Goal: Information Seeking & Learning: Learn about a topic

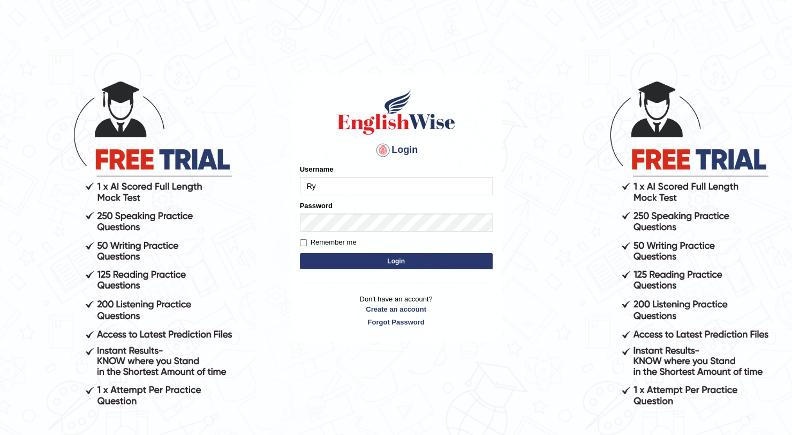
type input "R"
type input "Domingo"
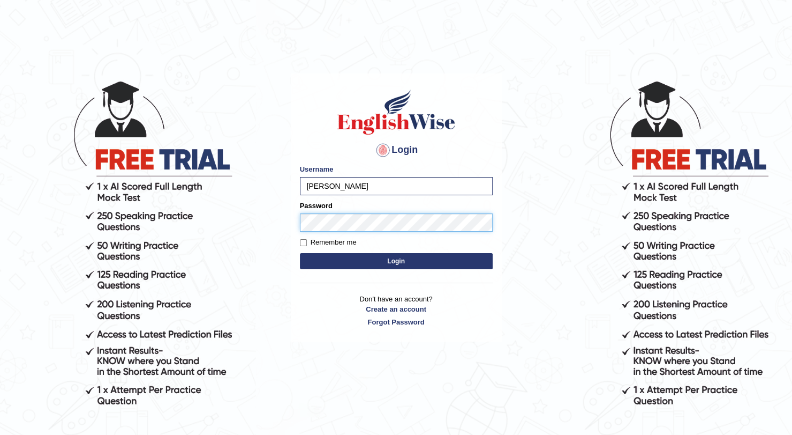
click at [300, 253] on button "Login" at bounding box center [396, 261] width 193 height 16
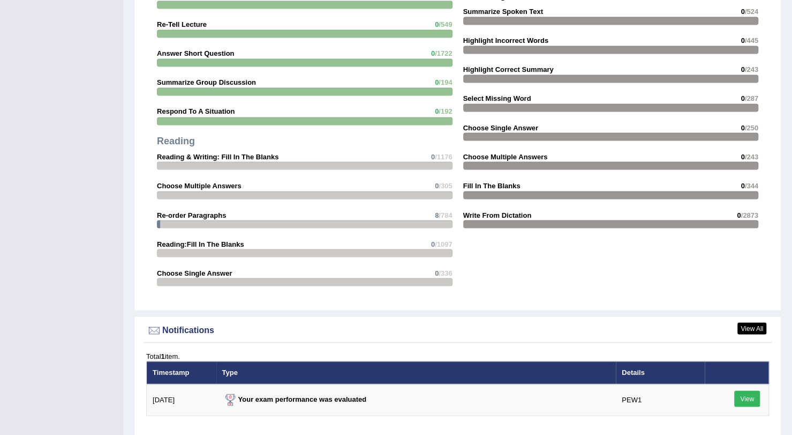
scroll to position [1206, 0]
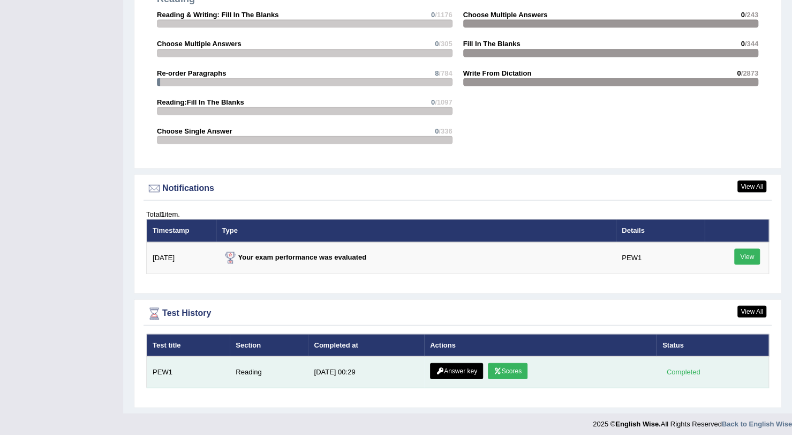
click at [454, 371] on link "Answer key" at bounding box center [456, 371] width 53 height 16
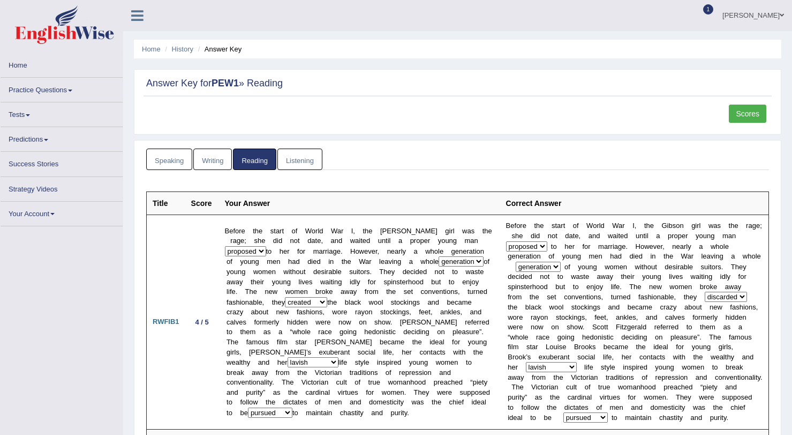
click at [454, 371] on td "Before the start of World War I, the [PERSON_NAME] girl was the rage; she did n…" at bounding box center [359, 322] width 281 height 214
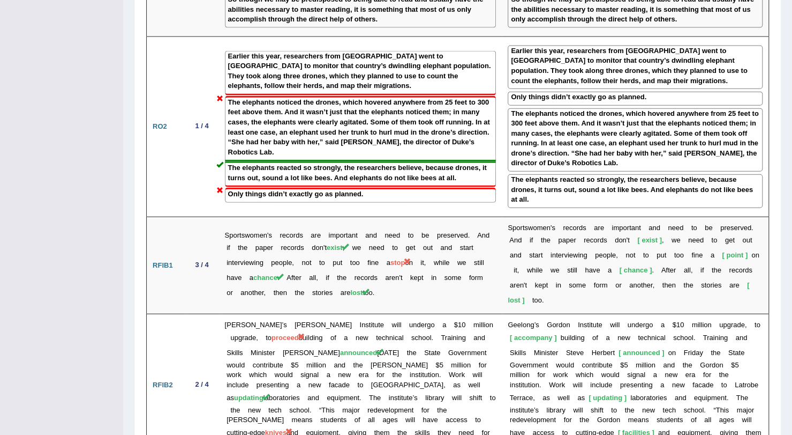
scroll to position [1425, 0]
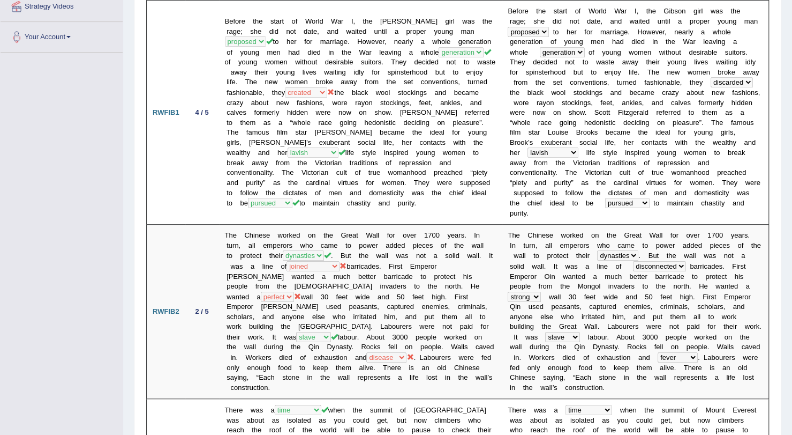
scroll to position [0, 0]
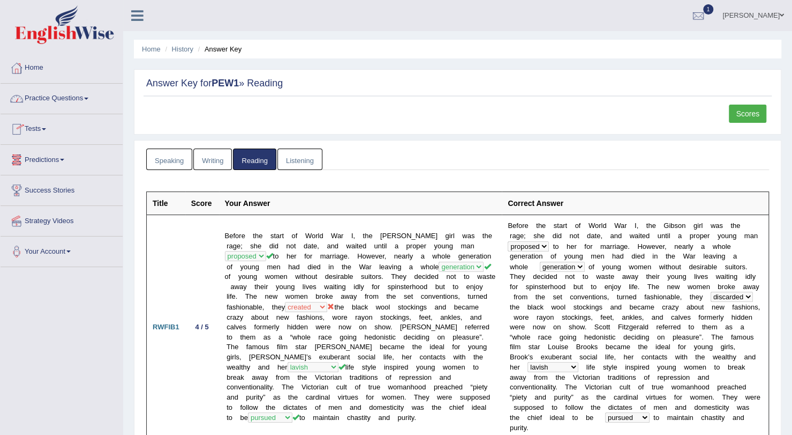
click at [46, 96] on link "Practice Questions" at bounding box center [62, 97] width 122 height 27
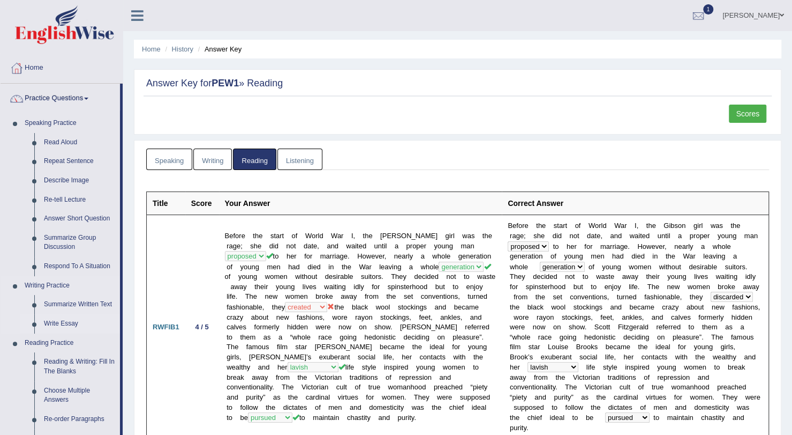
click at [65, 321] on link "Write Essay" at bounding box center [79, 323] width 81 height 19
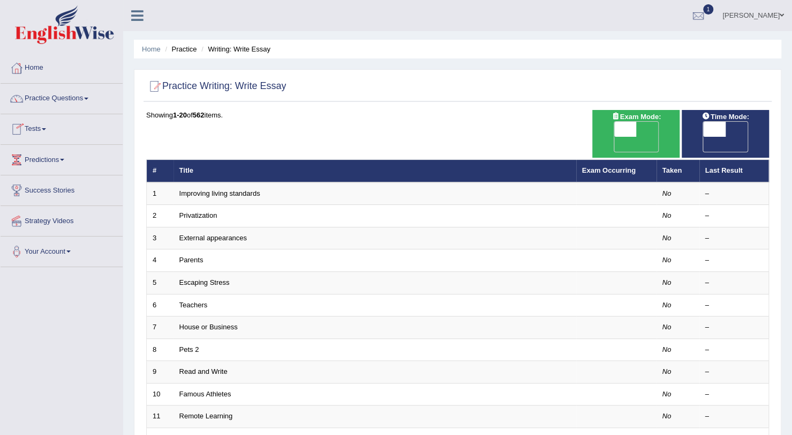
click at [44, 126] on link "Tests" at bounding box center [62, 127] width 122 height 27
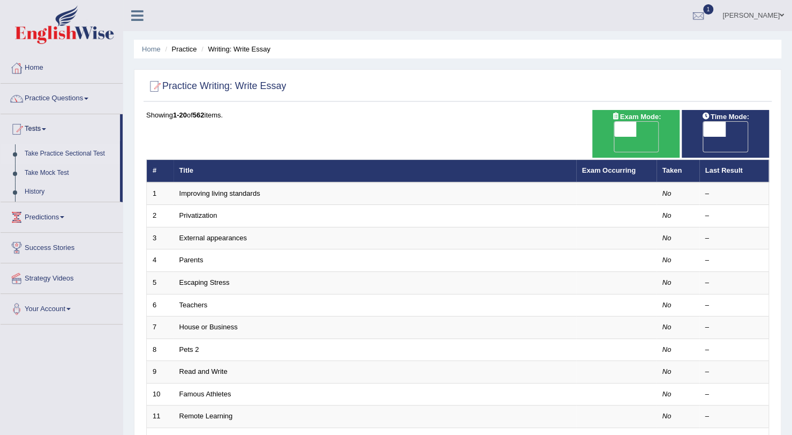
click at [56, 149] on link "Take Practice Sectional Test" at bounding box center [70, 153] width 100 height 19
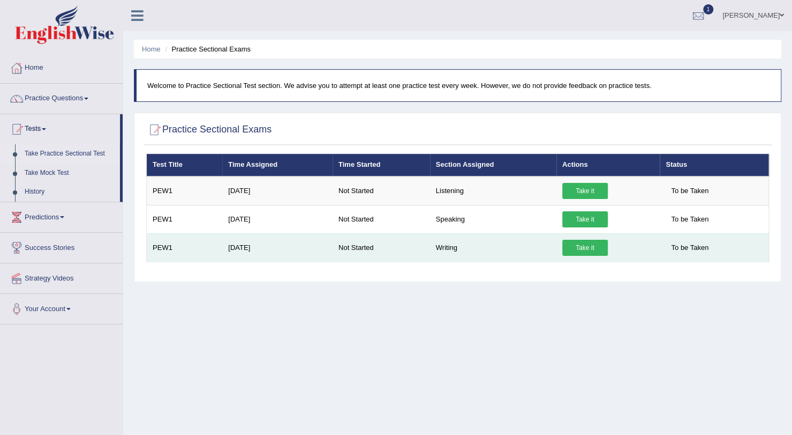
click at [579, 244] on link "Take it" at bounding box center [586, 248] width 46 height 16
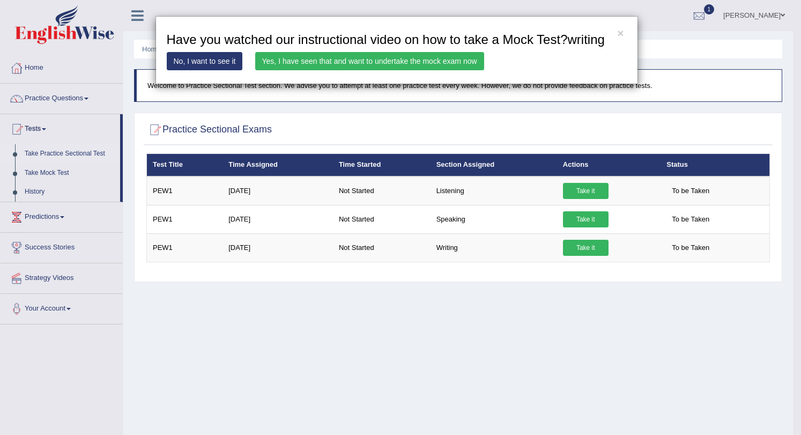
click at [305, 59] on link "Yes, I have seen that and want to undertake the mock exam now" at bounding box center [369, 61] width 229 height 18
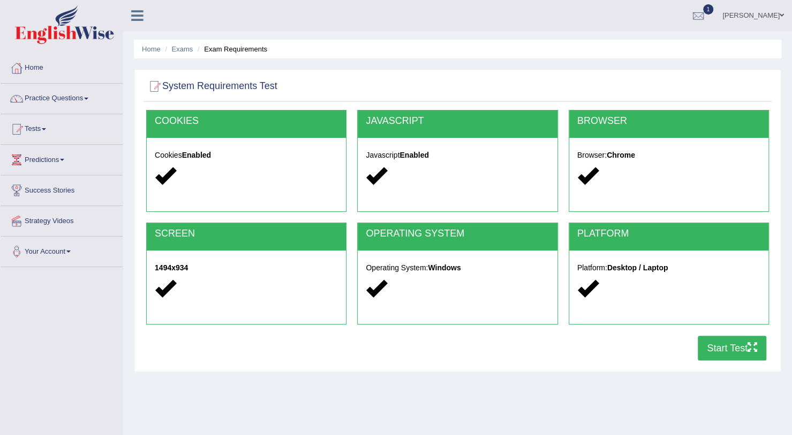
click at [744, 343] on button "Start Test" at bounding box center [732, 347] width 69 height 25
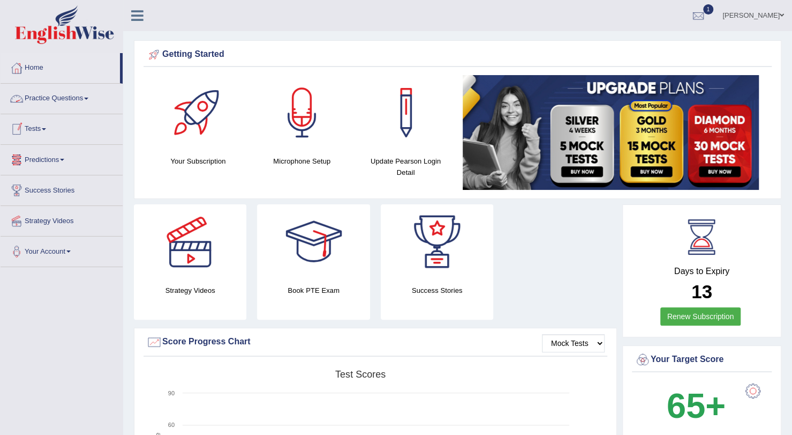
click at [47, 94] on link "Practice Questions" at bounding box center [62, 97] width 122 height 27
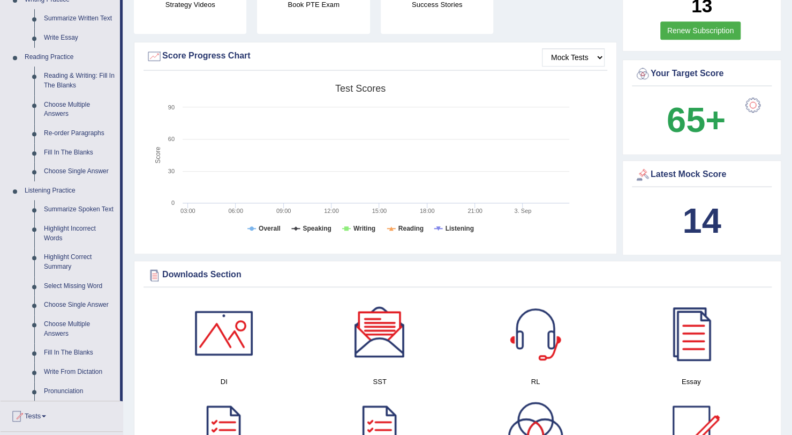
scroll to position [289, 0]
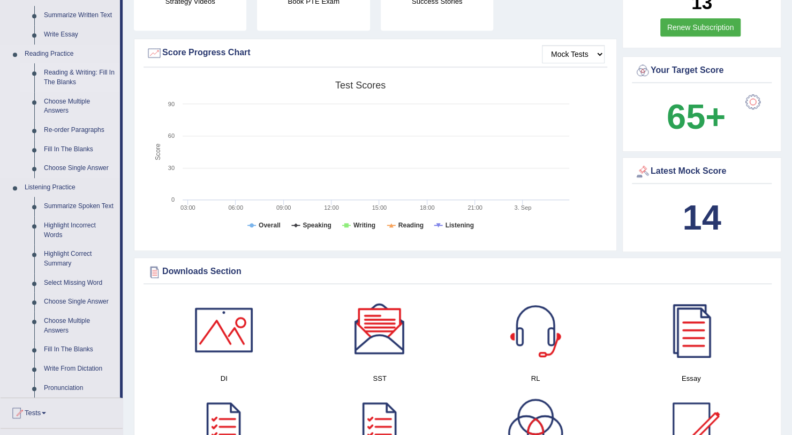
click at [65, 72] on link "Reading & Writing: Fill In The Blanks" at bounding box center [79, 77] width 81 height 28
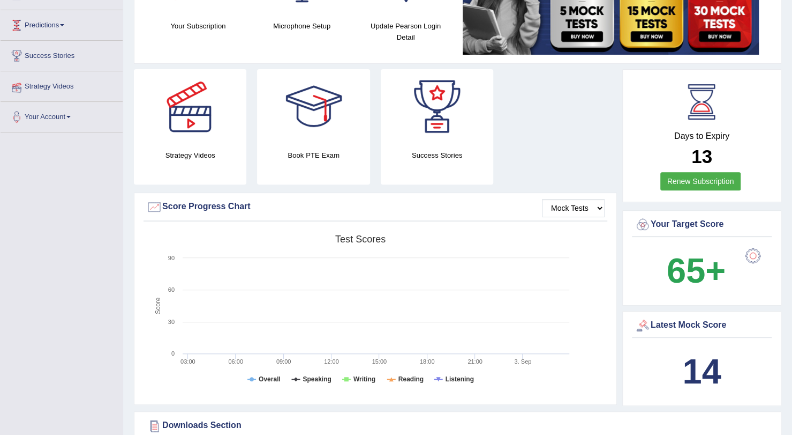
scroll to position [163, 0]
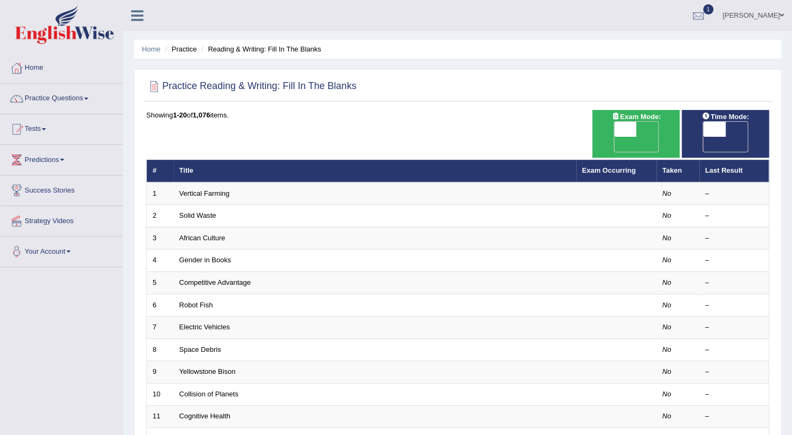
click at [615, 137] on span "OFF" at bounding box center [603, 144] width 23 height 15
checkbox input "true"
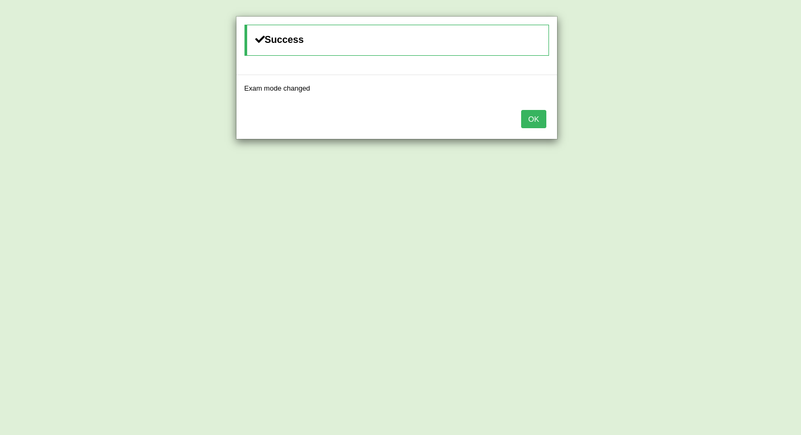
click at [534, 126] on button "OK" at bounding box center [533, 119] width 25 height 18
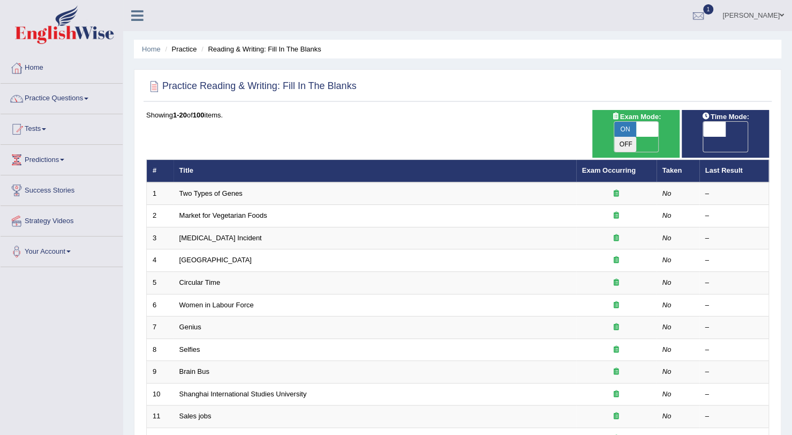
click at [704, 137] on span "OFF" at bounding box center [693, 144] width 23 height 15
checkbox input "true"
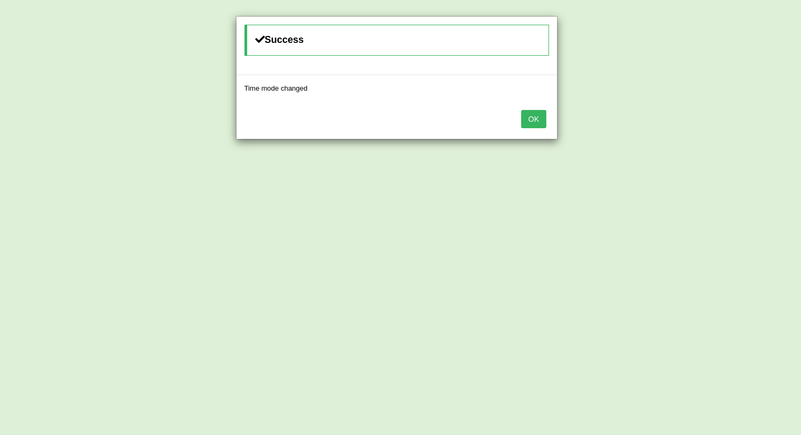
click at [538, 113] on button "OK" at bounding box center [533, 119] width 25 height 18
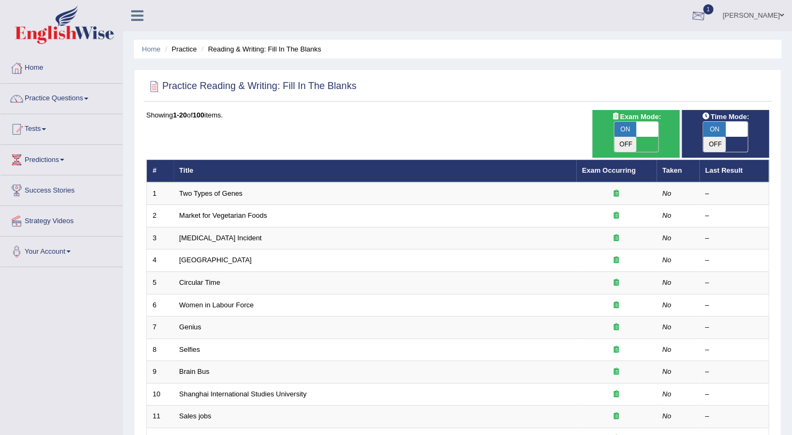
click at [707, 10] on div at bounding box center [699, 16] width 16 height 16
click at [493, 36] on div "Home Practice Reading & Writing: Fill In The Blanks Practice Reading & Writing:…" at bounding box center [457, 349] width 669 height 698
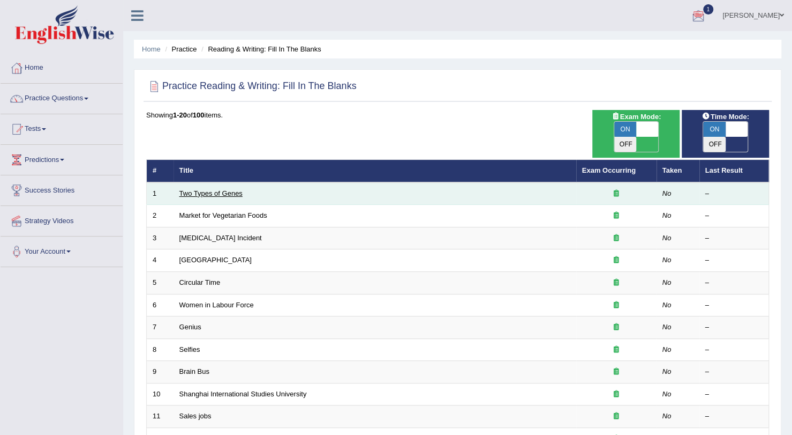
click at [221, 189] on link "Two Types of Genes" at bounding box center [210, 193] width 63 height 8
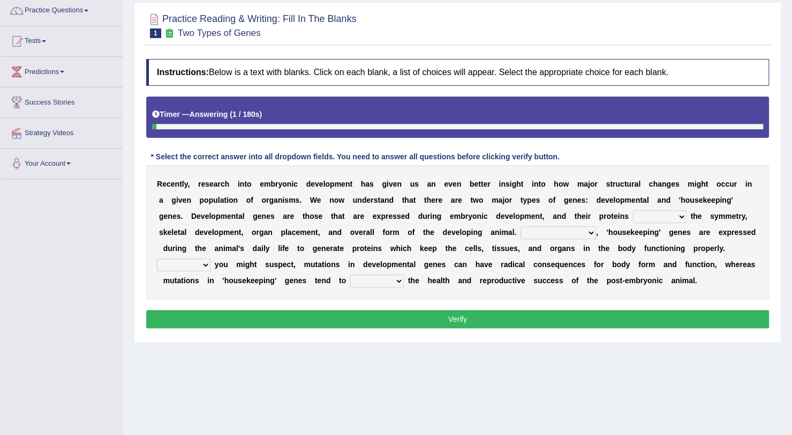
scroll to position [93, 0]
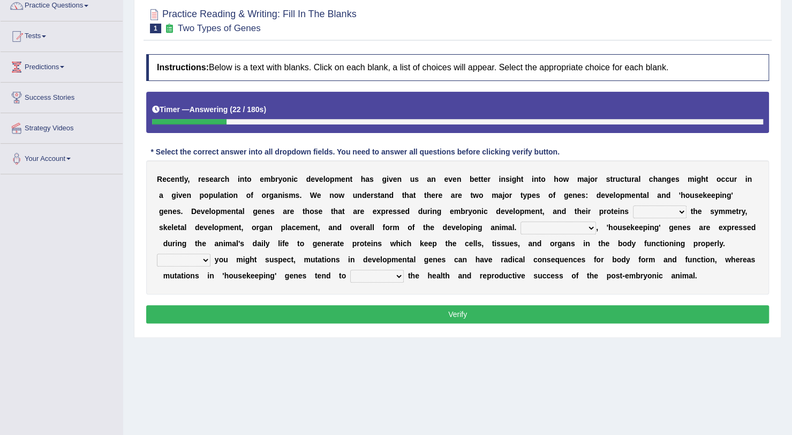
click at [633, 205] on select "push control hold elevate" at bounding box center [660, 211] width 54 height 13
select select "control"
click at [633, 205] on select "push control hold elevate" at bounding box center [660, 211] width 54 height 13
click at [633, 208] on select "push control hold elevate" at bounding box center [660, 211] width 54 height 13
drag, startPoint x: 466, startPoint y: 220, endPoint x: 431, endPoint y: 225, distance: 35.7
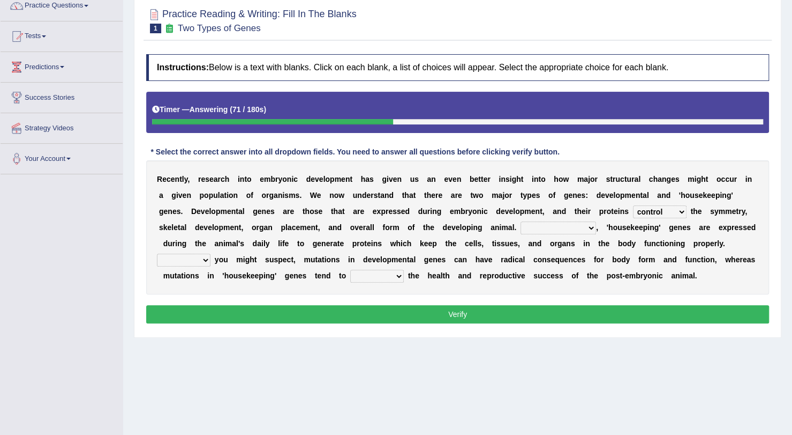
click at [431, 225] on div "R e c e n t l y , r e s e a r c h i n t o e m b r y o n i c d e v e l o p m e n…" at bounding box center [457, 227] width 623 height 134
click at [521, 225] on select "Correspondingly Inclusively Conversely In contrast" at bounding box center [559, 227] width 76 height 13
select select "In contrast"
click at [521, 221] on select "Correspondingly Inclusively Conversely In contrast" at bounding box center [559, 227] width 76 height 13
click at [211, 253] on select "For As With Within" at bounding box center [184, 259] width 54 height 13
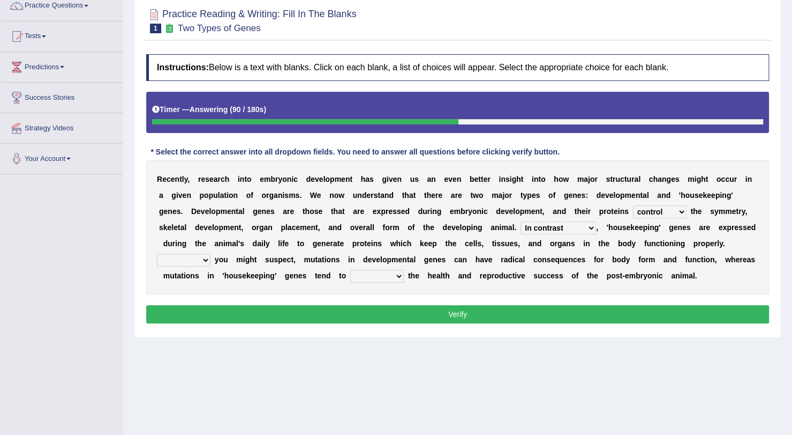
select select "As"
click at [211, 253] on select "For As With Within" at bounding box center [184, 259] width 54 height 13
click at [404, 270] on select "affect effect interrupt defect" at bounding box center [377, 276] width 54 height 13
select select "affect"
click at [404, 270] on select "affect effect interrupt defect" at bounding box center [377, 276] width 54 height 13
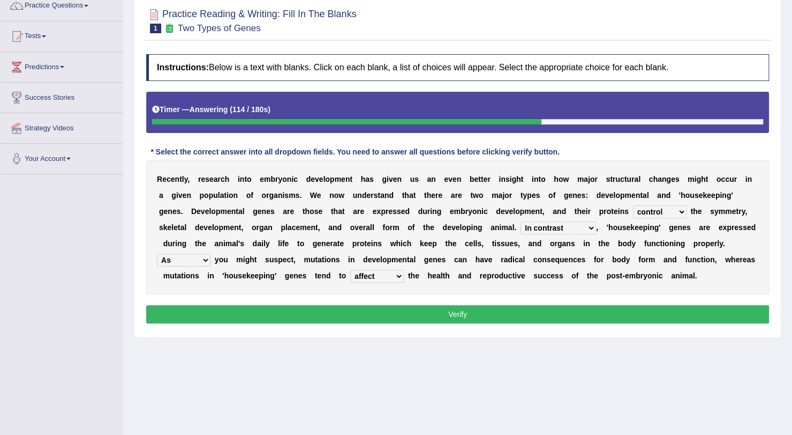
click at [547, 307] on button "Verify" at bounding box center [457, 314] width 623 height 18
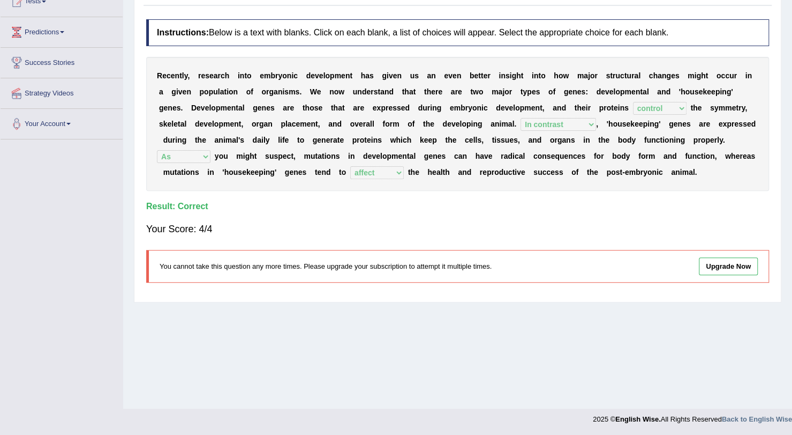
scroll to position [0, 0]
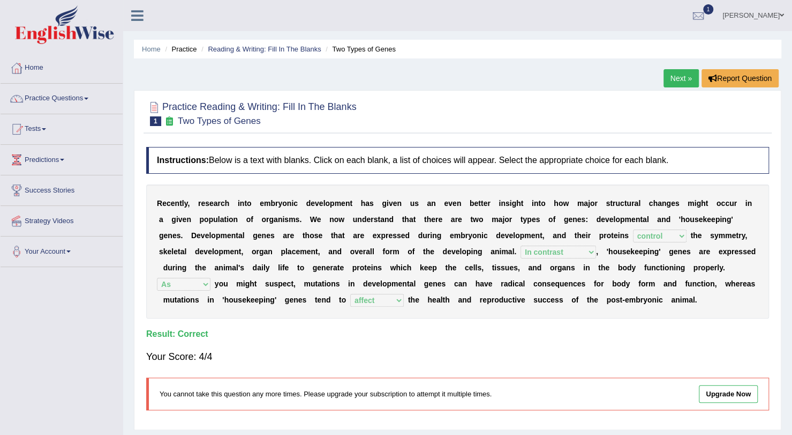
click at [690, 78] on link "Next »" at bounding box center [681, 78] width 35 height 18
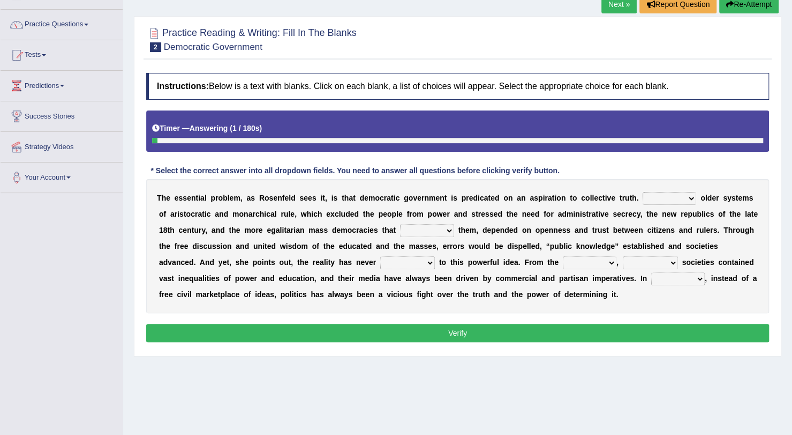
scroll to position [79, 0]
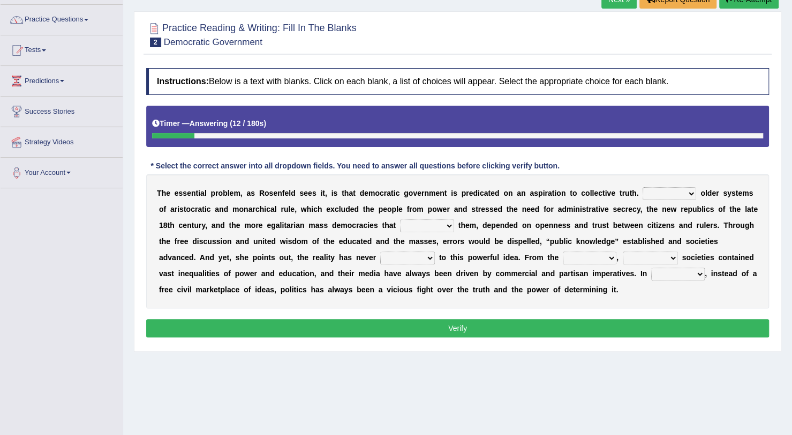
click at [658, 194] on select "Like Unlike Likely Safely" at bounding box center [670, 193] width 54 height 13
select select "Unlike"
click at [643, 187] on select "Like Unlike Likely Safely" at bounding box center [670, 193] width 54 height 13
click at [400, 220] on select "readed grated succeeded printed" at bounding box center [427, 225] width 54 height 13
select select "succeeded"
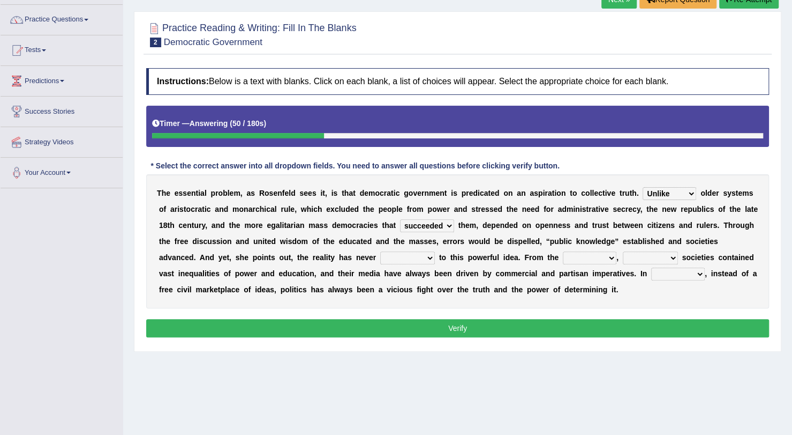
click at [400, 219] on select "readed grated succeeded printed" at bounding box center [427, 225] width 54 height 13
click at [400, 223] on select "readed grated succeeded printed" at bounding box center [427, 225] width 54 height 13
click at [491, 195] on b "e" at bounding box center [493, 193] width 4 height 9
click at [380, 255] on select "saved up stood up brought up lived up" at bounding box center [407, 257] width 55 height 13
select select "lived up"
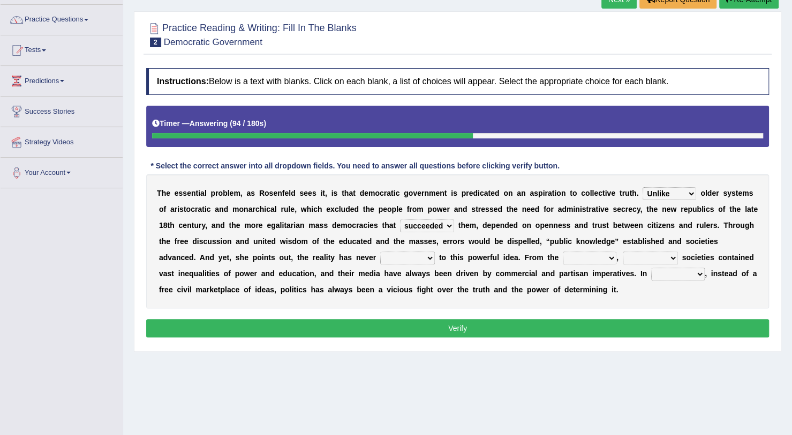
click at [380, 251] on select "saved up stood up brought up lived up" at bounding box center [407, 257] width 55 height 13
click at [563, 259] on select "outset ranged stood caught" at bounding box center [590, 257] width 54 height 13
click at [623, 257] on select "freedom democratic media stilled" at bounding box center [650, 257] width 55 height 13
select select "democratic"
click at [623, 251] on select "freedom democratic media stilled" at bounding box center [650, 257] width 55 height 13
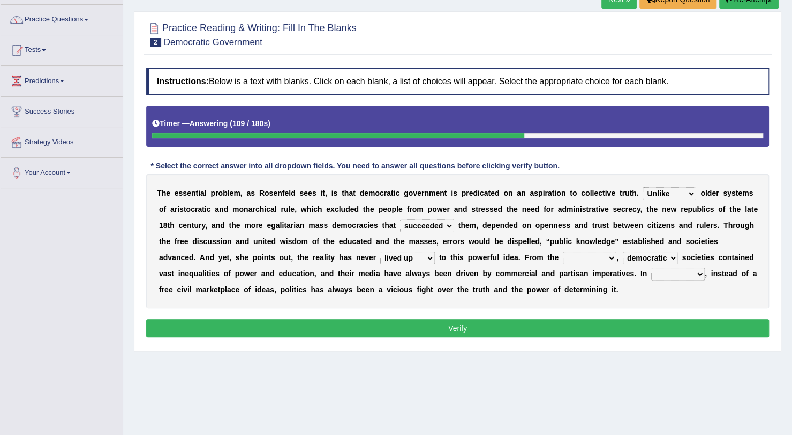
click at [563, 253] on select "outset ranged stood caught" at bounding box center [590, 257] width 54 height 13
select select "outset"
click at [563, 251] on select "outset ranged stood caught" at bounding box center [590, 257] width 54 height 13
click at [652, 273] on select "power practice ideas fought" at bounding box center [679, 273] width 54 height 13
select select "practice"
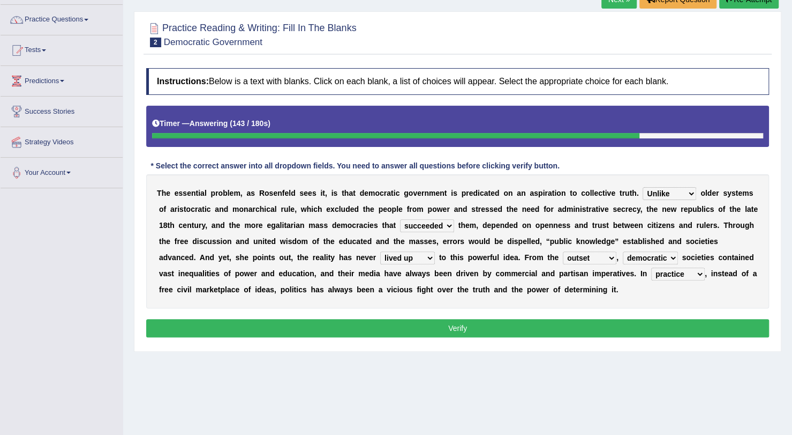
click at [652, 267] on select "power practice ideas fought" at bounding box center [679, 273] width 54 height 13
click at [472, 326] on button "Verify" at bounding box center [457, 328] width 623 height 18
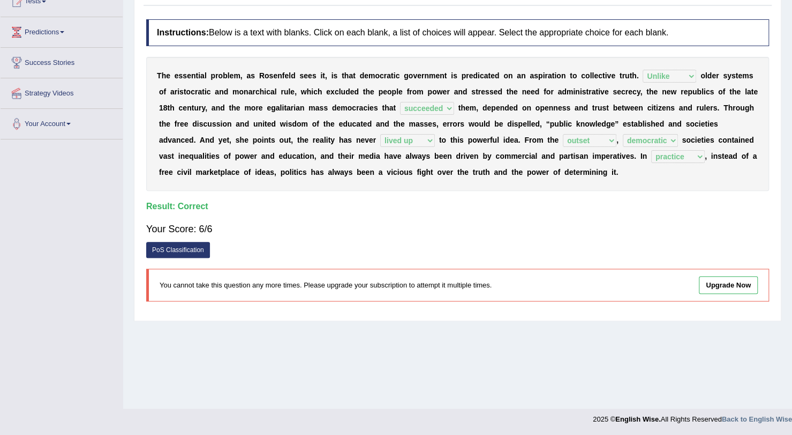
scroll to position [0, 0]
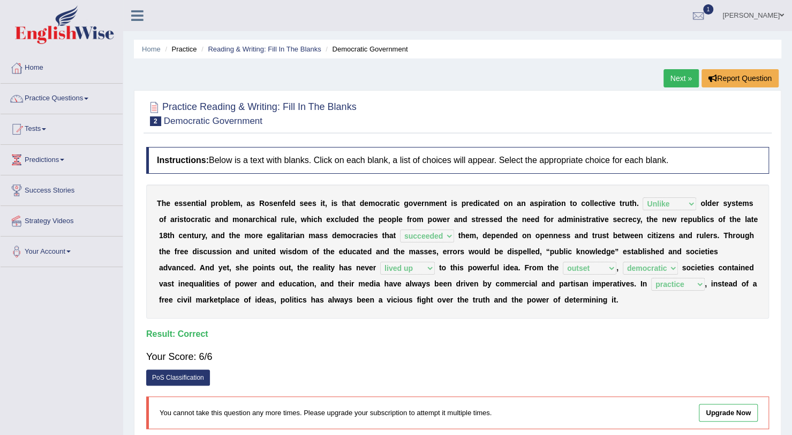
click at [596, 340] on div "Instructions: Below is a text with blanks. Click on each blank, a list of choic…" at bounding box center [458, 291] width 629 height 301
click at [672, 71] on link "Next »" at bounding box center [681, 78] width 35 height 18
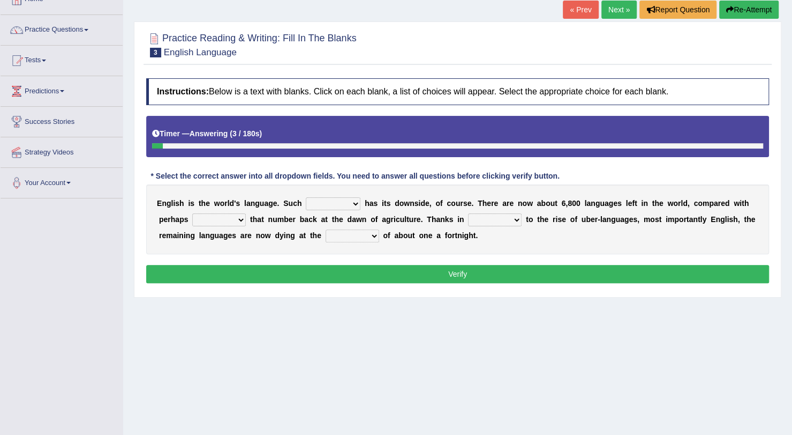
click at [329, 205] on select "power idea subject dominance" at bounding box center [333, 203] width 55 height 13
select select "idea"
click at [306, 197] on select "power idea subject dominance" at bounding box center [333, 203] width 55 height 13
click at [338, 202] on select "power idea subject dominance" at bounding box center [333, 203] width 55 height 13
click at [400, 206] on b "o" at bounding box center [402, 203] width 5 height 9
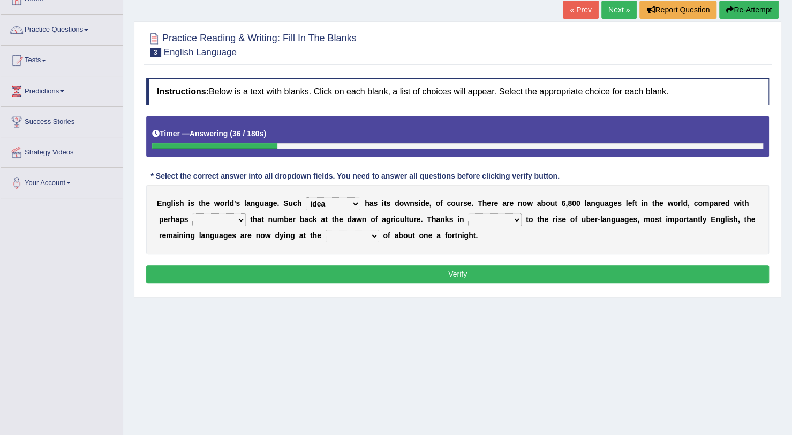
click at [195, 221] on select "rise twice firstly never" at bounding box center [219, 219] width 54 height 13
select select "twice"
click at [192, 213] on select "rise twice firstly never" at bounding box center [219, 219] width 54 height 13
click at [468, 221] on select "rare start part bother" at bounding box center [495, 219] width 54 height 13
select select "part"
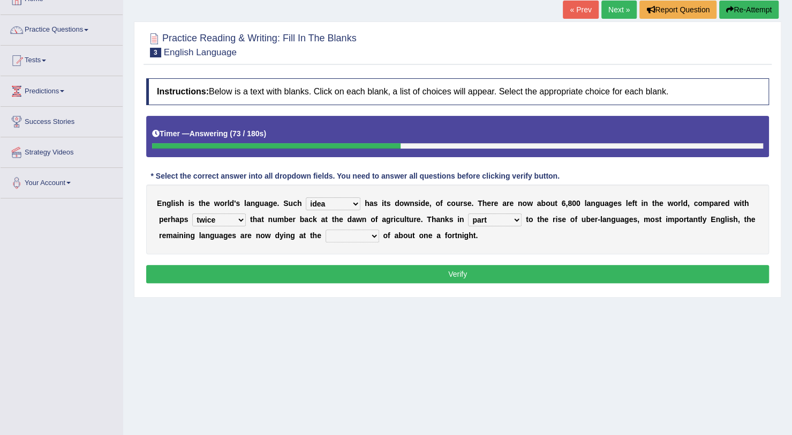
click at [468, 213] on select "rare start part bother" at bounding box center [495, 219] width 54 height 13
click at [326, 232] on select "state rate wait great" at bounding box center [353, 235] width 54 height 13
select select "rate"
click at [326, 229] on select "state rate wait great" at bounding box center [353, 235] width 54 height 13
click at [303, 273] on button "Verify" at bounding box center [457, 274] width 623 height 18
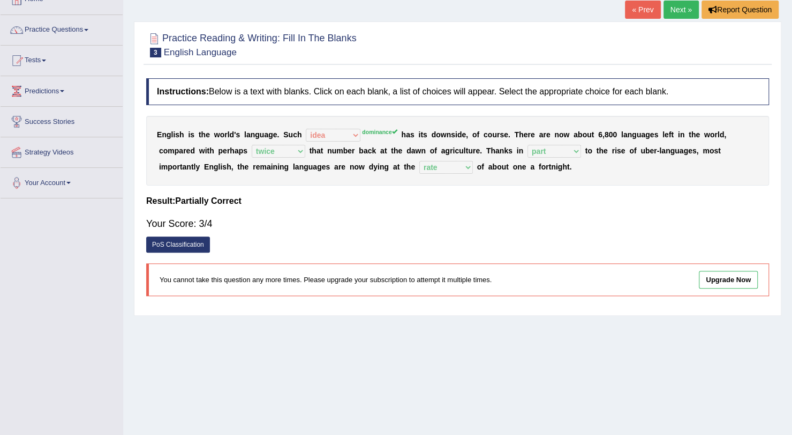
click at [676, 10] on link "Next »" at bounding box center [681, 10] width 35 height 18
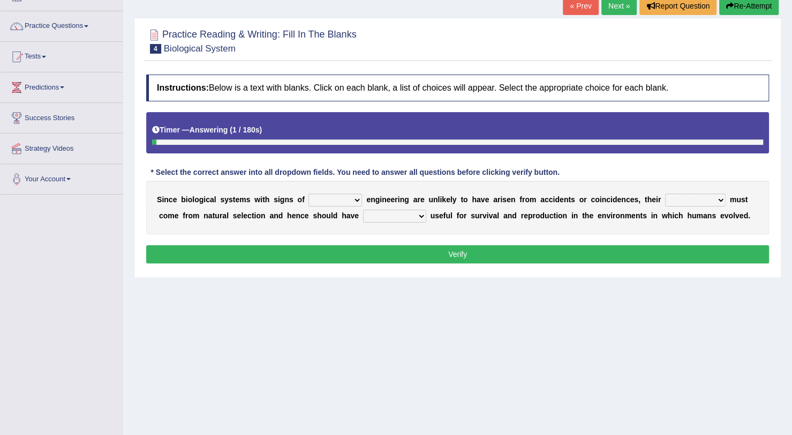
scroll to position [73, 0]
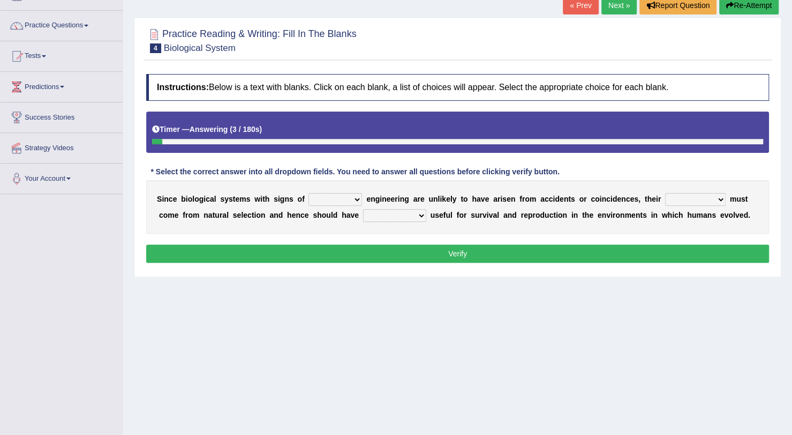
click at [333, 196] on select "system national extra complex" at bounding box center [336, 199] width 54 height 13
click at [323, 273] on div "Practice Reading & Writing: Fill In The Blanks 4 Biological System Instructions…" at bounding box center [458, 147] width 648 height 260
click at [323, 200] on select "system national extra complex" at bounding box center [336, 199] width 54 height 13
select select "complex"
click at [309, 193] on select "system national extra complex" at bounding box center [336, 199] width 54 height 13
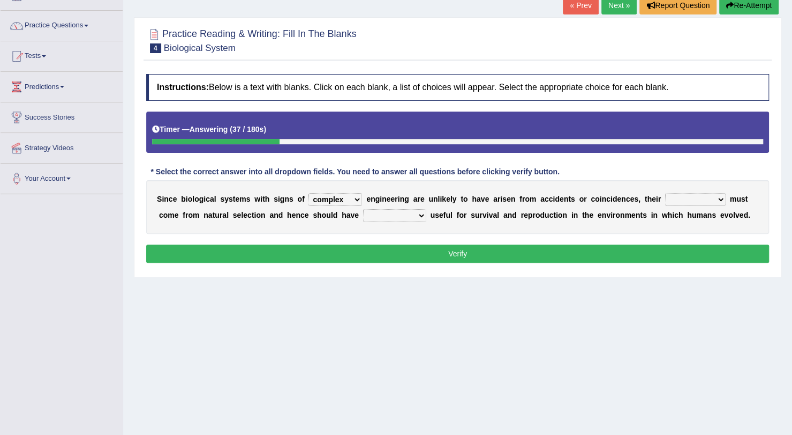
click at [665, 195] on select "presence organisation registration structures" at bounding box center [695, 199] width 61 height 13
select select "structures"
click at [665, 193] on select "presence organisation registration structures" at bounding box center [695, 199] width 61 height 13
click at [363, 218] on select "functions cultures samples introductions" at bounding box center [394, 215] width 63 height 13
select select "functions"
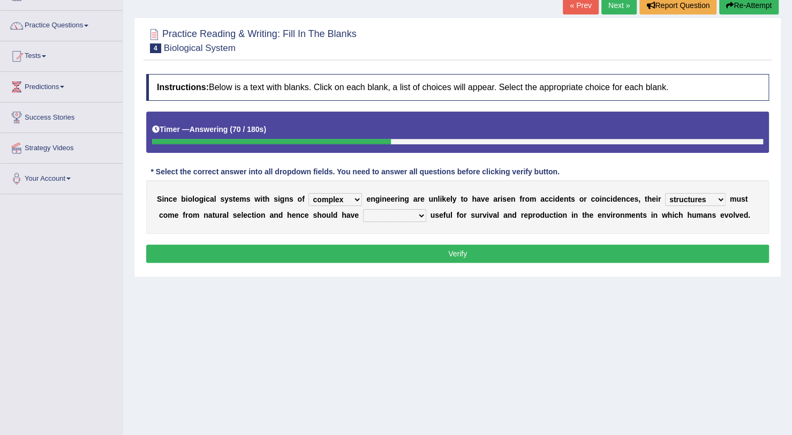
click at [363, 209] on select "functions cultures samples introductions" at bounding box center [394, 215] width 63 height 13
click at [338, 195] on select "system national extra complex" at bounding box center [336, 199] width 54 height 13
click at [477, 202] on b "a" at bounding box center [479, 199] width 4 height 9
click at [497, 249] on button "Verify" at bounding box center [457, 253] width 623 height 18
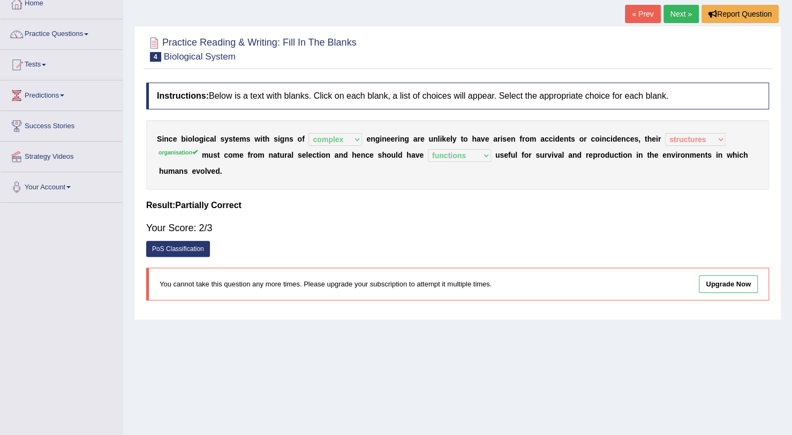
scroll to position [61, 0]
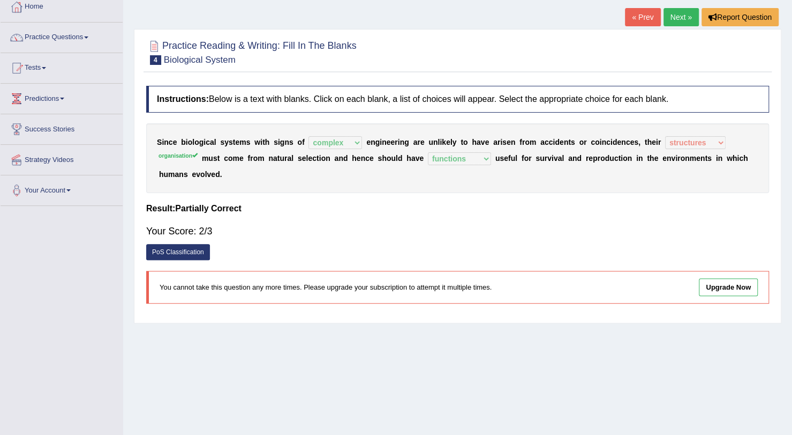
click at [679, 9] on link "Next »" at bounding box center [681, 17] width 35 height 18
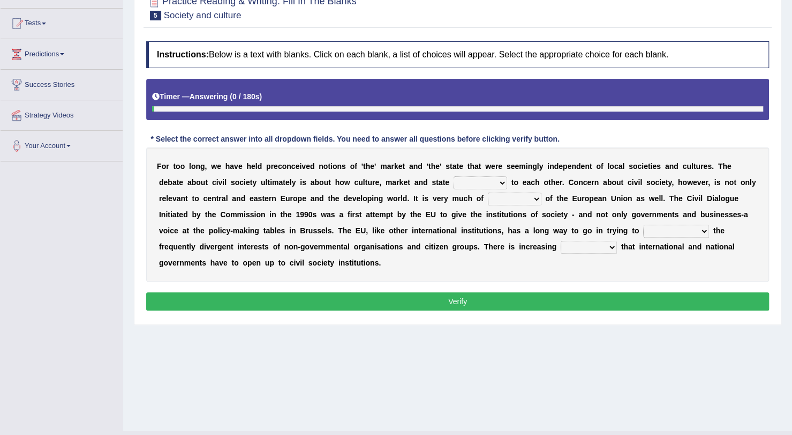
scroll to position [106, 0]
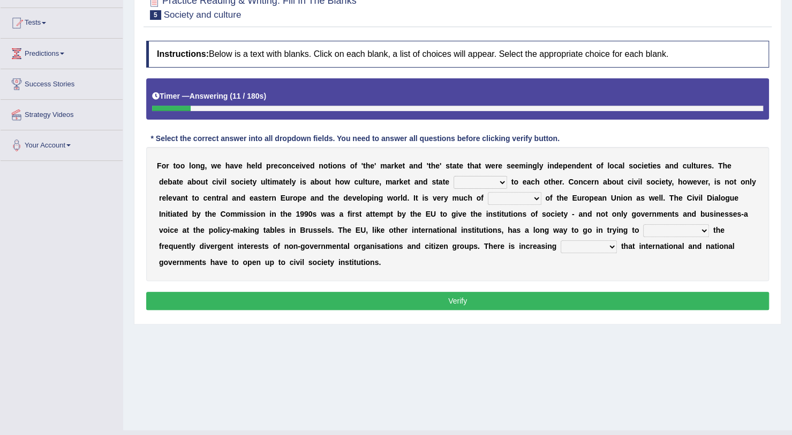
click at [454, 182] on select "stay relate bring telling" at bounding box center [481, 182] width 54 height 13
select select "relate"
click at [454, 176] on select "stay relate bring telling" at bounding box center [481, 182] width 54 height 13
click at [488, 195] on select "interest brought shown suspect" at bounding box center [515, 198] width 54 height 13
select select "interest"
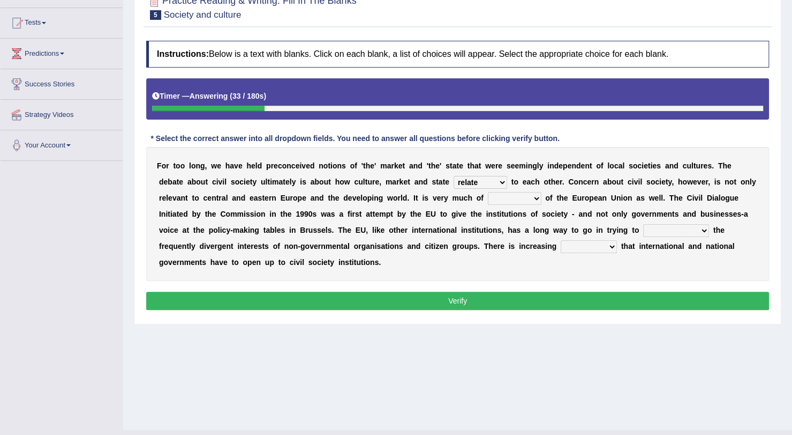
click at [488, 192] on select "interest brought shown suspect" at bounding box center [515, 198] width 54 height 13
click at [644, 228] on select "indulge express supreme accommodate" at bounding box center [677, 230] width 66 height 13
select select "accommodate"
click at [644, 224] on select "indulge express supreme accommodate" at bounding box center [677, 230] width 66 height 13
click at [561, 247] on select "tolerance expression recognition sample" at bounding box center [589, 246] width 56 height 13
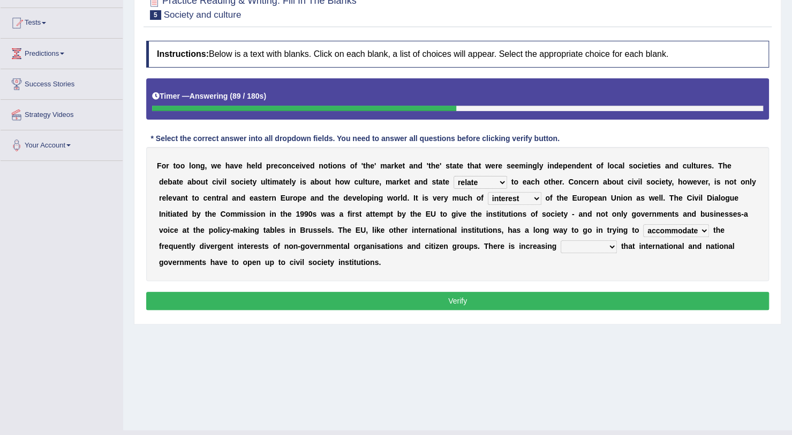
select select "recognition"
click at [561, 240] on select "tolerance expression recognition sample" at bounding box center [589, 246] width 56 height 13
click at [357, 291] on button "Verify" at bounding box center [457, 300] width 623 height 18
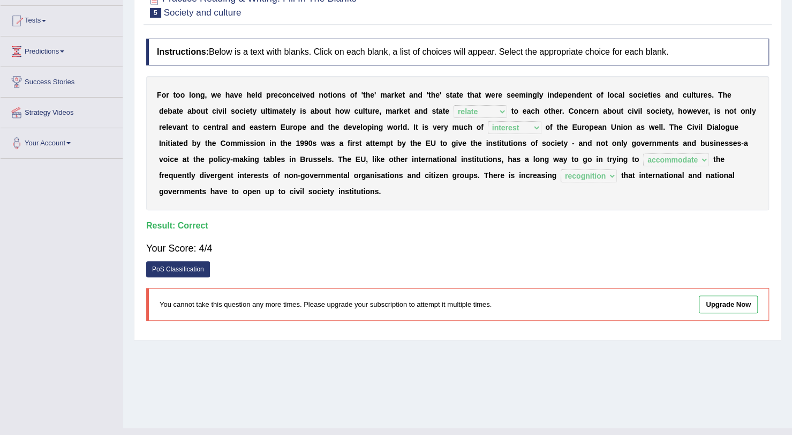
scroll to position [0, 0]
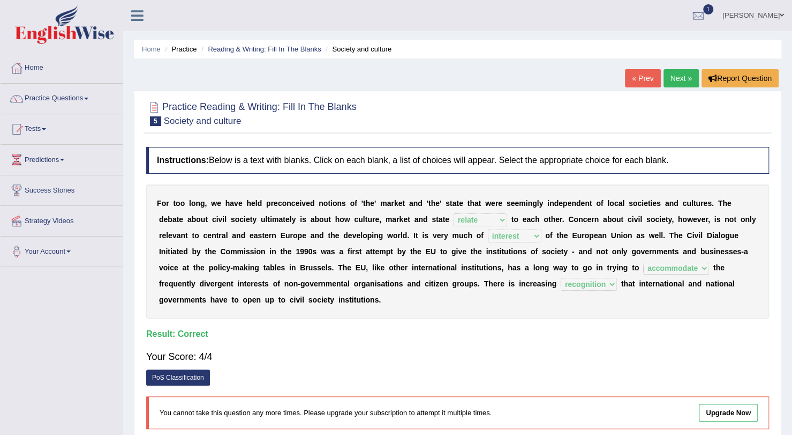
click at [678, 81] on link "Next »" at bounding box center [681, 78] width 35 height 18
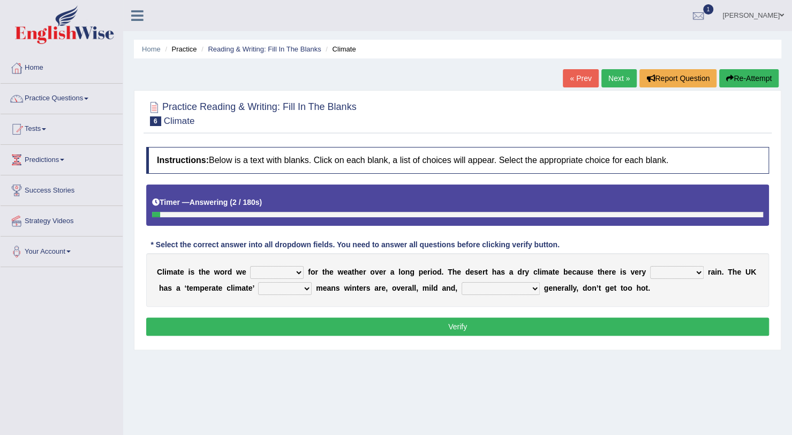
click at [291, 275] on select "give take use throw" at bounding box center [277, 272] width 54 height 13
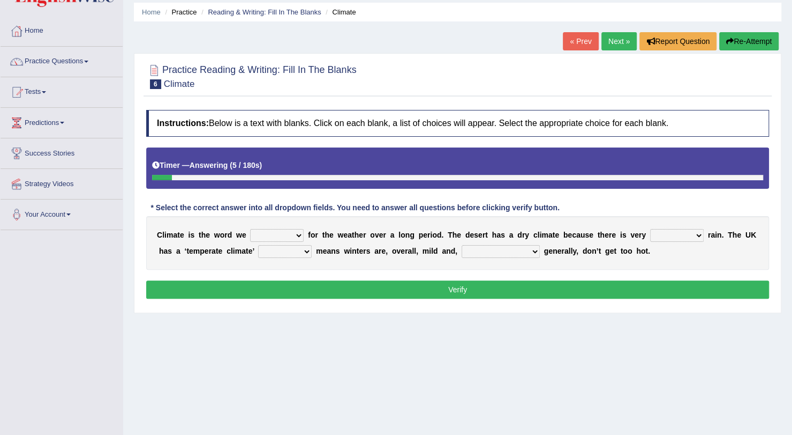
scroll to position [85, 0]
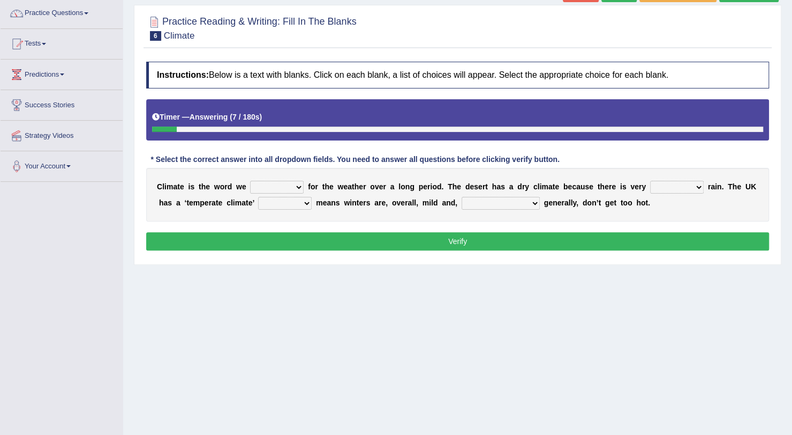
click at [281, 182] on select "give take use throw" at bounding box center [277, 187] width 54 height 13
select select "use"
click at [250, 181] on select "give take use throw" at bounding box center [277, 187] width 54 height 13
click at [650, 185] on select "much little least less" at bounding box center [677, 187] width 54 height 13
select select "little"
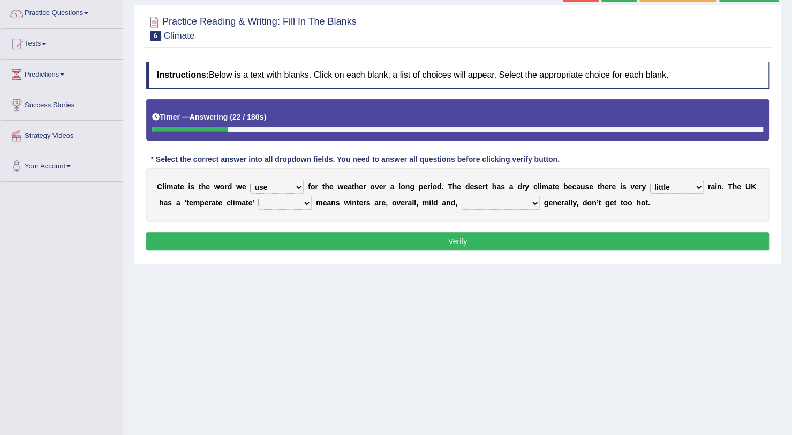
click at [650, 181] on select "much little least less" at bounding box center [677, 187] width 54 height 13
click at [664, 185] on select "much little least less" at bounding box center [677, 187] width 54 height 13
click at [701, 195] on div "C l i m a t e i s t h e w o r d w e give take use throw f o r t h e w e a t h e…" at bounding box center [457, 195] width 623 height 54
click at [275, 199] on select "when where which where" at bounding box center [285, 203] width 54 height 13
select select "which"
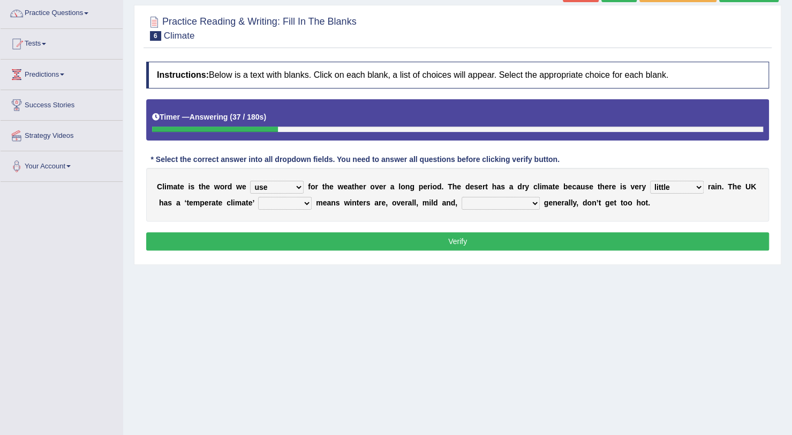
click at [258, 197] on select "when where which where" at bounding box center [285, 203] width 54 height 13
click at [462, 197] on select "weather winters summers warmer" at bounding box center [501, 203] width 78 height 13
select select "summers"
click at [462, 197] on select "weather winters summers warmer" at bounding box center [501, 203] width 78 height 13
click at [444, 242] on button "Verify" at bounding box center [457, 241] width 623 height 18
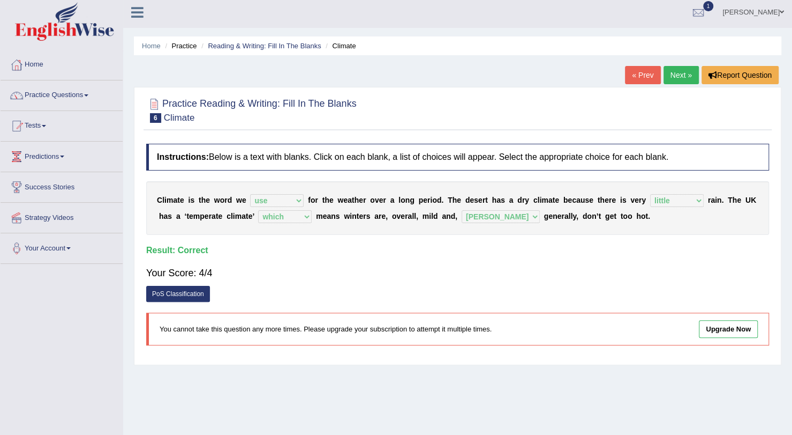
scroll to position [0, 0]
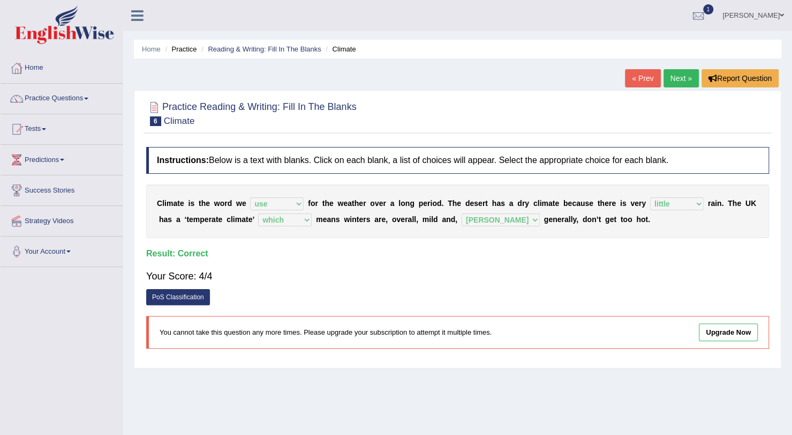
click at [670, 79] on link "Next »" at bounding box center [681, 78] width 35 height 18
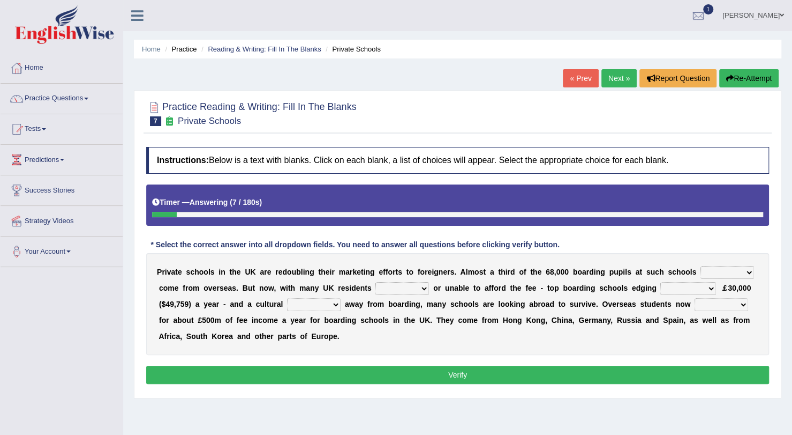
click at [701, 273] on select "all set already great news" at bounding box center [728, 272] width 54 height 13
select select "already"
click at [701, 266] on select "all set already great news" at bounding box center [728, 272] width 54 height 13
click at [376, 284] on select "answering unwilling realising storing" at bounding box center [403, 288] width 54 height 13
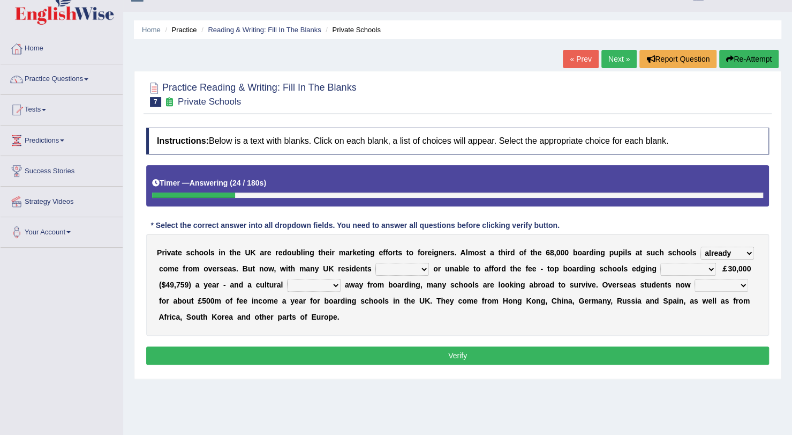
scroll to position [21, 0]
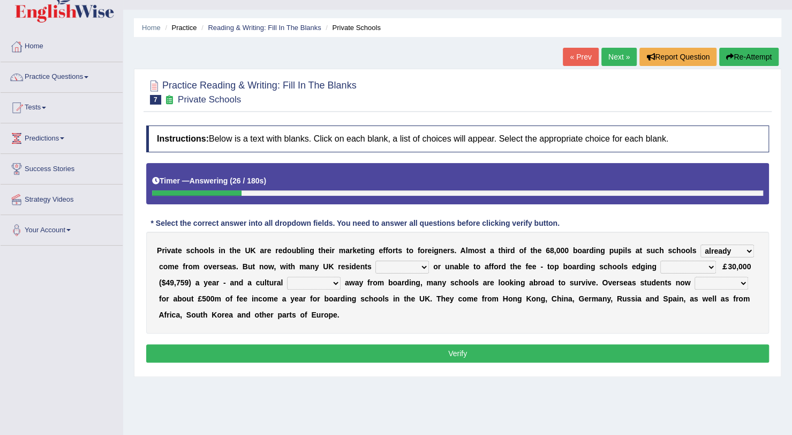
click at [385, 262] on select "answering unwilling realising storing" at bounding box center [403, 266] width 54 height 13
select select "unwilling"
click at [376, 260] on select "answering unwilling realising storing" at bounding box center [403, 266] width 54 height 13
click at [661, 263] on select "rewards towards notification amounting" at bounding box center [689, 266] width 56 height 13
select select "amounting"
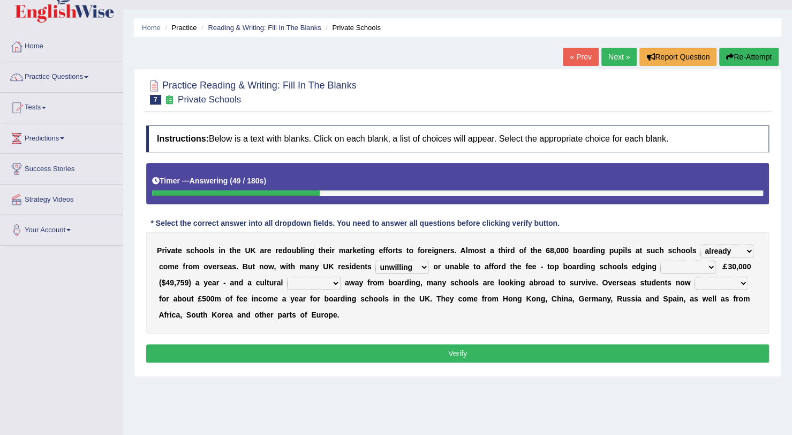
click at [661, 260] on select "rewards towards notification amounting" at bounding box center [689, 266] width 56 height 13
click at [287, 284] on select "go rattle shatter shift" at bounding box center [314, 282] width 54 height 13
select select "shift"
click at [287, 276] on select "go rattle shatter shift" at bounding box center [314, 282] width 54 height 13
click at [695, 280] on select "hold think account say" at bounding box center [722, 282] width 54 height 13
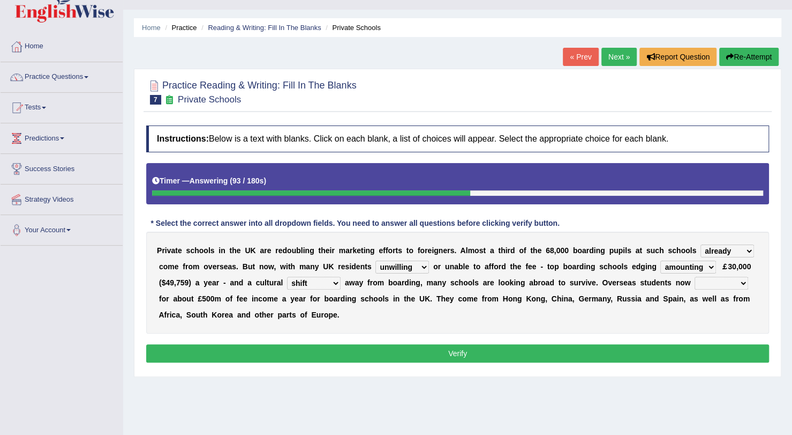
select select "account"
click at [695, 276] on select "hold think account say" at bounding box center [722, 282] width 54 height 13
click at [625, 348] on button "Verify" at bounding box center [457, 353] width 623 height 18
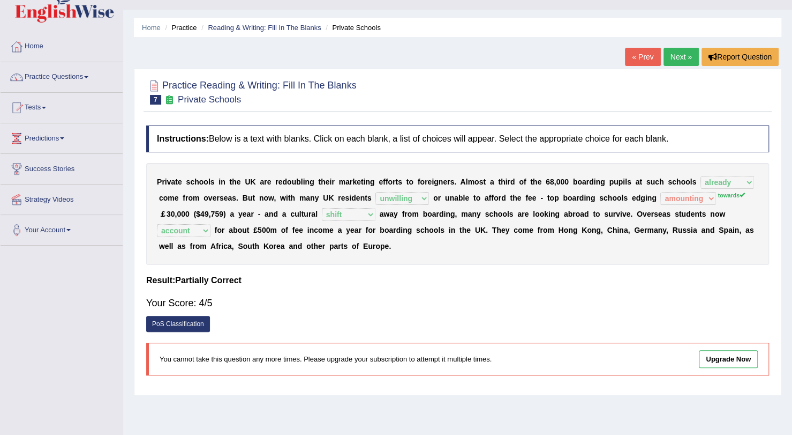
click at [683, 58] on link "Next »" at bounding box center [681, 57] width 35 height 18
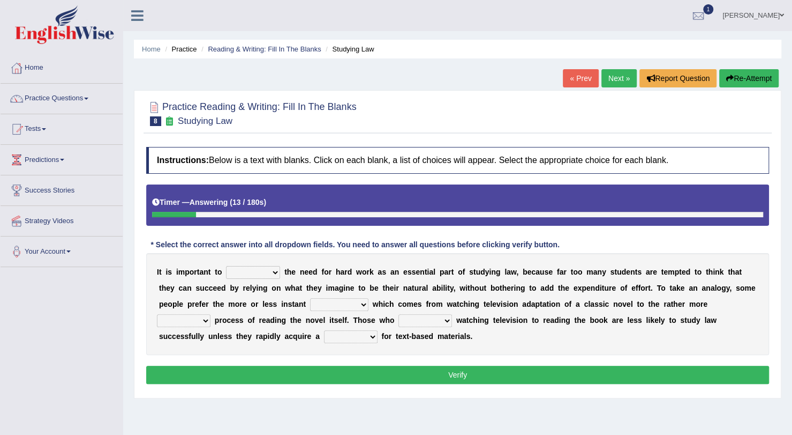
select select "emphasise"
click at [226, 266] on select "emphasise criticise adjust replicate" at bounding box center [253, 272] width 54 height 13
click at [310, 300] on select "satisfaction reaction gratification adjusted" at bounding box center [339, 304] width 58 height 13
select select "satisfaction"
click at [310, 298] on select "satisfaction reaction gratification adjusted" at bounding box center [339, 304] width 58 height 13
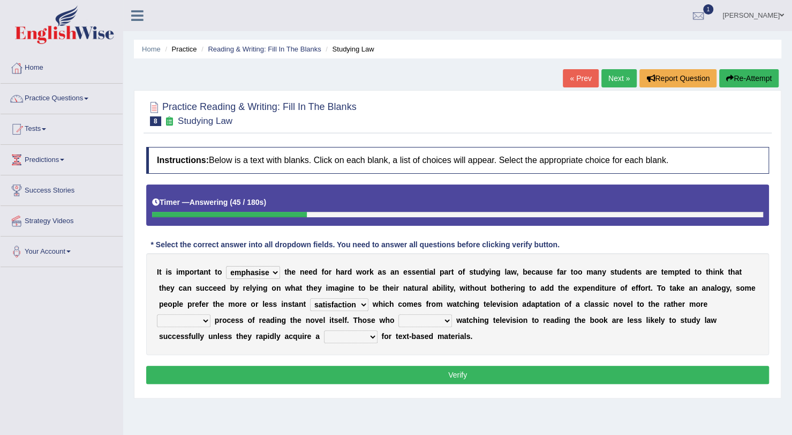
click at [211, 314] on select "fulfilling laborious acquire broken" at bounding box center [184, 320] width 54 height 13
select select "fulfilling"
click at [211, 314] on select "fulfilling laborious acquire broken" at bounding box center [184, 320] width 54 height 13
click at [399, 315] on select "refer prefer stuff knot" at bounding box center [426, 320] width 54 height 13
select select "prefer"
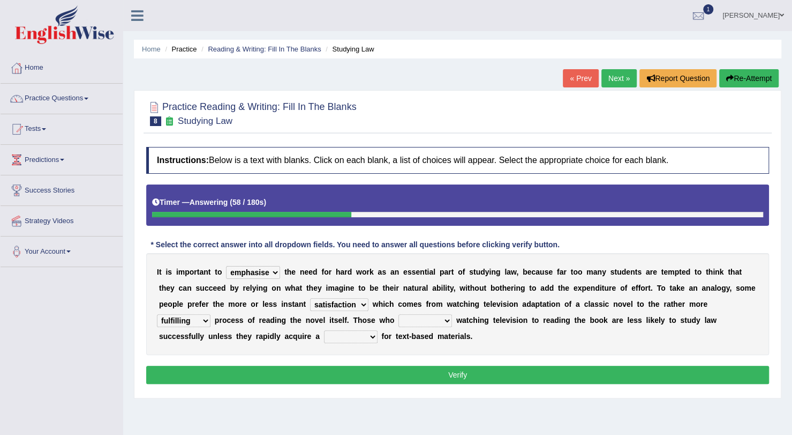
click at [399, 314] on select "refer prefer stuff knot" at bounding box center [426, 320] width 54 height 13
click at [378, 330] on select "judgement waste taste set" at bounding box center [351, 336] width 54 height 13
select select "set"
click at [378, 330] on select "judgement waste taste set" at bounding box center [351, 336] width 54 height 13
click at [615, 377] on button "Verify" at bounding box center [457, 374] width 623 height 18
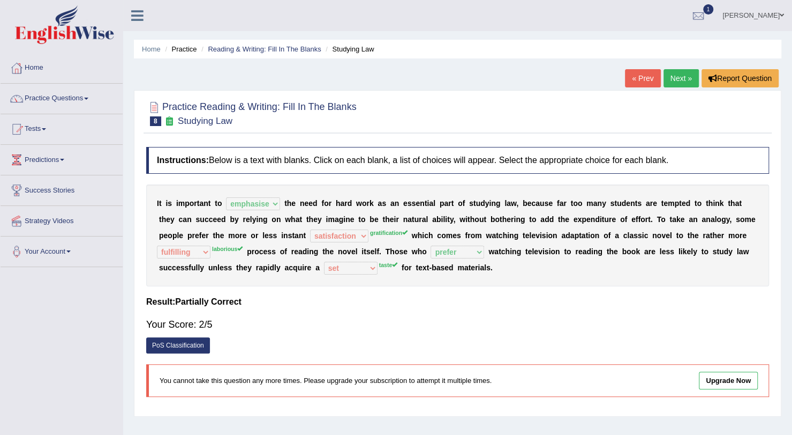
click at [676, 74] on link "Next »" at bounding box center [681, 78] width 35 height 18
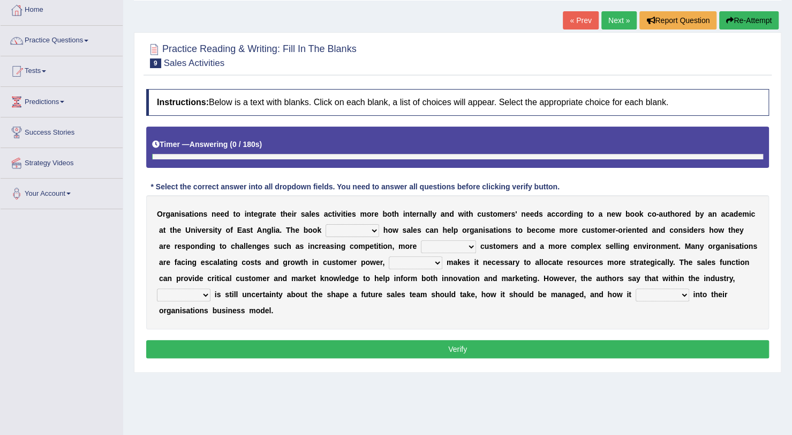
scroll to position [63, 0]
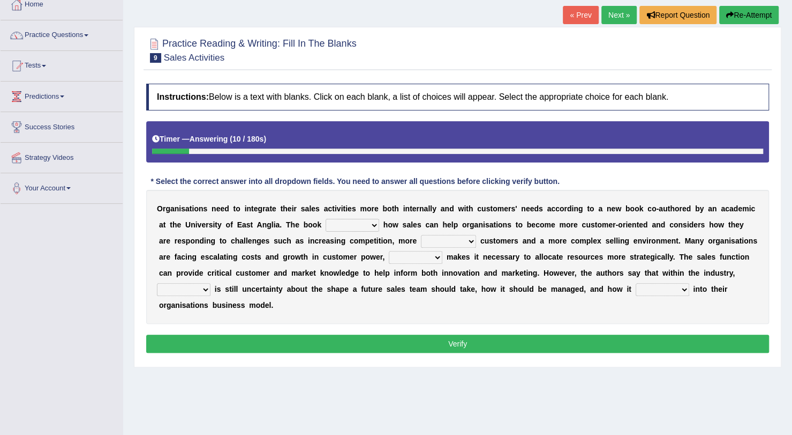
click at [326, 227] on select "expresses addresses injects inspires" at bounding box center [353, 225] width 54 height 13
select select "addresses"
click at [326, 219] on select "expresses addresses injects inspires" at bounding box center [353, 225] width 54 height 13
click at [421, 236] on select "greater valued increased demanding" at bounding box center [448, 241] width 55 height 13
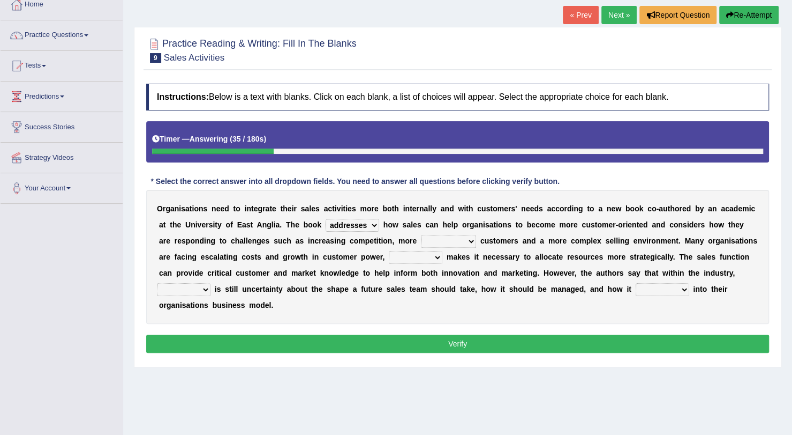
click at [421, 236] on select "greater valued increased demanding" at bounding box center [448, 241] width 55 height 13
select select "valued"
click at [421, 235] on select "greater valued increased demanding" at bounding box center [448, 241] width 55 height 13
click at [389, 255] on select "when where which what" at bounding box center [416, 257] width 54 height 13
select select "which"
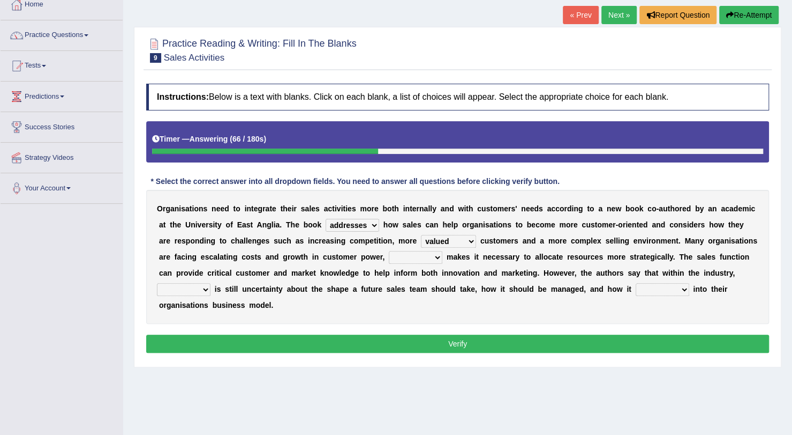
click at [389, 251] on select "when where which what" at bounding box center [416, 257] width 54 height 13
click at [211, 283] on select "there their this that" at bounding box center [184, 289] width 54 height 13
select select "there"
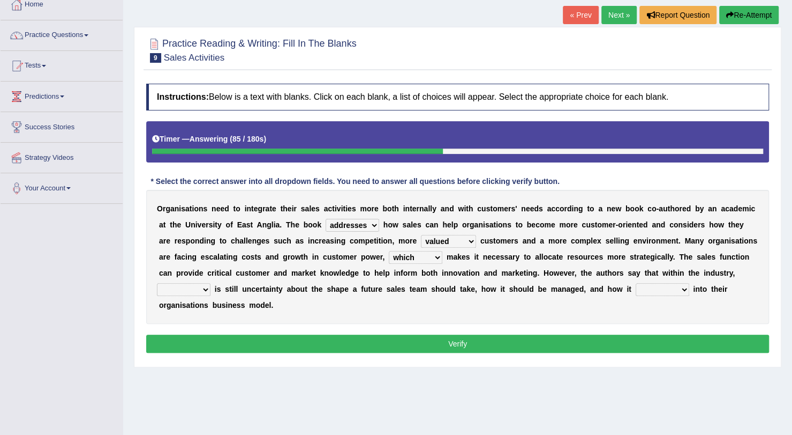
click at [211, 283] on select "there their this that" at bounding box center [184, 289] width 54 height 13
click at [636, 284] on select "forges fills fits forgets" at bounding box center [663, 289] width 54 height 13
select select "fits"
click at [636, 283] on select "forges fills fits forgets" at bounding box center [663, 289] width 54 height 13
click at [458, 334] on button "Verify" at bounding box center [457, 343] width 623 height 18
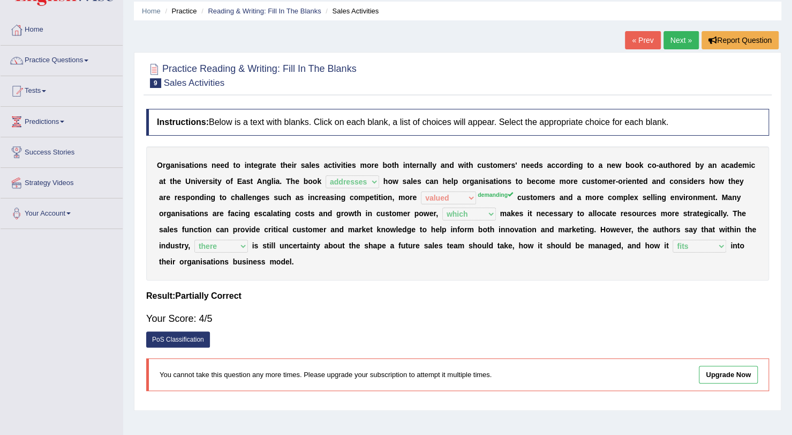
scroll to position [32, 0]
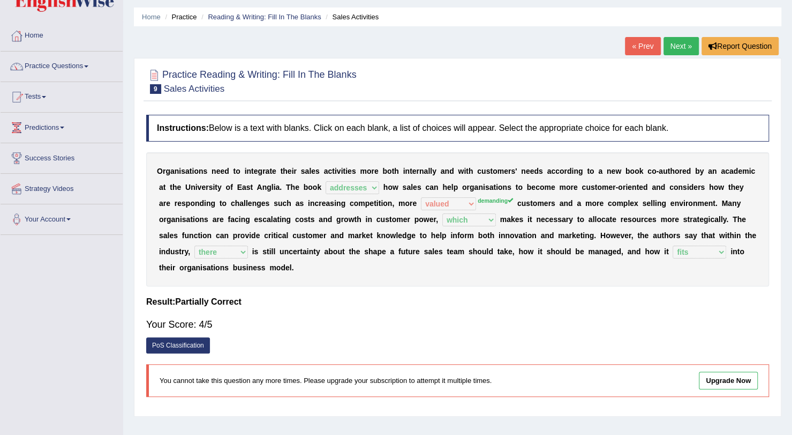
click at [679, 44] on link "Next »" at bounding box center [681, 46] width 35 height 18
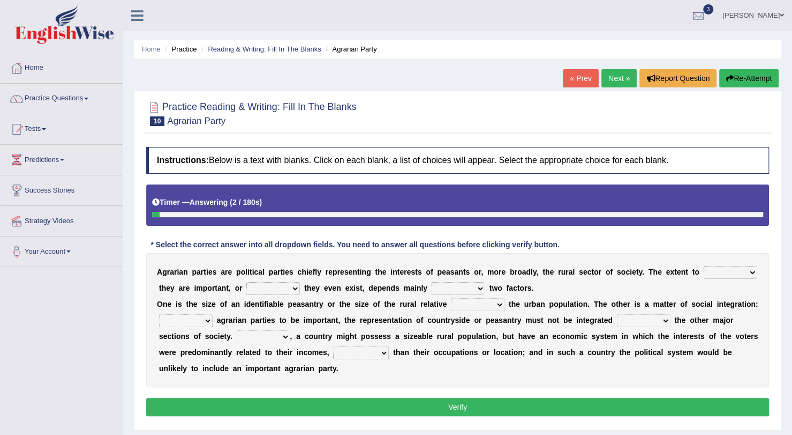
scroll to position [38, 0]
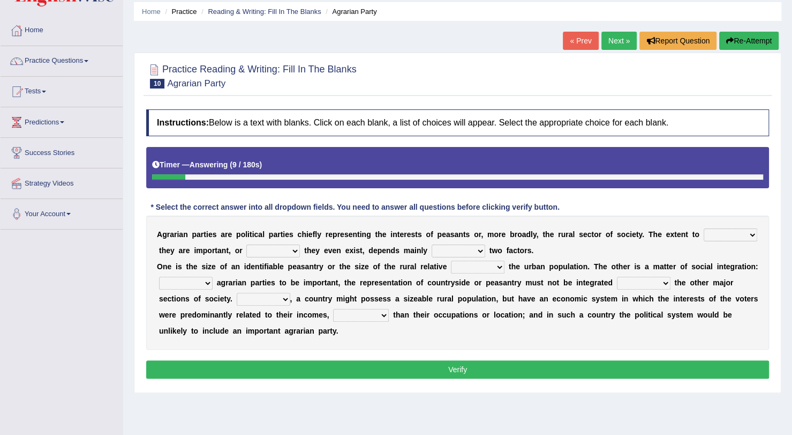
click at [704, 233] on select "where which when were" at bounding box center [731, 234] width 54 height 13
select select "which"
click at [704, 228] on select "where which when were" at bounding box center [731, 234] width 54 height 13
click at [255, 248] on select "other neither either whether" at bounding box center [273, 250] width 54 height 13
select select "either"
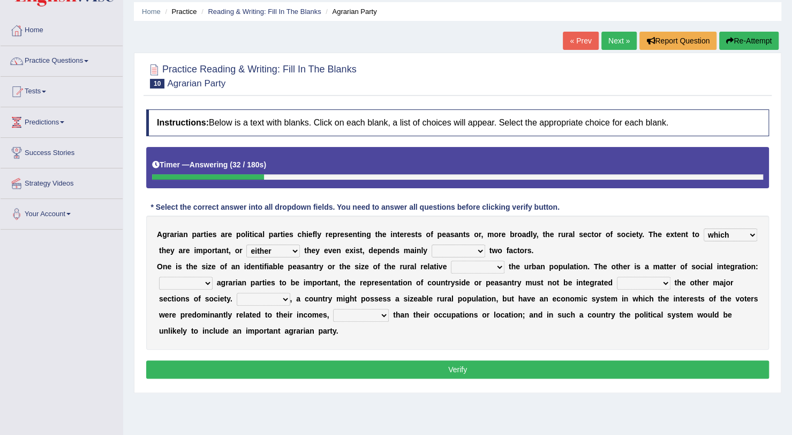
click at [246, 244] on select "other neither either whether" at bounding box center [273, 250] width 54 height 13
click at [432, 246] on select "in on is the" at bounding box center [459, 250] width 54 height 13
select select "on"
click at [432, 244] on select "in on is the" at bounding box center [459, 250] width 54 height 13
click at [451, 264] on select "is to the was" at bounding box center [478, 266] width 54 height 13
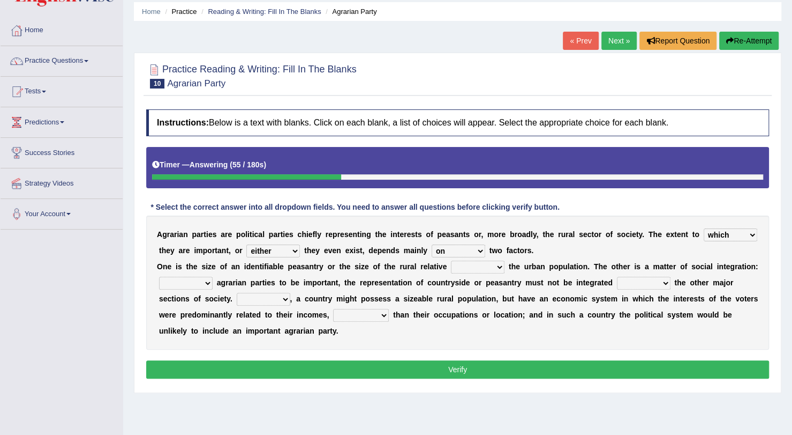
select select "is"
click at [451, 260] on select "is to the was" at bounding box center [478, 266] width 54 height 13
click at [194, 279] on select "From For First Fair" at bounding box center [186, 282] width 54 height 13
select select "From"
click at [159, 276] on select "From For First Fair" at bounding box center [186, 282] width 54 height 13
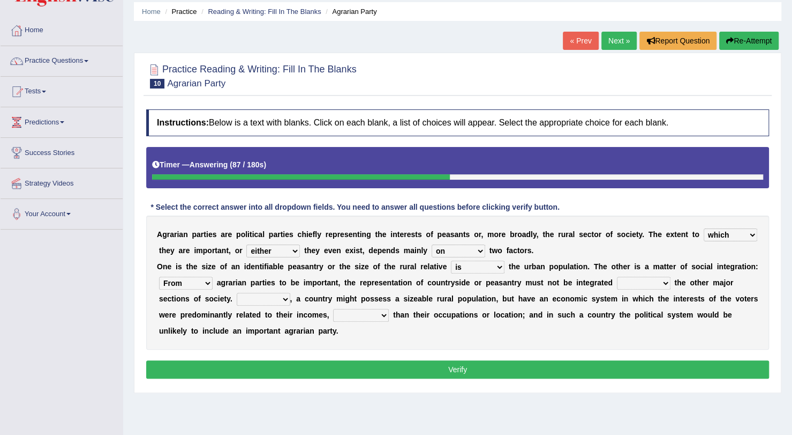
click at [629, 287] on select "will when were with" at bounding box center [644, 282] width 54 height 13
select select "with"
click at [617, 276] on select "will when were with" at bounding box center [644, 282] width 54 height 13
click at [237, 297] on select "Then There Thus Their" at bounding box center [264, 299] width 54 height 13
select select "Thus"
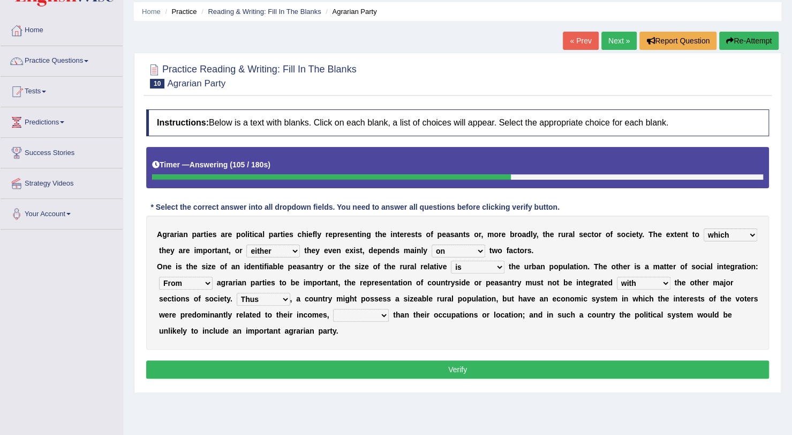
click at [237, 293] on select "Then There Thus Their" at bounding box center [264, 299] width 54 height 13
click at [333, 313] on select "whether rather greater many other" at bounding box center [361, 315] width 56 height 13
select select "rather"
click at [333, 309] on select "whether rather greater many other" at bounding box center [361, 315] width 56 height 13
click at [308, 372] on button "Verify" at bounding box center [457, 369] width 623 height 18
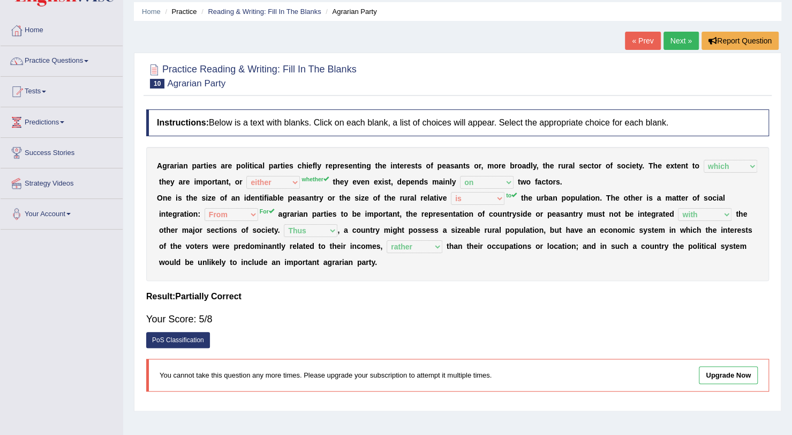
click at [679, 41] on link "Next »" at bounding box center [681, 41] width 35 height 18
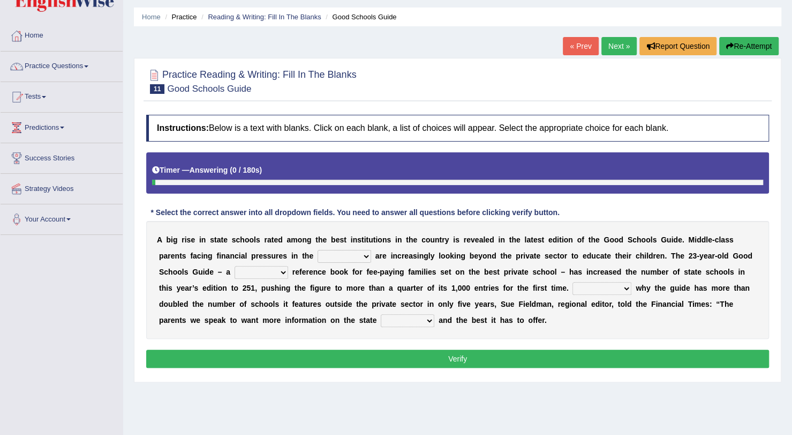
scroll to position [35, 0]
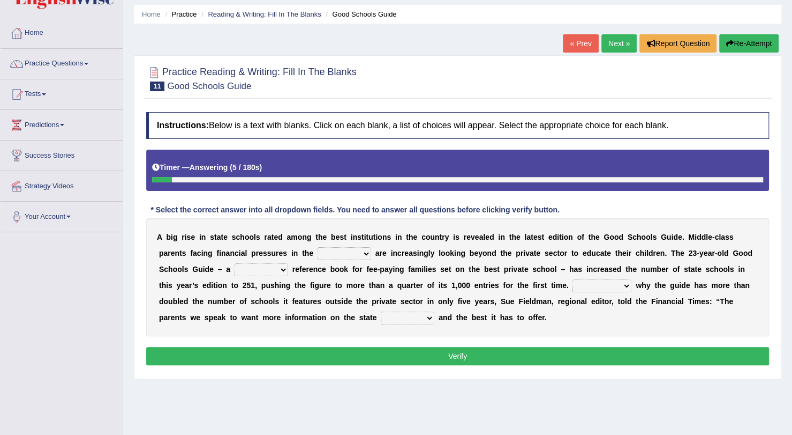
click at [318, 255] on select "downturn inturn external subjective" at bounding box center [345, 253] width 54 height 13
select select "downturn"
click at [318, 247] on select "downturn inturn external subjective" at bounding box center [345, 253] width 54 height 13
click at [235, 274] on select "nicee kind allure popular" at bounding box center [262, 269] width 54 height 13
select select "popular"
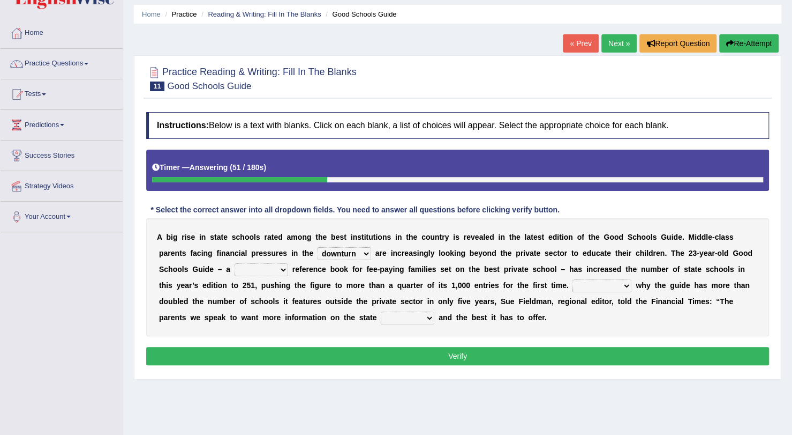
click at [235, 263] on select "nicee kind allure popular" at bounding box center [262, 269] width 54 height 13
click at [573, 281] on select "Entertaining Exploring Explaining Exorting" at bounding box center [602, 285] width 59 height 13
select select "Explaining"
click at [573, 279] on select "Entertaining Exploring Explaining Exorting" at bounding box center [602, 285] width 59 height 13
click at [381, 316] on select "factor sector vector collector" at bounding box center [408, 317] width 54 height 13
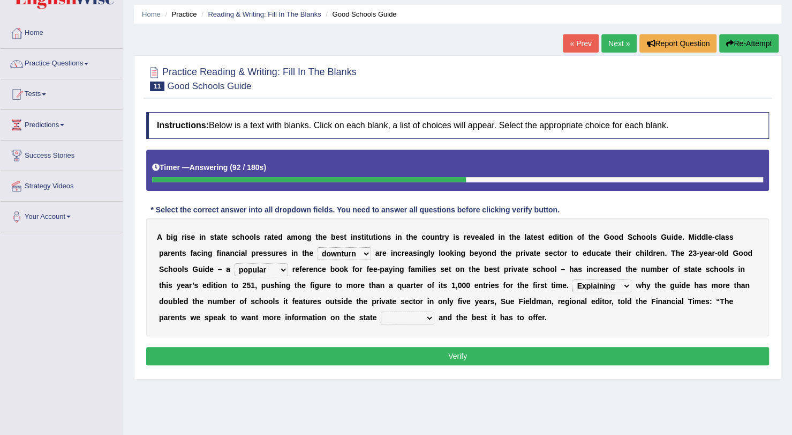
select select "sector"
click at [381, 311] on select "factor sector vector collector" at bounding box center [408, 317] width 54 height 13
click at [242, 349] on button "Verify" at bounding box center [457, 356] width 623 height 18
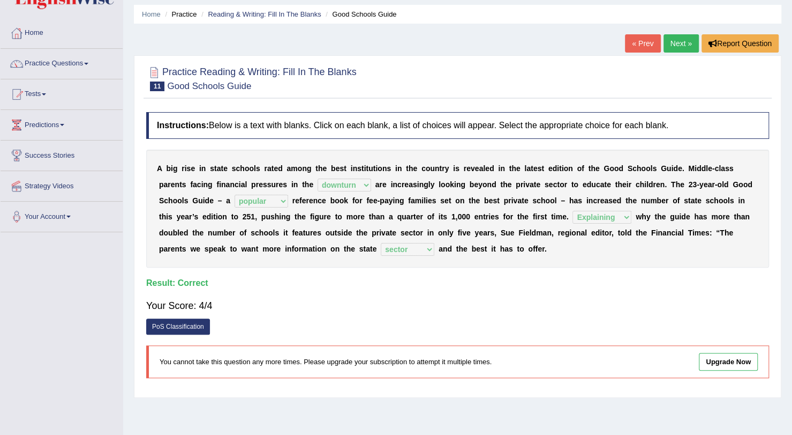
scroll to position [0, 0]
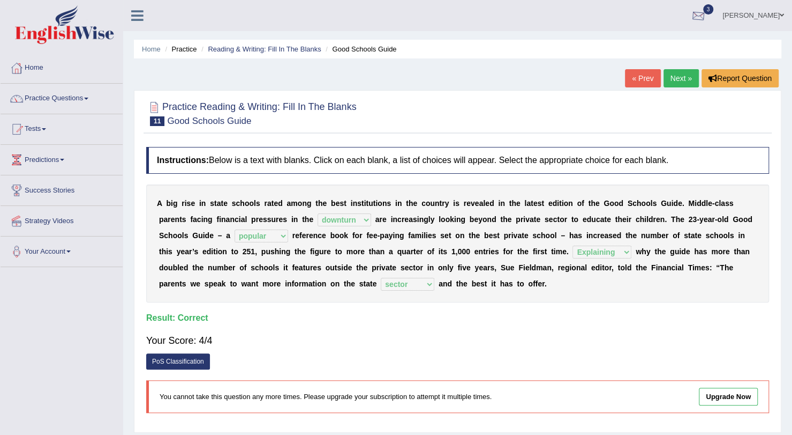
click at [707, 17] on div at bounding box center [699, 16] width 16 height 16
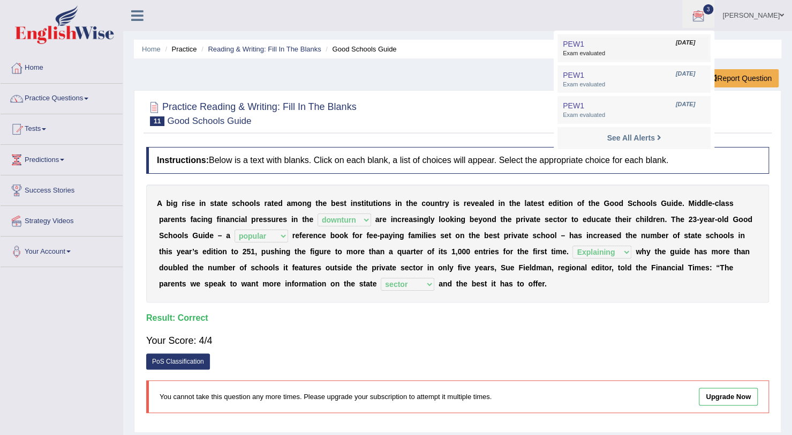
click at [700, 50] on span "Exam evaluated" at bounding box center [634, 53] width 143 height 9
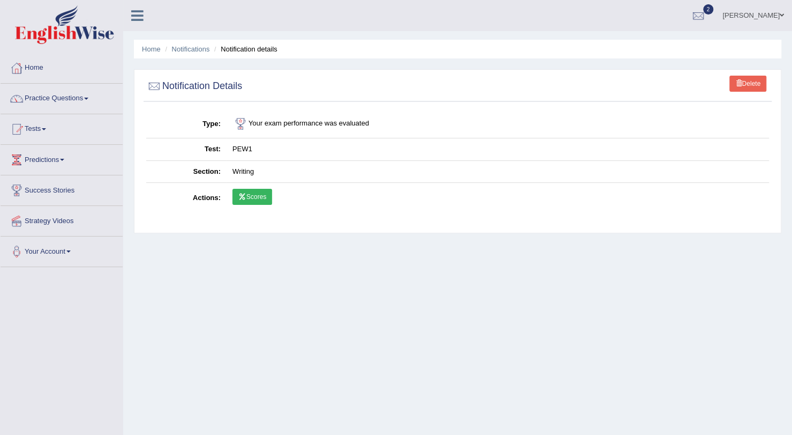
click at [258, 192] on link "Scores" at bounding box center [253, 197] width 40 height 16
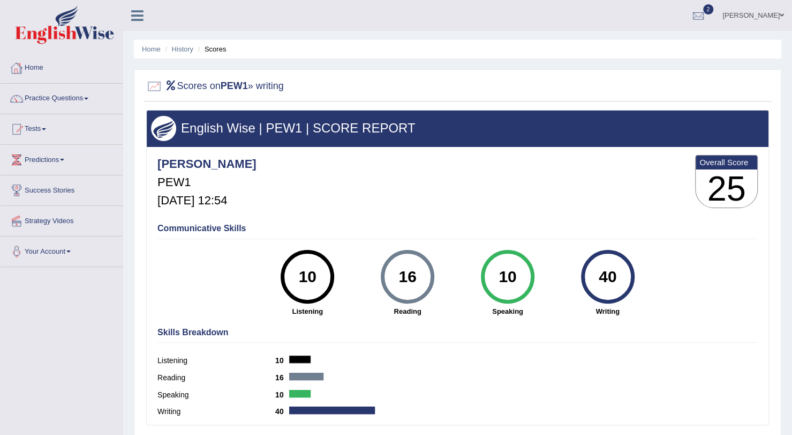
click at [20, 72] on div at bounding box center [17, 68] width 16 height 16
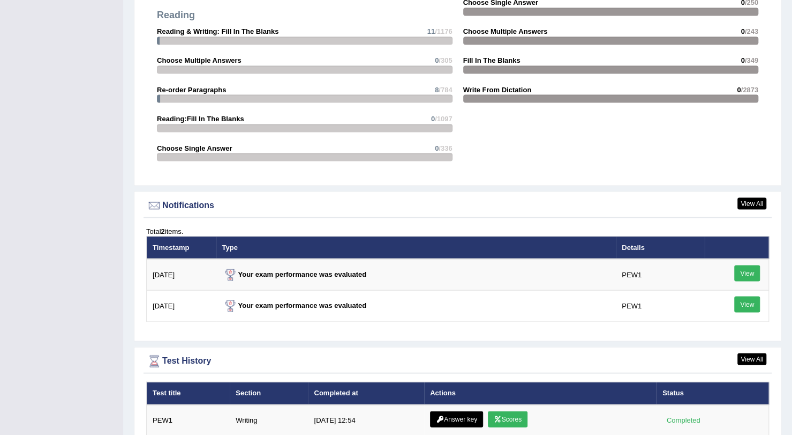
scroll to position [1199, 0]
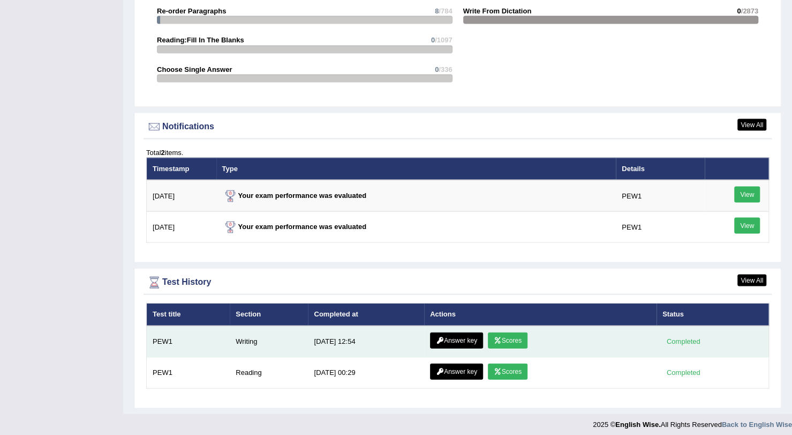
click at [454, 332] on link "Answer key" at bounding box center [456, 340] width 53 height 16
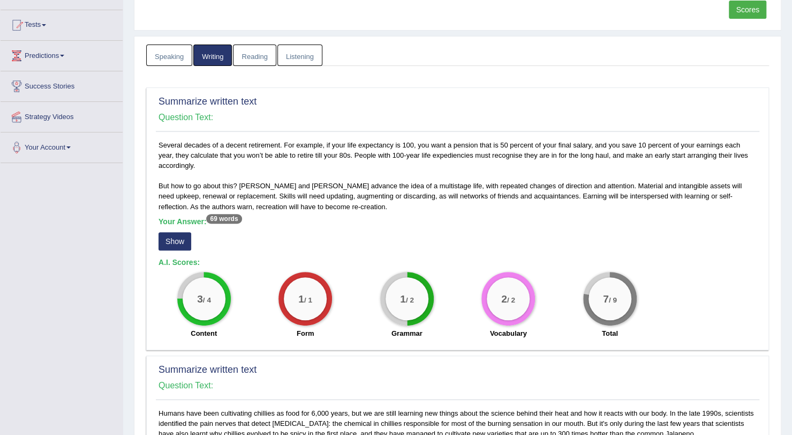
scroll to position [108, 0]
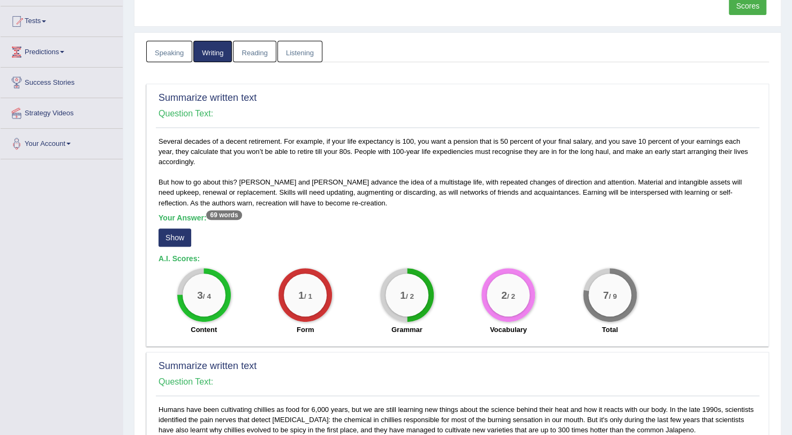
click at [173, 237] on button "Show" at bounding box center [175, 237] width 33 height 18
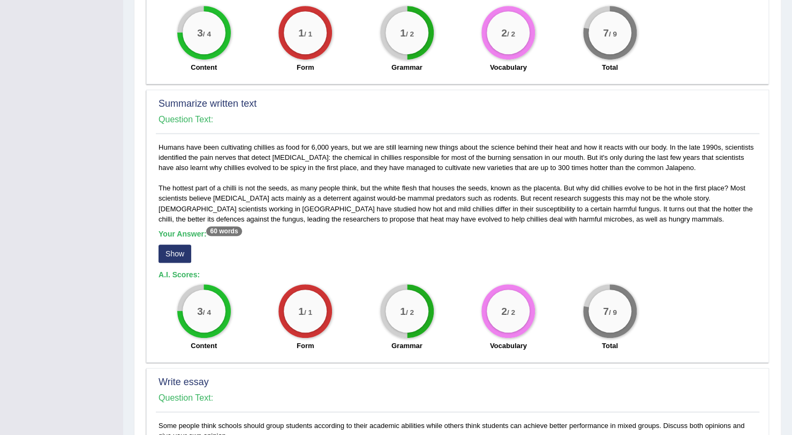
scroll to position [368, 0]
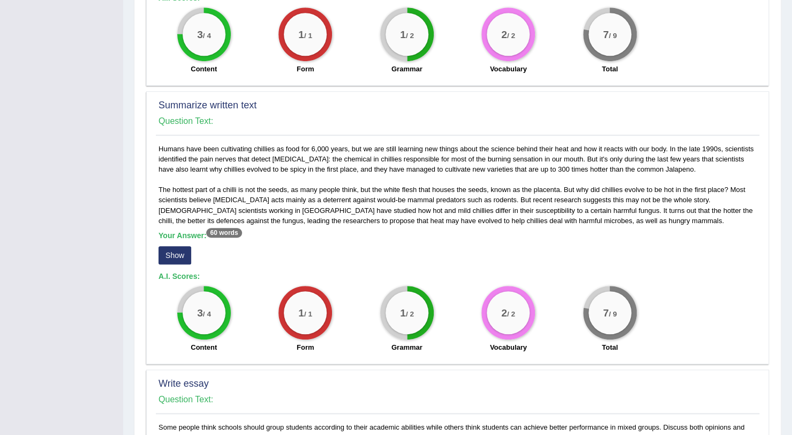
click at [174, 252] on button "Show" at bounding box center [175, 255] width 33 height 18
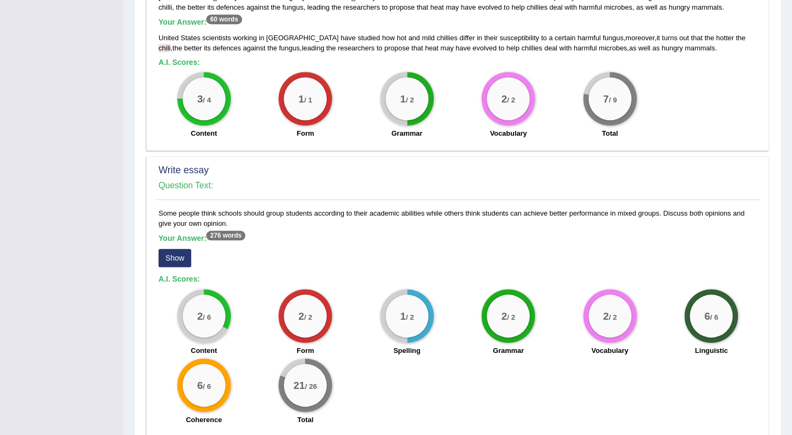
scroll to position [629, 0]
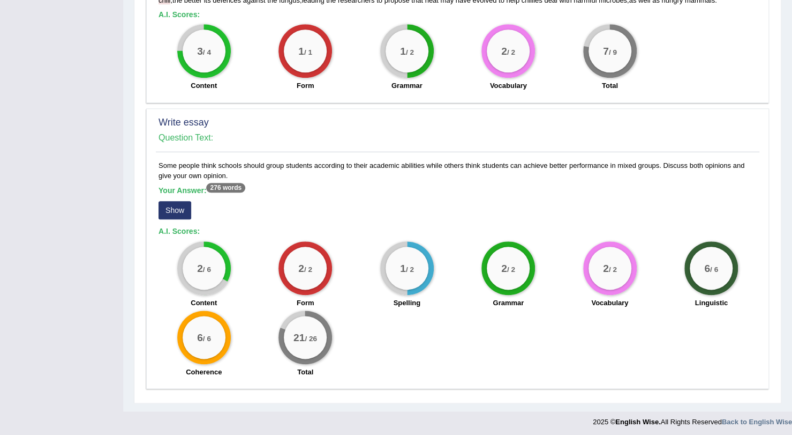
click at [180, 207] on button "Show" at bounding box center [175, 210] width 33 height 18
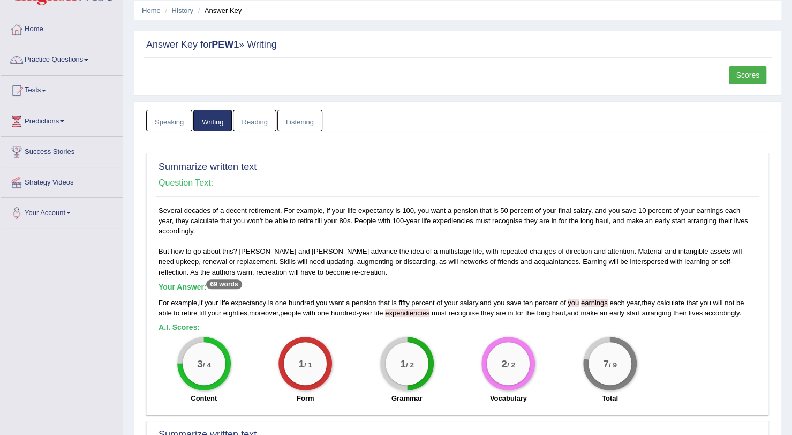
scroll to position [0, 0]
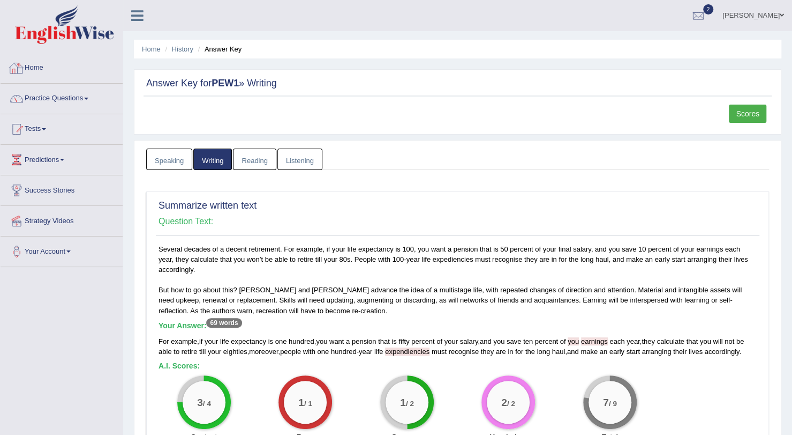
click at [39, 64] on link "Home" at bounding box center [62, 66] width 122 height 27
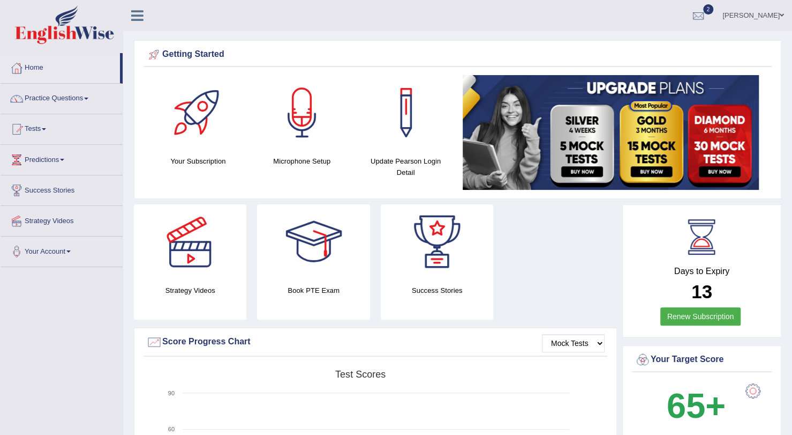
click at [39, 64] on link "Home" at bounding box center [60, 66] width 119 height 27
click at [47, 98] on link "Practice Questions" at bounding box center [62, 97] width 122 height 27
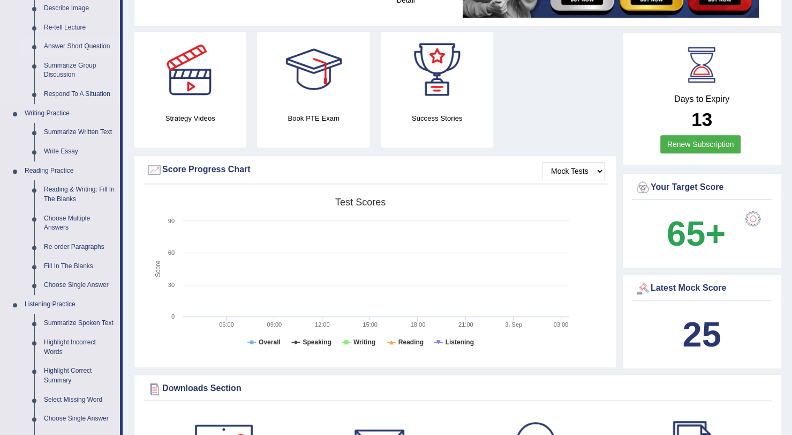
scroll to position [173, 0]
click at [83, 245] on link "Re-order Paragraphs" at bounding box center [79, 246] width 81 height 19
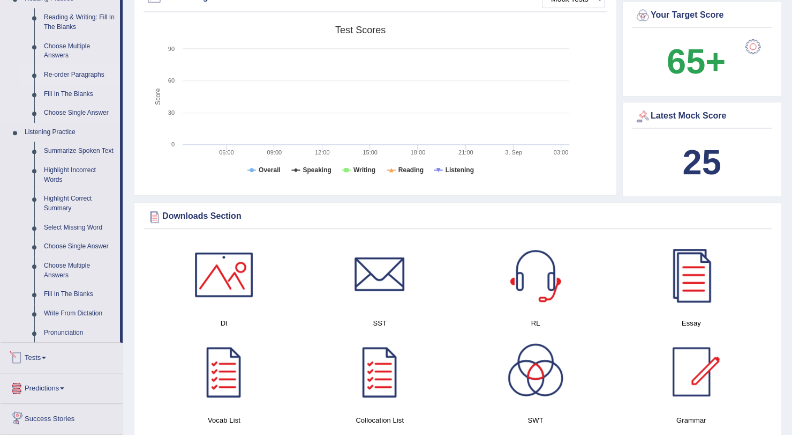
scroll to position [743, 0]
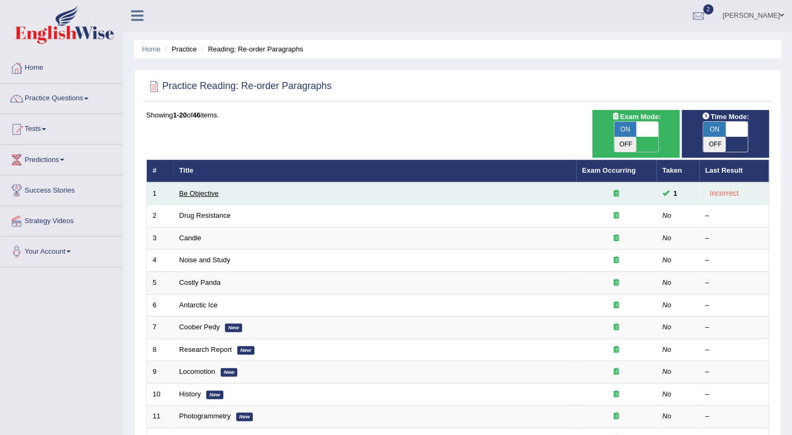
click at [211, 189] on link "Be Objective" at bounding box center [199, 193] width 40 height 8
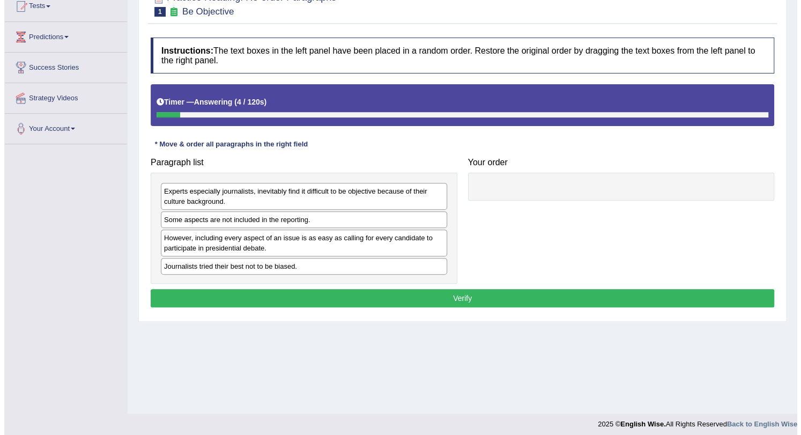
scroll to position [123, 0]
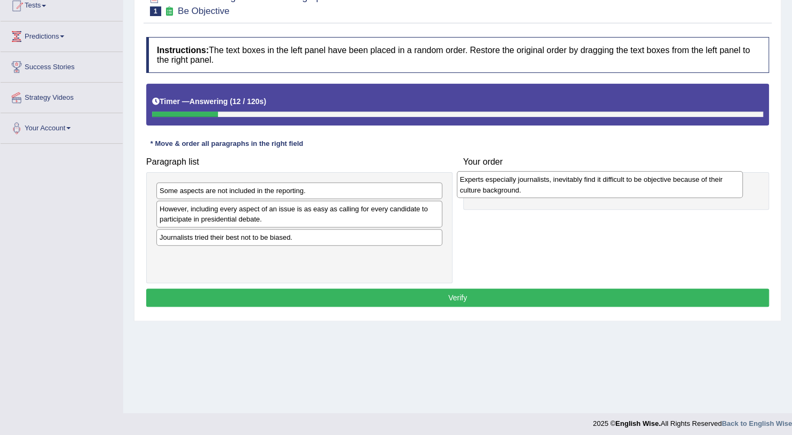
drag, startPoint x: 295, startPoint y: 199, endPoint x: 596, endPoint y: 188, distance: 301.3
click at [596, 188] on div "Experts especially journalists, inevitably find it difficult to be objective be…" at bounding box center [600, 184] width 286 height 27
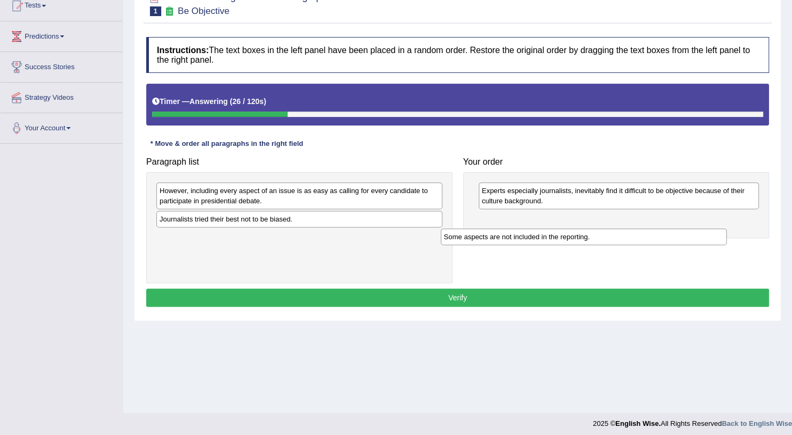
drag, startPoint x: 326, startPoint y: 189, endPoint x: 652, endPoint y: 223, distance: 327.6
click at [652, 228] on div "Some aspects are not included in the reporting." at bounding box center [584, 236] width 286 height 16
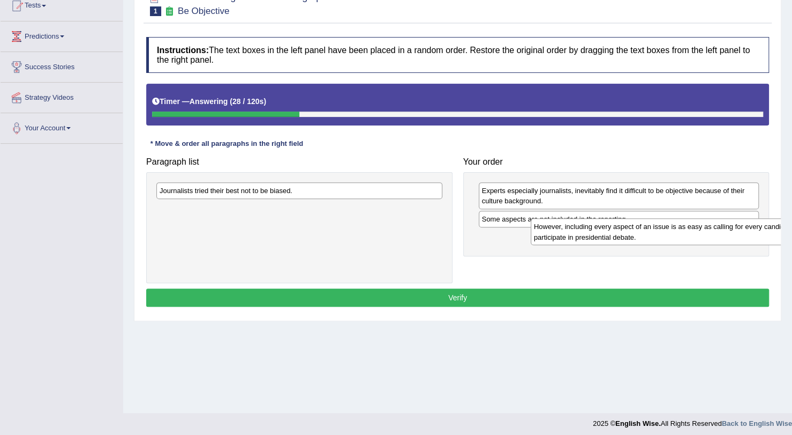
drag, startPoint x: 262, startPoint y: 186, endPoint x: 586, endPoint y: 223, distance: 325.7
click at [586, 223] on div "However, including every aspect of an issue is as easy as calling for every can…" at bounding box center [674, 231] width 286 height 27
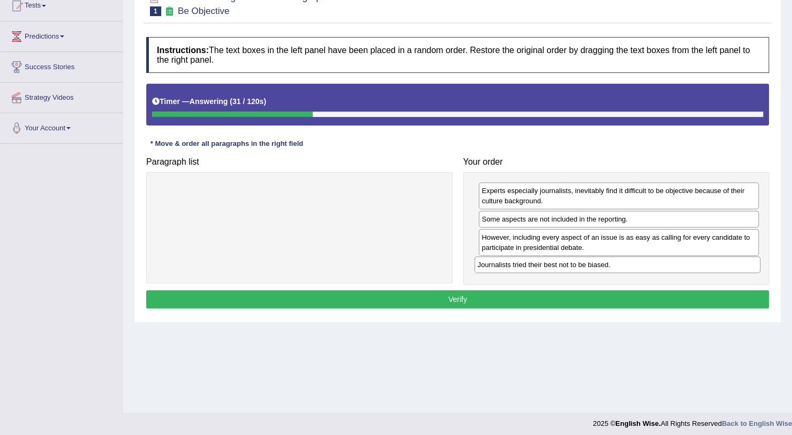
drag, startPoint x: 200, startPoint y: 192, endPoint x: 520, endPoint y: 268, distance: 328.2
click at [520, 268] on div "Journalists tried their best not to be biased." at bounding box center [618, 264] width 286 height 16
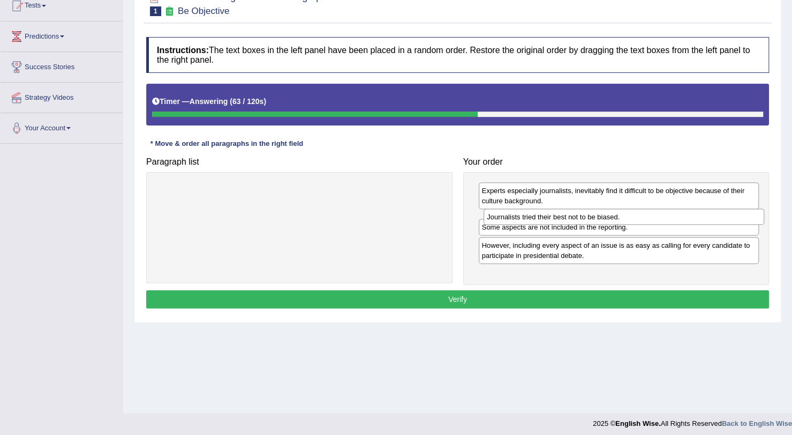
drag, startPoint x: 544, startPoint y: 264, endPoint x: 549, endPoint y: 216, distance: 47.9
click at [549, 216] on div "Journalists tried their best not to be biased." at bounding box center [624, 216] width 281 height 16
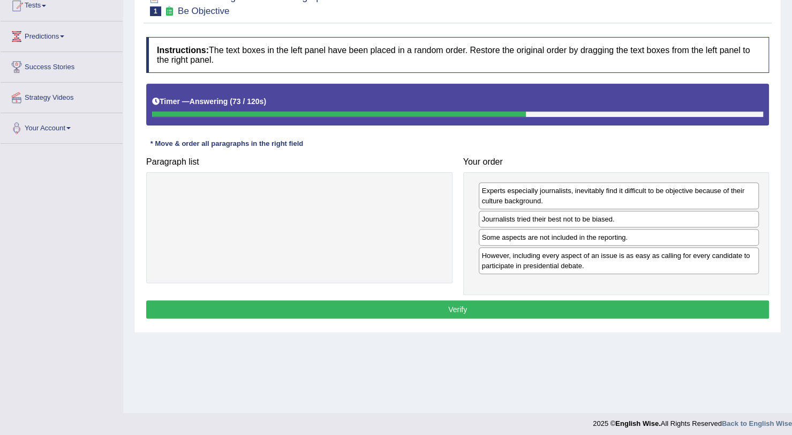
click at [553, 265] on div "However, including every aspect of an issue is as easy as calling for every can…" at bounding box center [619, 260] width 281 height 27
click at [542, 305] on button "Verify" at bounding box center [457, 309] width 623 height 18
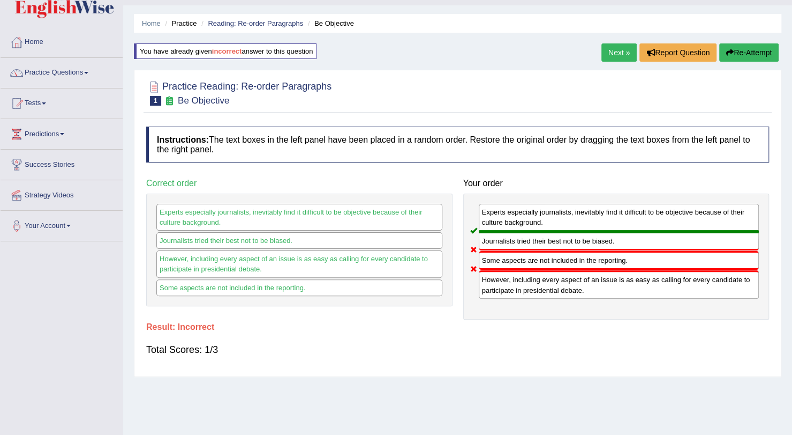
scroll to position [21, 0]
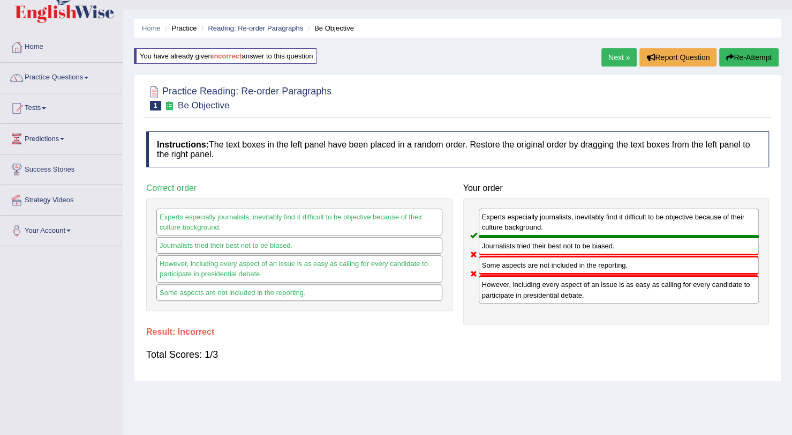
click at [622, 56] on link "Next »" at bounding box center [619, 57] width 35 height 18
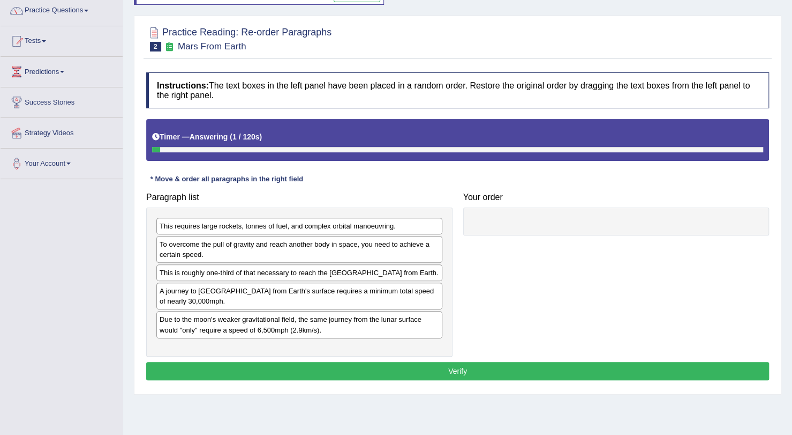
scroll to position [87, 0]
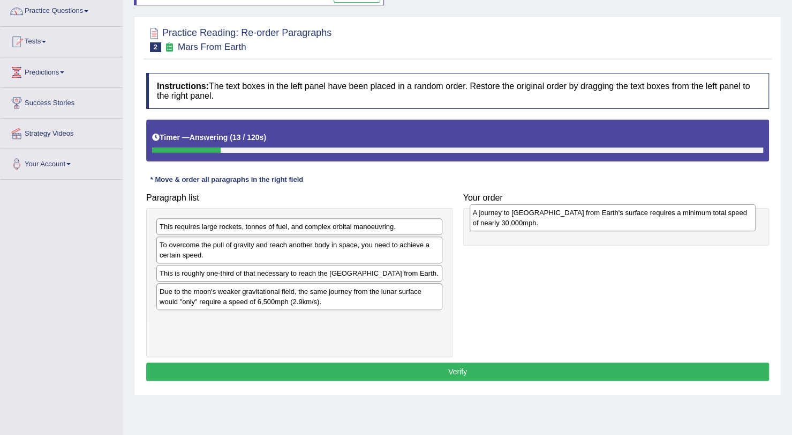
drag, startPoint x: 204, startPoint y: 305, endPoint x: 517, endPoint y: 217, distance: 325.0
click at [517, 217] on div "A journey to Mars from Earth's surface requires a minimum total speed of nearly…" at bounding box center [613, 217] width 286 height 27
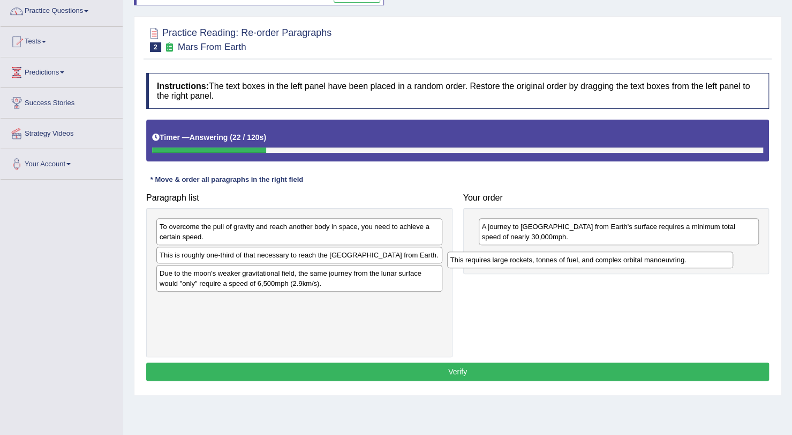
drag, startPoint x: 319, startPoint y: 225, endPoint x: 630, endPoint y: 251, distance: 311.9
click at [630, 251] on div "This requires large rockets, tonnes of fuel, and complex orbital manoeuvring." at bounding box center [590, 259] width 286 height 16
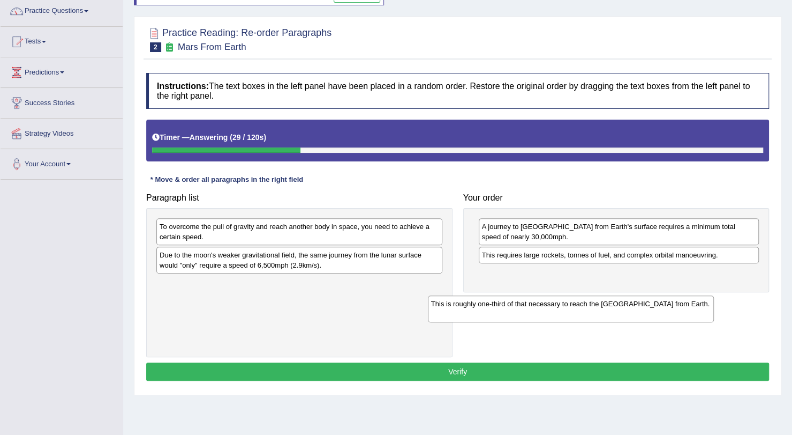
drag, startPoint x: 210, startPoint y: 259, endPoint x: 516, endPoint y: 305, distance: 309.4
click at [516, 305] on div "This is roughly one-third of that necessary to reach the International Space St…" at bounding box center [571, 308] width 286 height 27
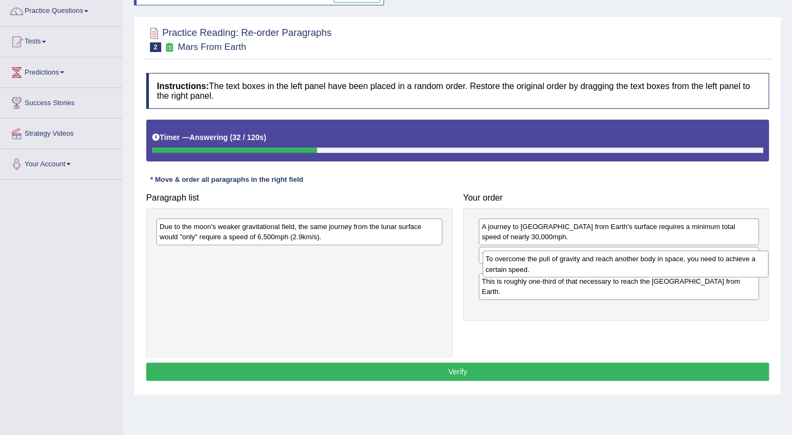
drag, startPoint x: 219, startPoint y: 222, endPoint x: 544, endPoint y: 255, distance: 327.4
click at [544, 255] on div "To overcome the pull of gravity and reach another body in space, you need to ac…" at bounding box center [626, 263] width 286 height 27
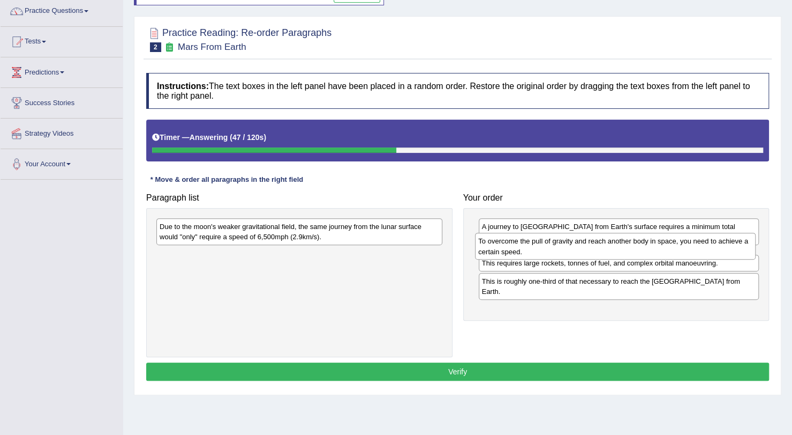
drag, startPoint x: 618, startPoint y: 274, endPoint x: 616, endPoint y: 243, distance: 31.2
click at [616, 243] on div "To overcome the pull of gravity and reach another body in space, you need to ac…" at bounding box center [615, 246] width 281 height 27
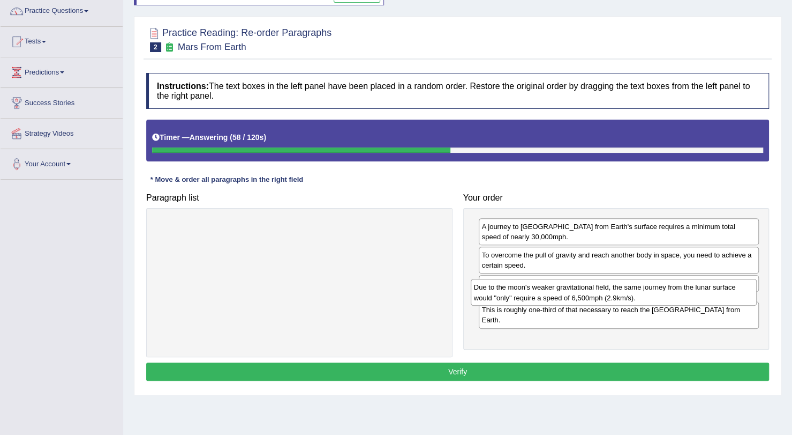
drag, startPoint x: 285, startPoint y: 230, endPoint x: 599, endPoint y: 291, distance: 320.4
click at [599, 291] on div "Due to the moon's weaker gravitational field, the same journey from the lunar s…" at bounding box center [614, 292] width 286 height 27
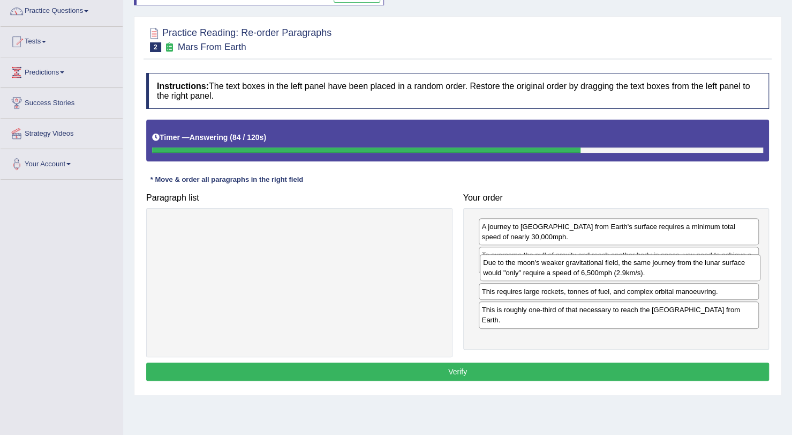
drag, startPoint x: 651, startPoint y: 307, endPoint x: 653, endPoint y: 269, distance: 38.1
click at [653, 269] on div "Due to the moon's weaker gravitational field, the same journey from the lunar s…" at bounding box center [620, 267] width 281 height 27
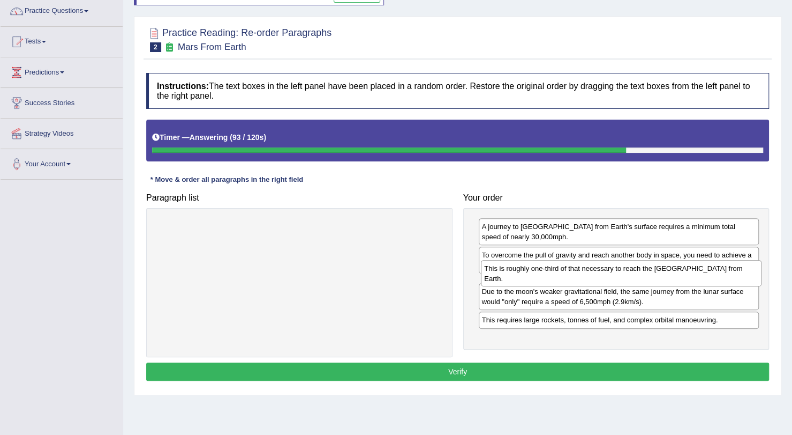
drag, startPoint x: 619, startPoint y: 334, endPoint x: 617, endPoint y: 273, distance: 61.6
click at [617, 273] on div "This is roughly one-third of that necessary to reach the International Space St…" at bounding box center [621, 273] width 281 height 27
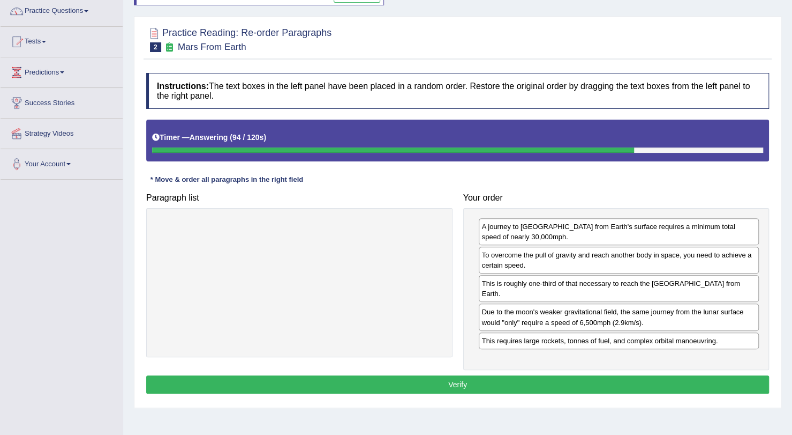
click at [566, 377] on button "Verify" at bounding box center [457, 384] width 623 height 18
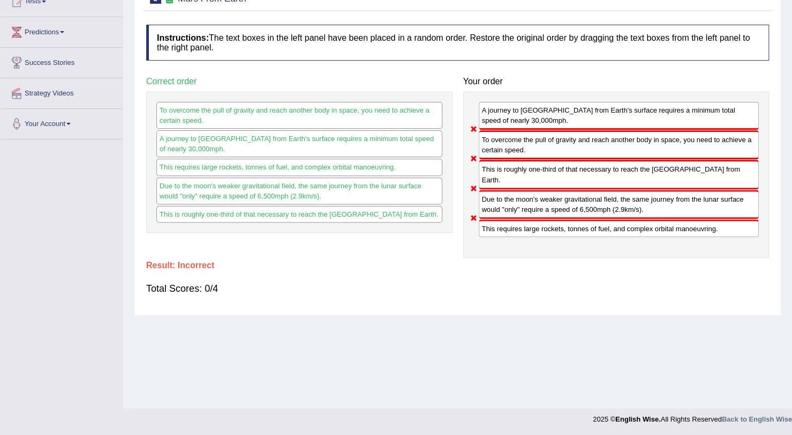
scroll to position [0, 0]
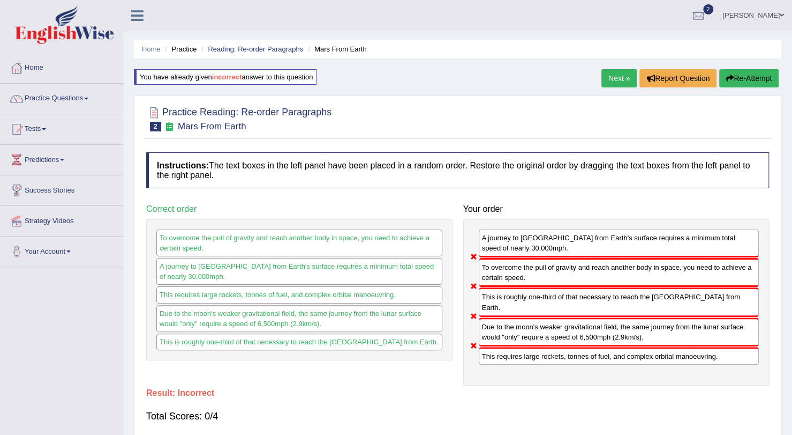
click at [618, 78] on link "Next »" at bounding box center [619, 78] width 35 height 18
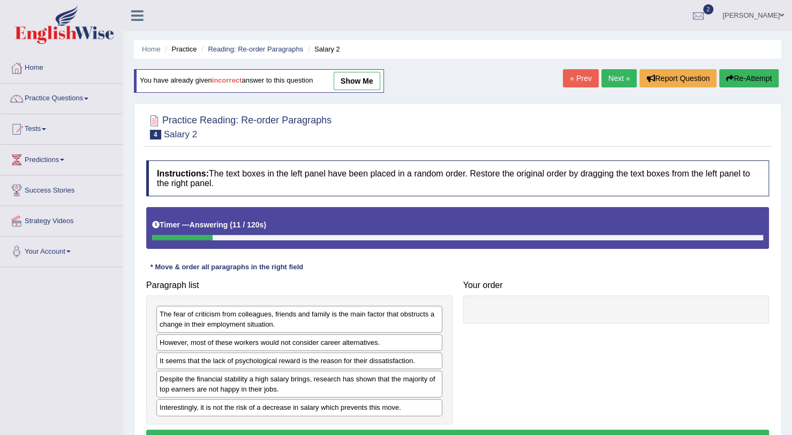
scroll to position [128, 0]
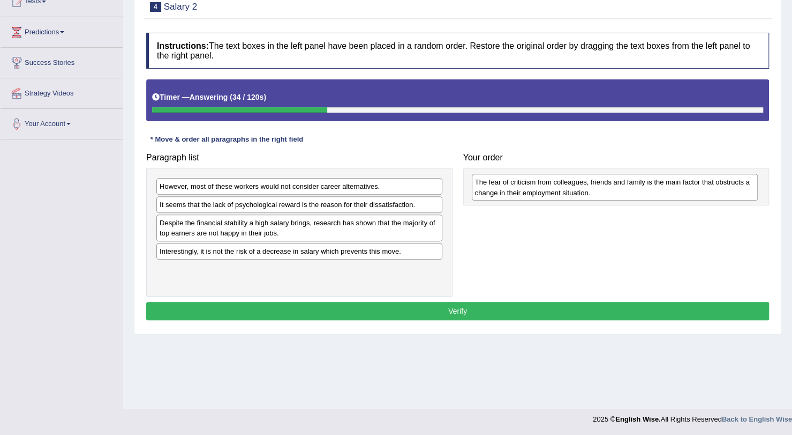
drag, startPoint x: 257, startPoint y: 191, endPoint x: 573, endPoint y: 187, distance: 315.6
click at [573, 187] on div "The fear of criticism from colleagues, friends and family is the main factor th…" at bounding box center [615, 187] width 286 height 27
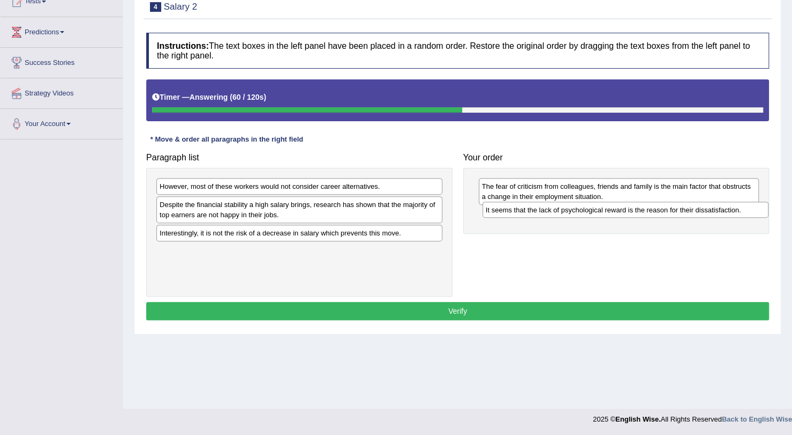
drag, startPoint x: 230, startPoint y: 203, endPoint x: 577, endPoint y: 210, distance: 347.3
click at [577, 210] on div "It seems that the lack of psychological reward is the reason for their dissatis…" at bounding box center [626, 209] width 286 height 16
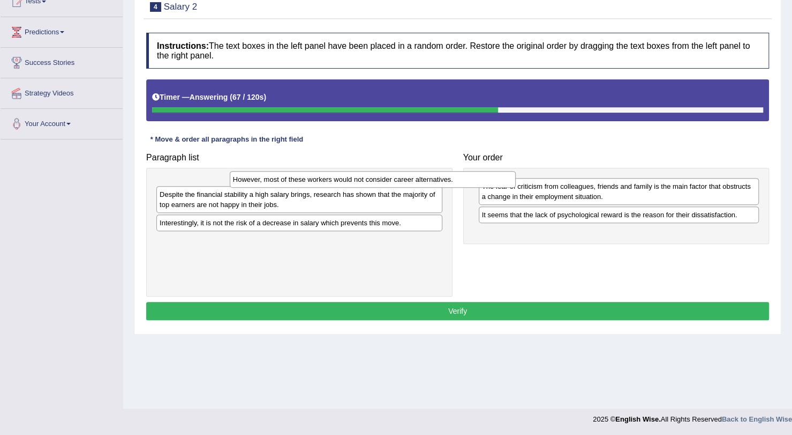
drag, startPoint x: 265, startPoint y: 186, endPoint x: 338, endPoint y: 180, distance: 73.7
click at [338, 180] on div "However, most of these workers would not consider career alternatives." at bounding box center [373, 179] width 286 height 16
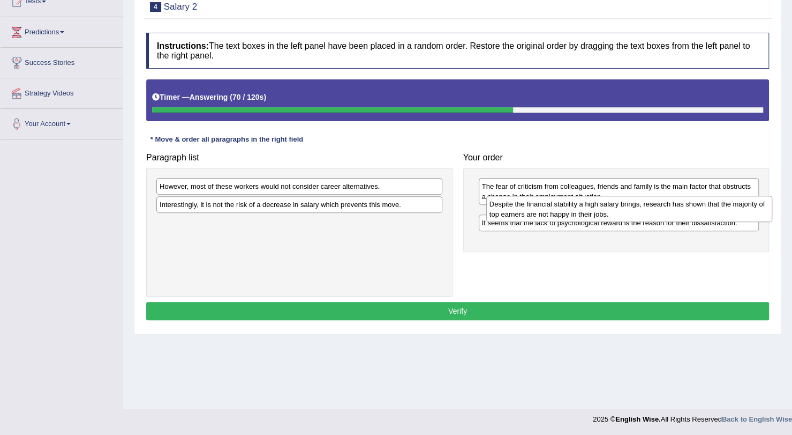
drag, startPoint x: 294, startPoint y: 210, endPoint x: 610, endPoint y: 208, distance: 316.1
click at [610, 208] on div "Despite the financial stability a high salary brings, research has shown that t…" at bounding box center [630, 209] width 286 height 27
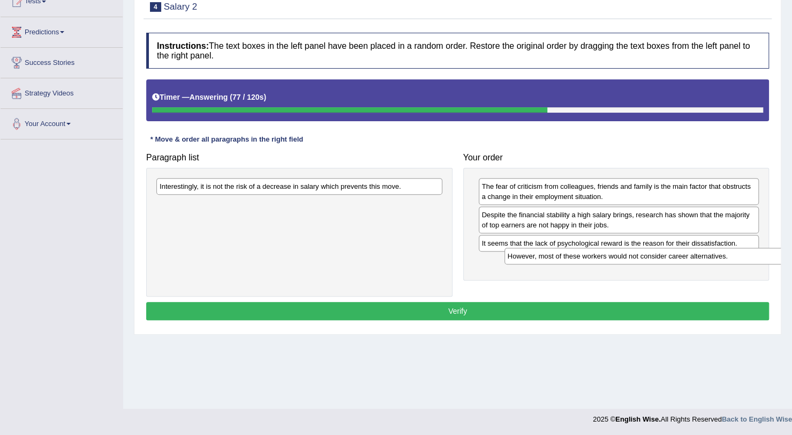
drag, startPoint x: 287, startPoint y: 184, endPoint x: 635, endPoint y: 254, distance: 354.8
click at [635, 254] on div "However, most of these workers would not consider career alternatives." at bounding box center [648, 256] width 286 height 16
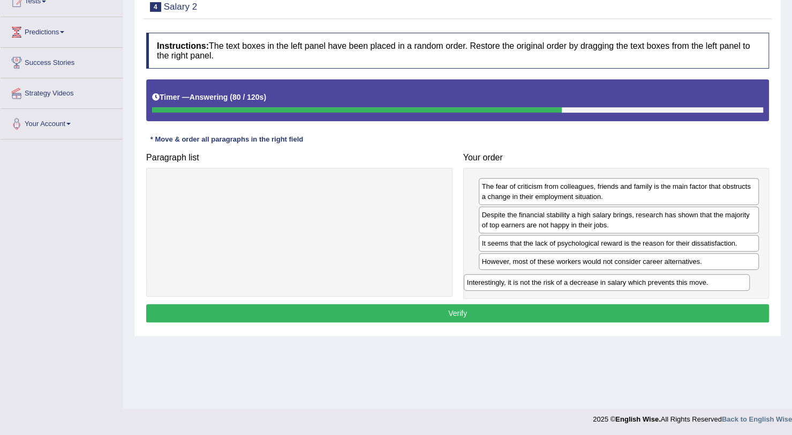
drag, startPoint x: 339, startPoint y: 185, endPoint x: 659, endPoint y: 280, distance: 334.3
click at [659, 280] on div "Interestingly, it is not the risk of a decrease in salary which prevents this m…" at bounding box center [607, 282] width 286 height 16
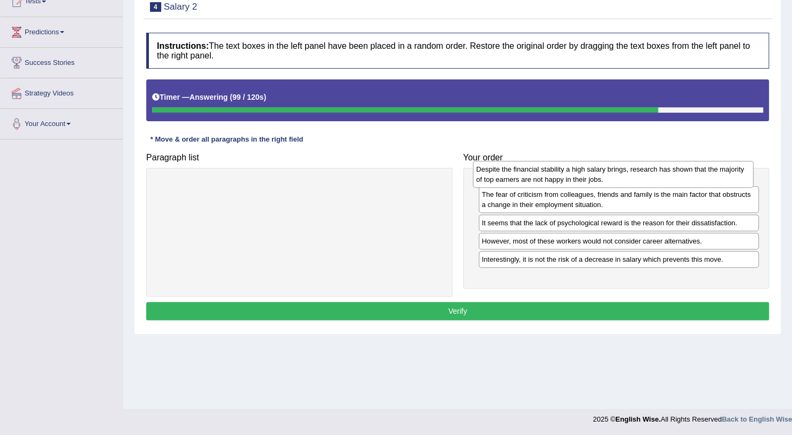
drag, startPoint x: 635, startPoint y: 223, endPoint x: 631, endPoint y: 179, distance: 44.1
click at [631, 179] on div "Despite the financial stability a high salary brings, research has shown that t…" at bounding box center [613, 174] width 281 height 27
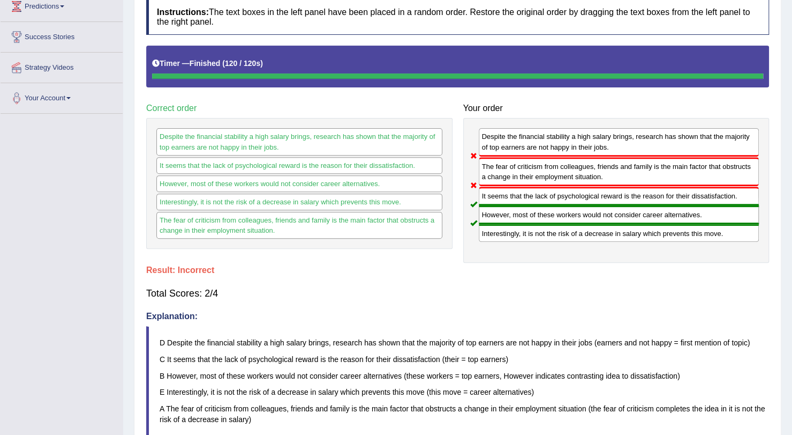
scroll to position [0, 0]
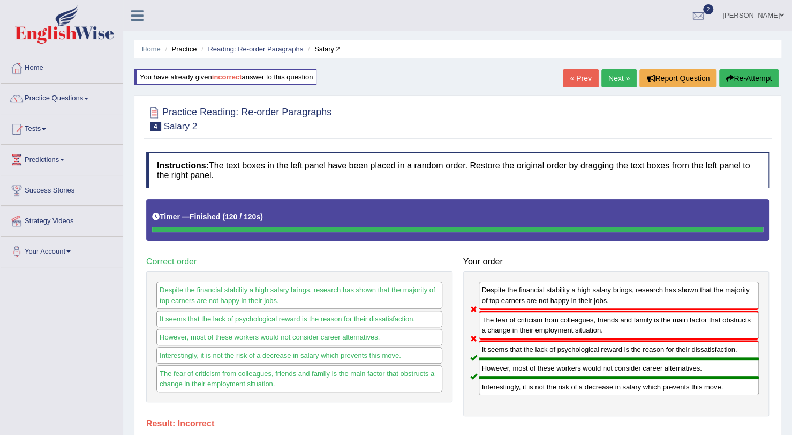
click at [617, 76] on link "Next »" at bounding box center [619, 78] width 35 height 18
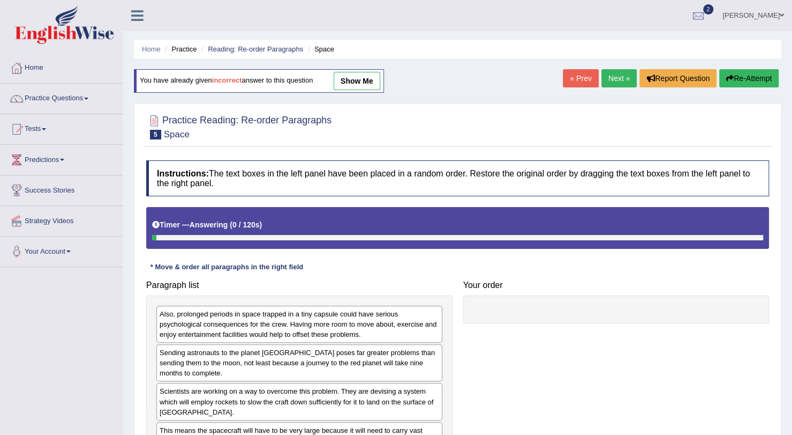
scroll to position [128, 0]
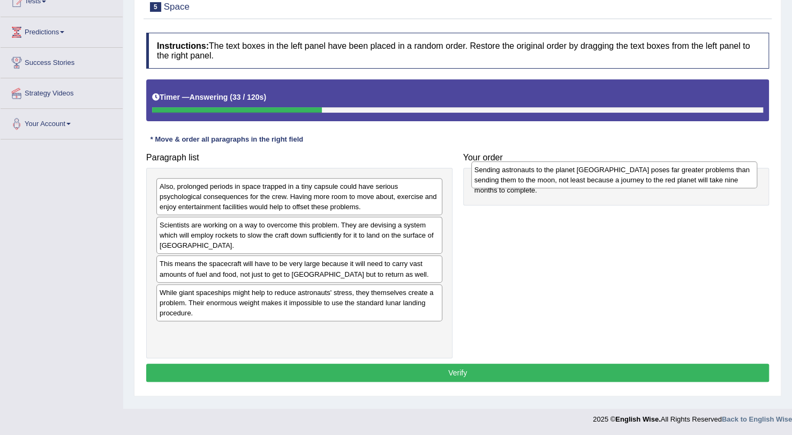
drag, startPoint x: 190, startPoint y: 228, endPoint x: 503, endPoint y: 173, distance: 317.2
click at [503, 173] on div "Sending astronauts to the planet [GEOGRAPHIC_DATA] poses far greater problems t…" at bounding box center [615, 174] width 286 height 27
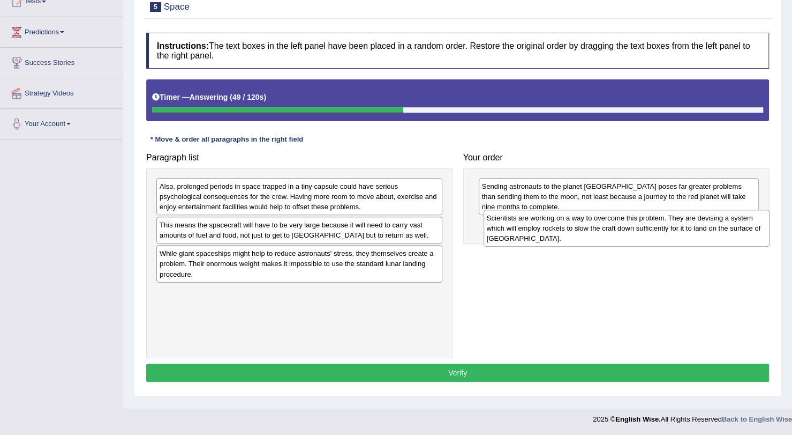
drag, startPoint x: 336, startPoint y: 231, endPoint x: 648, endPoint y: 221, distance: 311.5
click at [648, 221] on div "Scientists are working on a way to overcome this problem. They are devising a s…" at bounding box center [627, 228] width 286 height 37
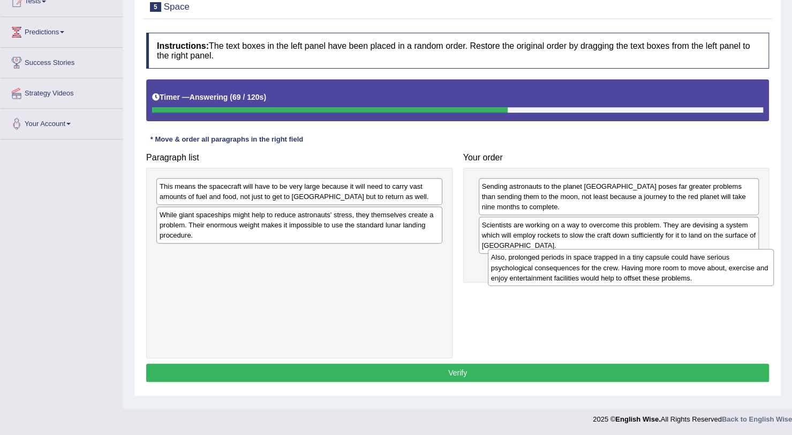
drag, startPoint x: 336, startPoint y: 197, endPoint x: 667, endPoint y: 267, distance: 338.6
click at [667, 267] on div "Also, prolonged periods in space trapped in a tiny capsule could have serious p…" at bounding box center [631, 267] width 286 height 37
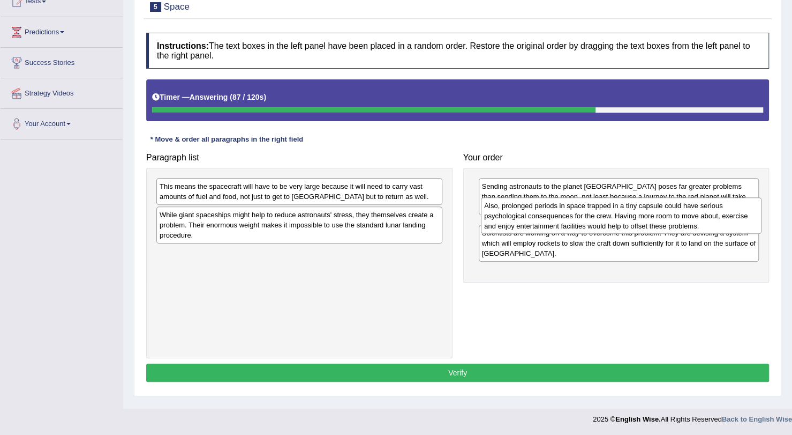
drag, startPoint x: 596, startPoint y: 274, endPoint x: 598, endPoint y: 215, distance: 58.4
click at [598, 215] on div "Also, prolonged periods in space trapped in a tiny capsule could have serious p…" at bounding box center [621, 215] width 281 height 37
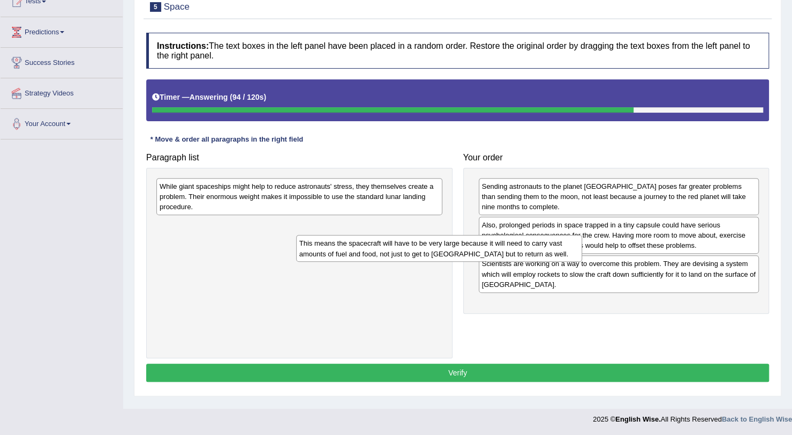
drag, startPoint x: 286, startPoint y: 196, endPoint x: 590, endPoint y: 287, distance: 318.2
click at [582, 261] on div "This means the spacecraft will have to be very large because it will need to ca…" at bounding box center [439, 248] width 286 height 27
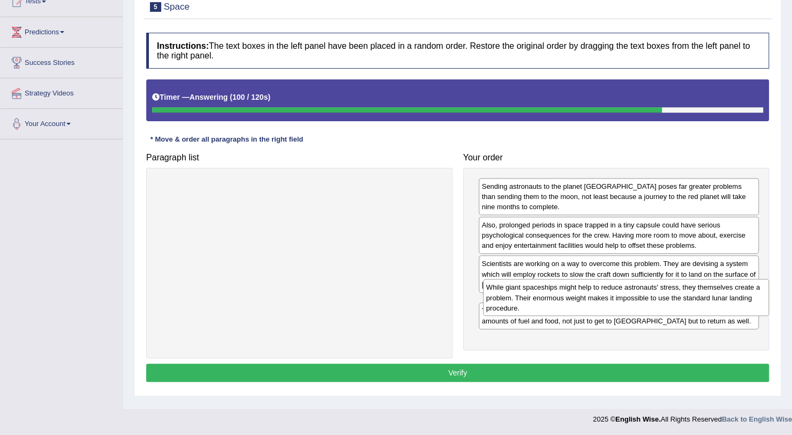
drag, startPoint x: 314, startPoint y: 204, endPoint x: 641, endPoint y: 305, distance: 342.2
click at [641, 305] on div "While giant spaceships might help to reduce astronauts' stress, they themselves…" at bounding box center [626, 297] width 286 height 37
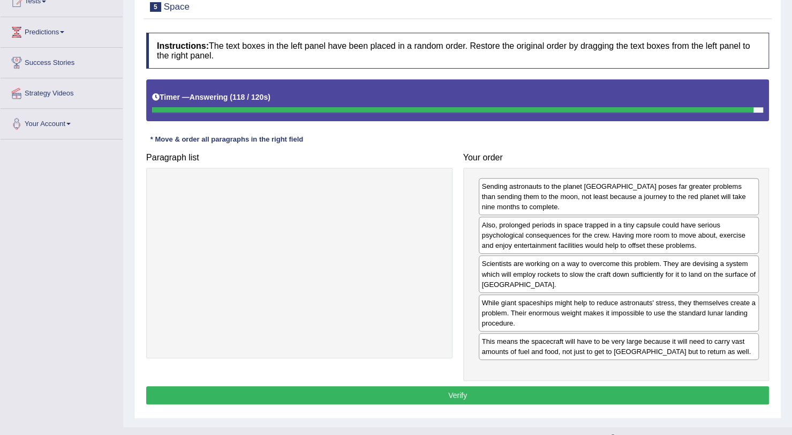
click at [570, 388] on button "Verify" at bounding box center [457, 395] width 623 height 18
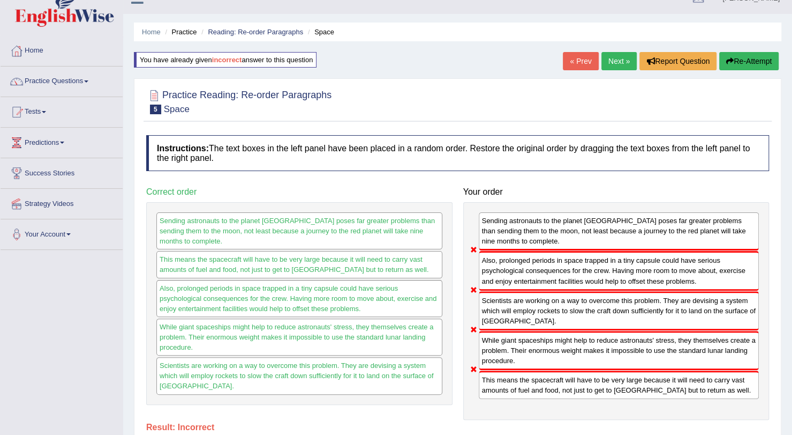
scroll to position [0, 0]
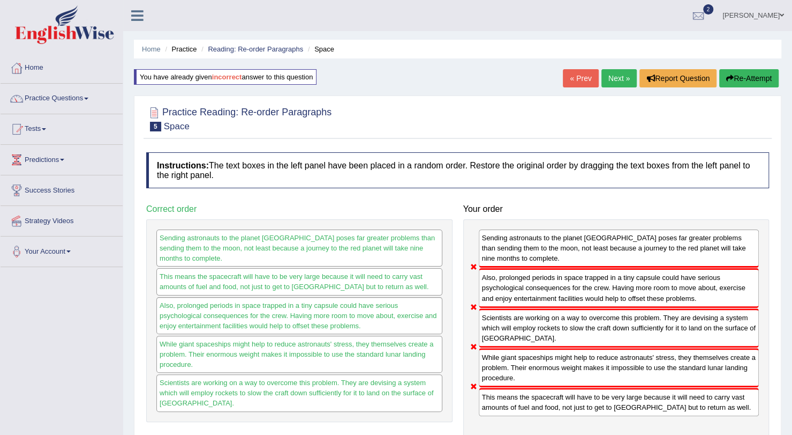
click at [607, 80] on link "Next »" at bounding box center [619, 78] width 35 height 18
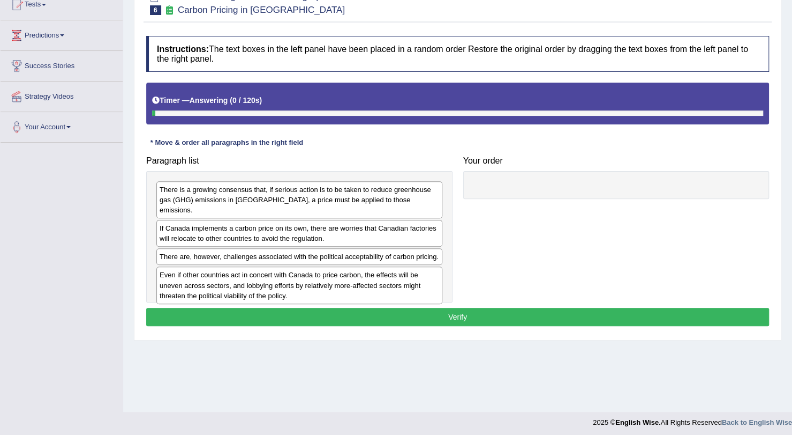
scroll to position [128, 0]
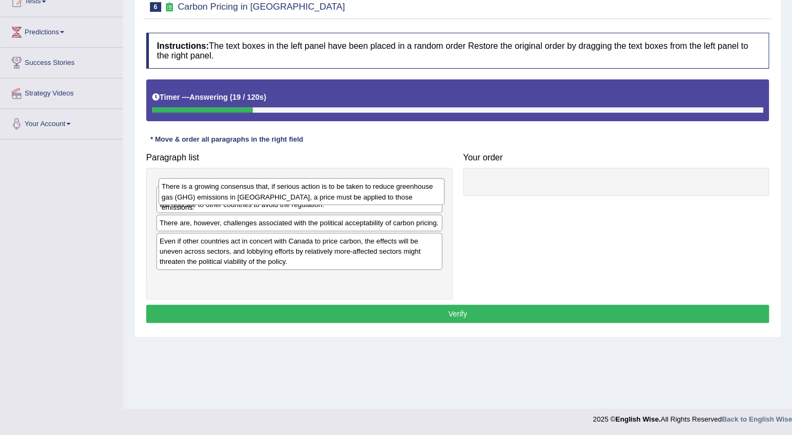
click at [205, 191] on div "There is a growing consensus that, if serious action is to be taken to reduce g…" at bounding box center [302, 191] width 286 height 27
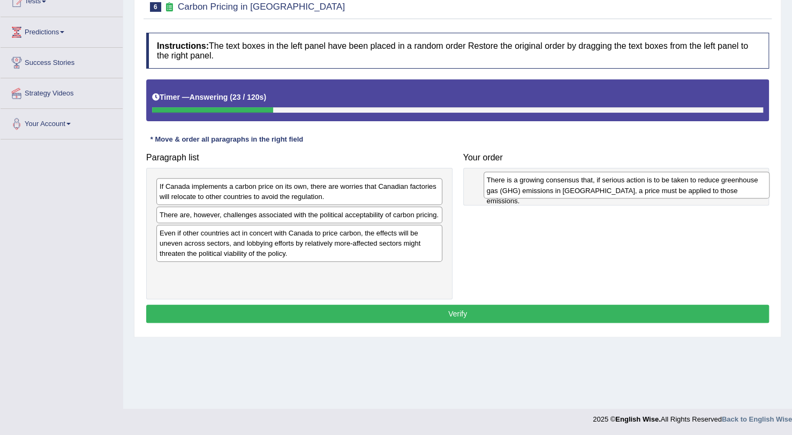
drag, startPoint x: 205, startPoint y: 191, endPoint x: 527, endPoint y: 184, distance: 322.6
click at [527, 184] on div "There is a growing consensus that, if serious action is to be taken to reduce g…" at bounding box center [627, 184] width 286 height 27
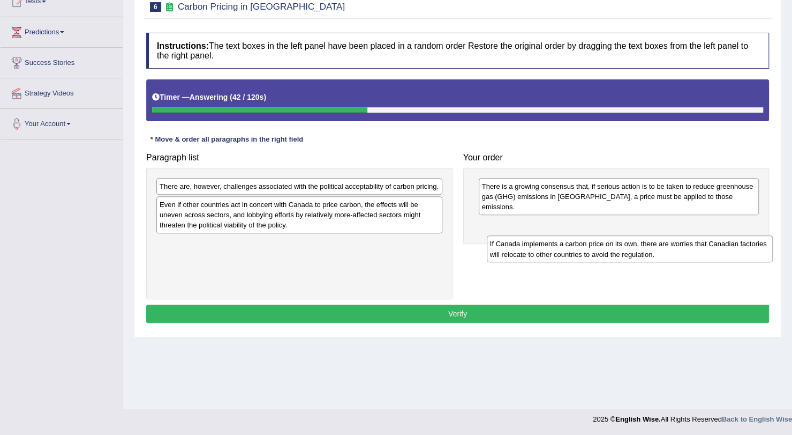
drag, startPoint x: 281, startPoint y: 192, endPoint x: 612, endPoint y: 250, distance: 335.6
click at [612, 250] on div "If Canada implements a carbon price on its own, there are worries that Canadian…" at bounding box center [630, 248] width 286 height 27
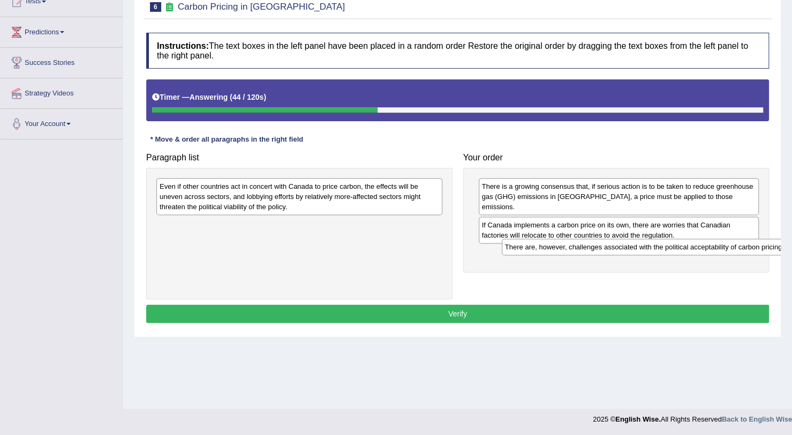
drag, startPoint x: 279, startPoint y: 185, endPoint x: 631, endPoint y: 245, distance: 357.2
click at [631, 245] on div "There are, however, challenges associated with the political acceptability of c…" at bounding box center [645, 246] width 286 height 16
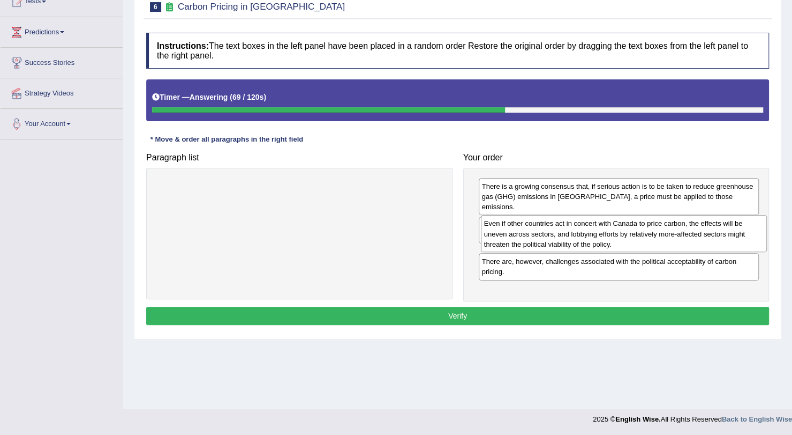
drag, startPoint x: 296, startPoint y: 188, endPoint x: 618, endPoint y: 225, distance: 324.7
click at [618, 225] on div "Even if other countries act in concert with Canada to price carbon, the effects…" at bounding box center [624, 233] width 286 height 37
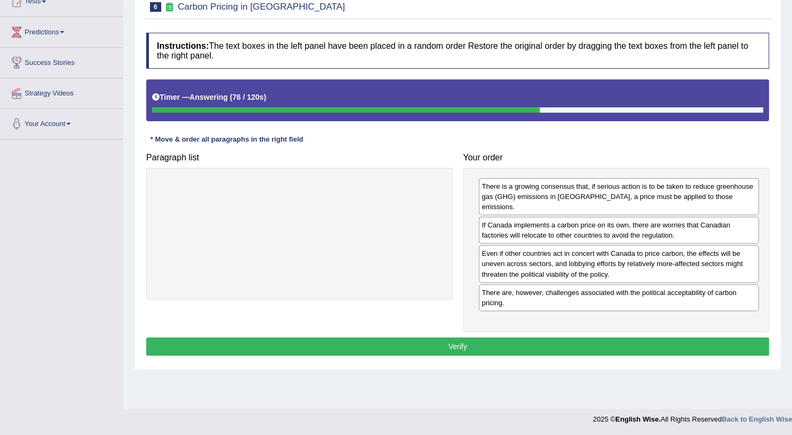
click at [585, 337] on button "Verify" at bounding box center [457, 346] width 623 height 18
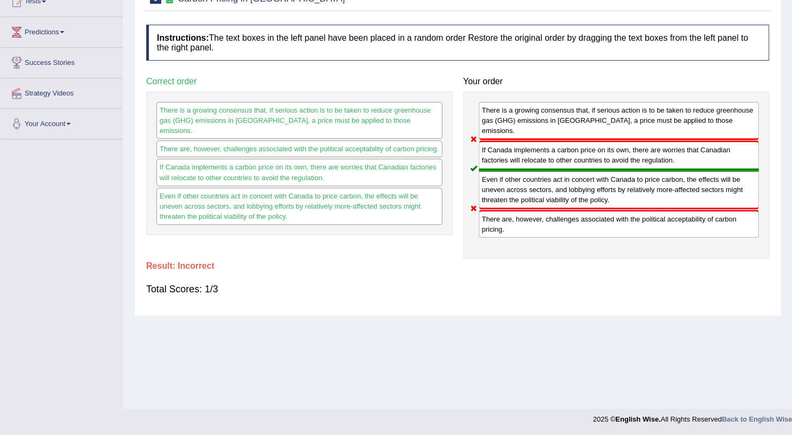
scroll to position [0, 0]
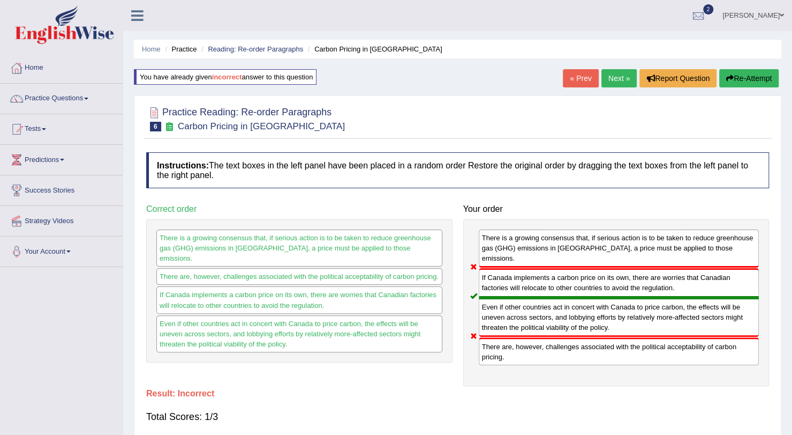
click at [618, 77] on link "Next »" at bounding box center [619, 78] width 35 height 18
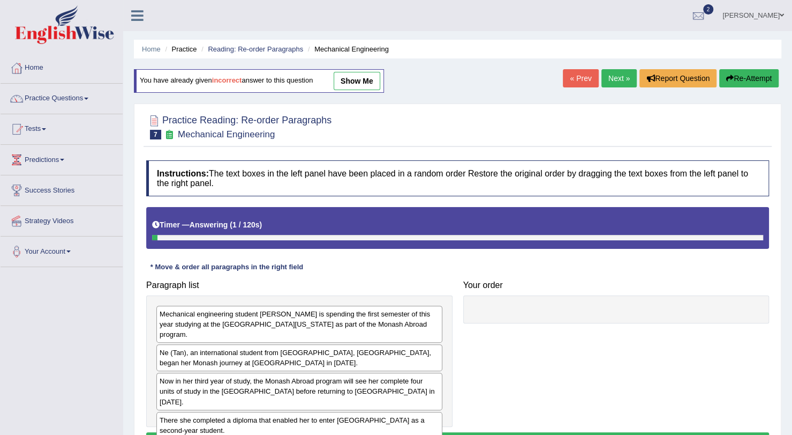
scroll to position [128, 0]
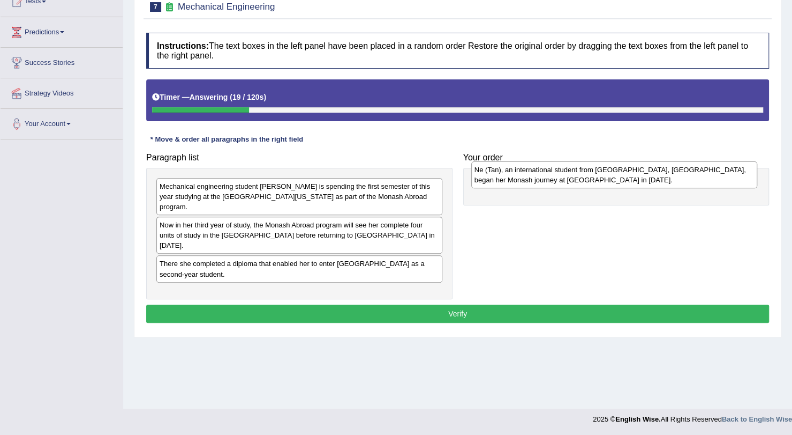
drag, startPoint x: 329, startPoint y: 216, endPoint x: 645, endPoint y: 171, distance: 318.7
click at [645, 171] on div "Ne (Tan), an international student from Shanghai, China, began her Monash journ…" at bounding box center [615, 174] width 286 height 27
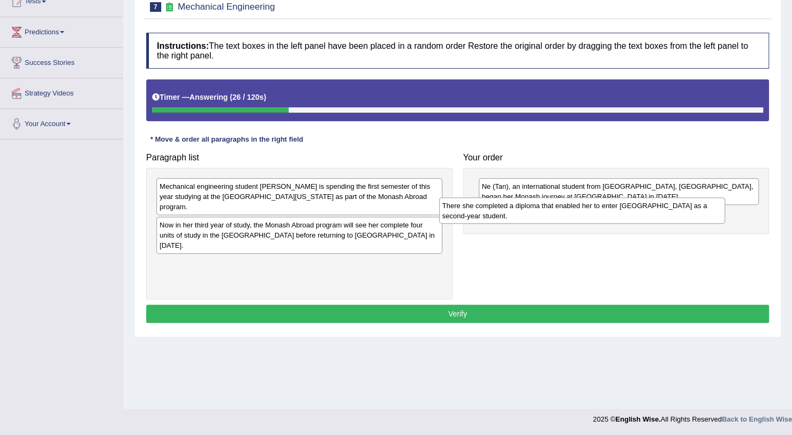
drag, startPoint x: 364, startPoint y: 247, endPoint x: 654, endPoint y: 211, distance: 291.6
click at [654, 211] on div "There she completed a diploma that enabled her to enter Monash University as a …" at bounding box center [582, 210] width 286 height 27
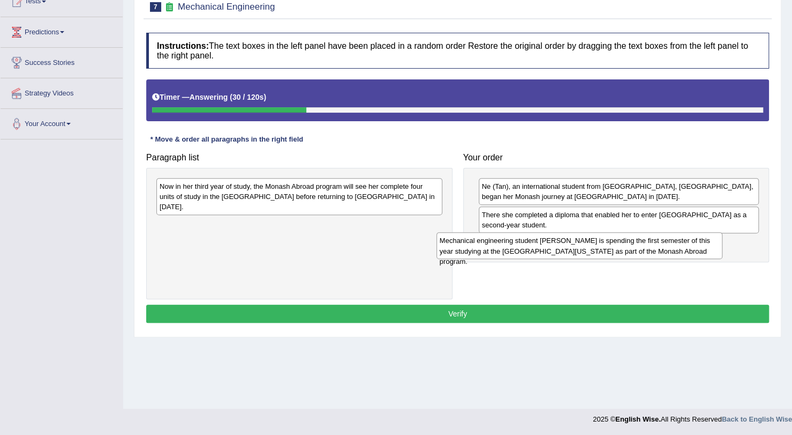
drag, startPoint x: 304, startPoint y: 188, endPoint x: 584, endPoint y: 242, distance: 285.5
click at [584, 242] on div "Mechanical engineering student Ne Tan is spending the first semester of this ye…" at bounding box center [580, 245] width 286 height 27
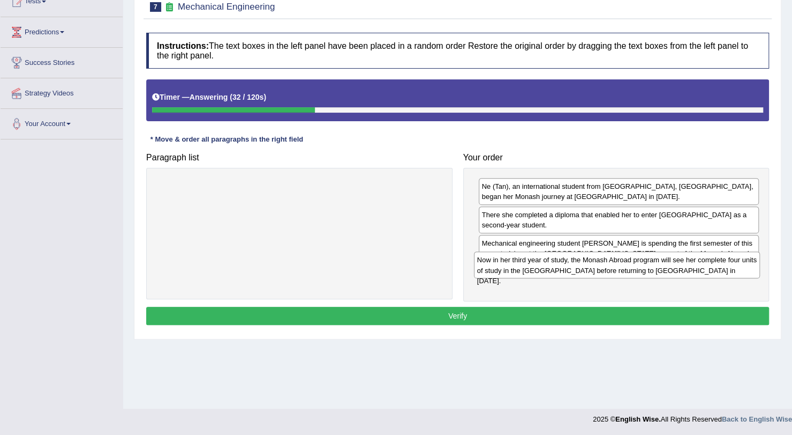
drag, startPoint x: 276, startPoint y: 182, endPoint x: 596, endPoint y: 256, distance: 328.3
click at [596, 256] on div "Now in her third year of study, the Monash Abroad program will see her complete…" at bounding box center [617, 264] width 286 height 27
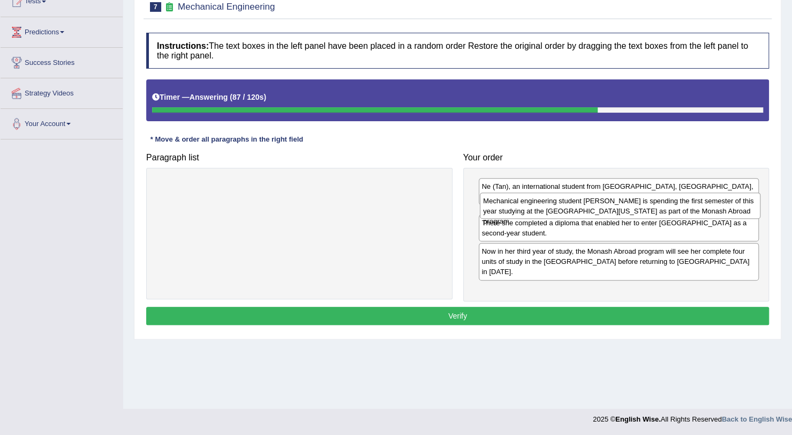
drag, startPoint x: 615, startPoint y: 252, endPoint x: 616, endPoint y: 212, distance: 40.2
click at [616, 212] on div "Mechanical engineering student Ne Tan is spending the first semester of this ye…" at bounding box center [620, 205] width 281 height 27
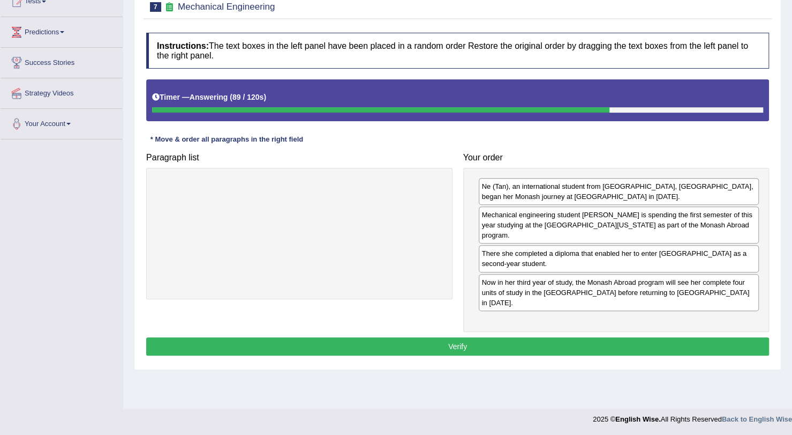
click at [596, 337] on button "Verify" at bounding box center [457, 346] width 623 height 18
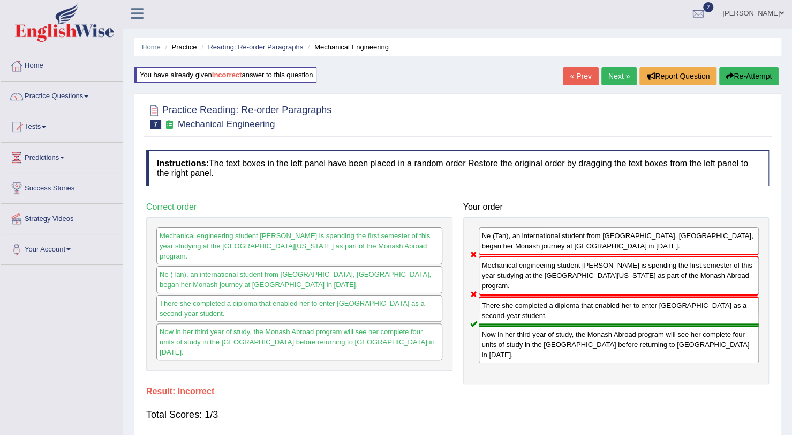
scroll to position [1, 0]
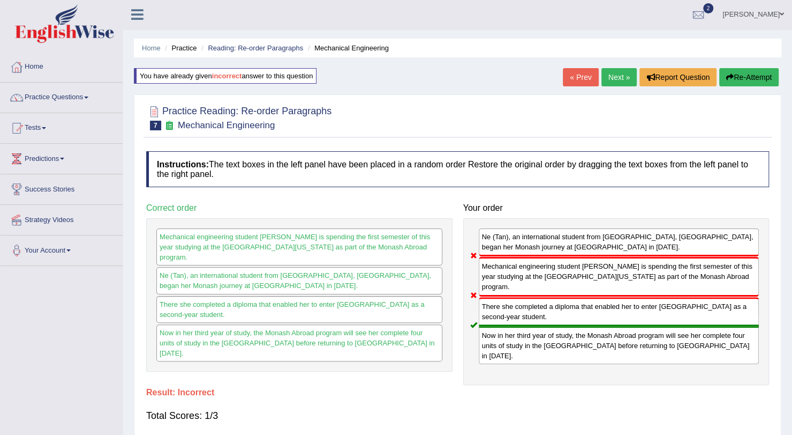
click at [613, 78] on link "Next »" at bounding box center [619, 77] width 35 height 18
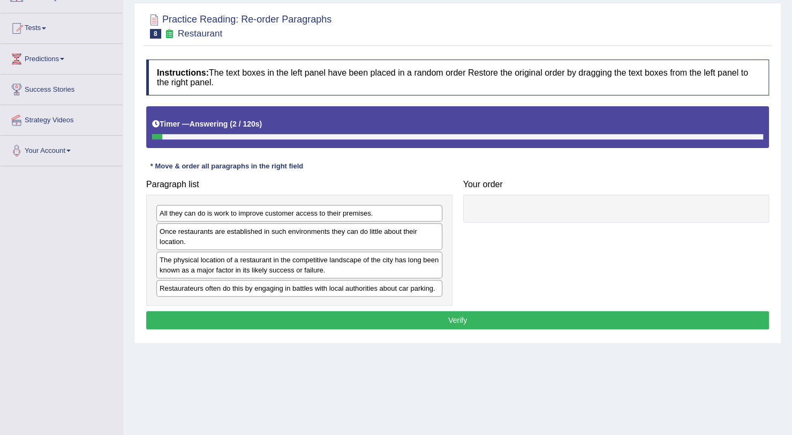
scroll to position [101, 0]
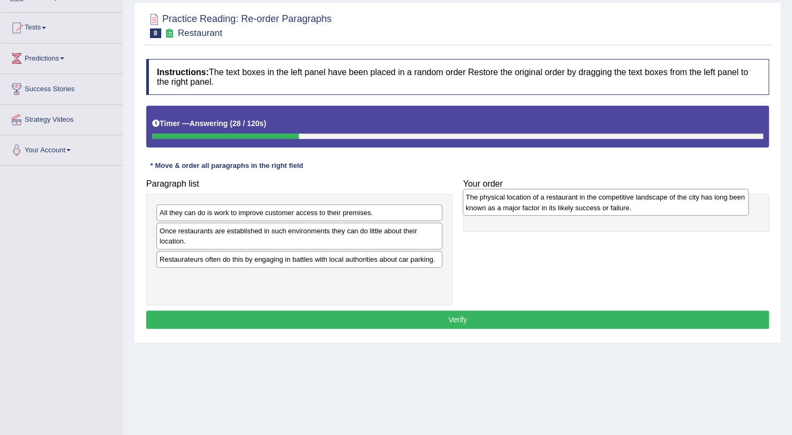
drag, startPoint x: 318, startPoint y: 266, endPoint x: 626, endPoint y: 207, distance: 313.7
click at [626, 207] on div "The physical location of a restaurant in the competitive landscape of the city …" at bounding box center [606, 202] width 286 height 27
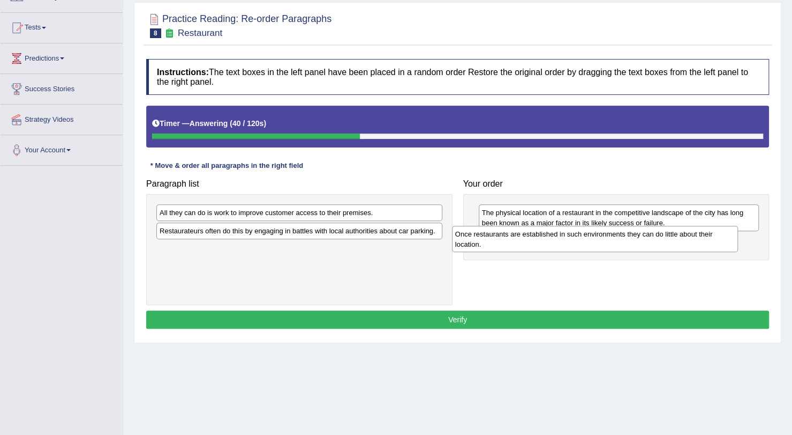
drag, startPoint x: 272, startPoint y: 236, endPoint x: 569, endPoint y: 240, distance: 296.3
click at [569, 240] on div "Once restaurants are established in such environments they can do little about …" at bounding box center [595, 239] width 286 height 27
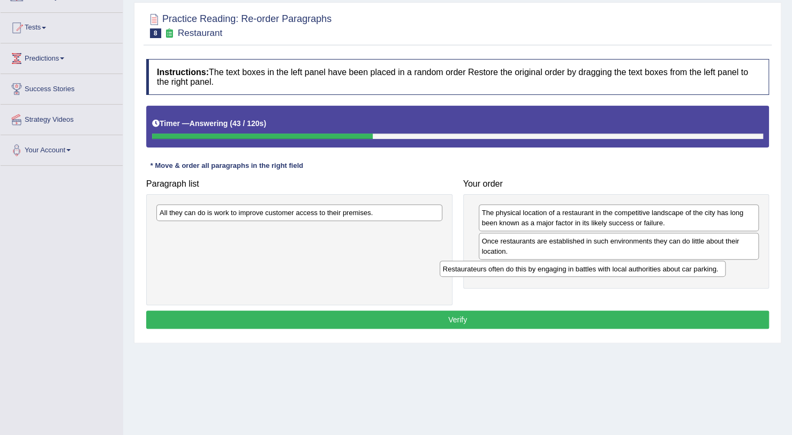
drag, startPoint x: 234, startPoint y: 226, endPoint x: 525, endPoint y: 261, distance: 293.6
click at [525, 261] on div "Restaurateurs often do this by engaging in battles with local authorities about…" at bounding box center [583, 268] width 286 height 16
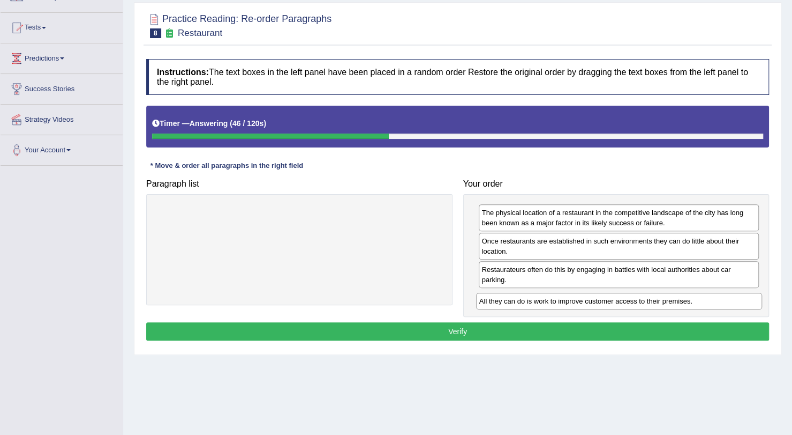
drag, startPoint x: 229, startPoint y: 211, endPoint x: 549, endPoint y: 299, distance: 331.9
click at [549, 299] on div "All they can do is work to improve customer access to their premises." at bounding box center [619, 301] width 286 height 16
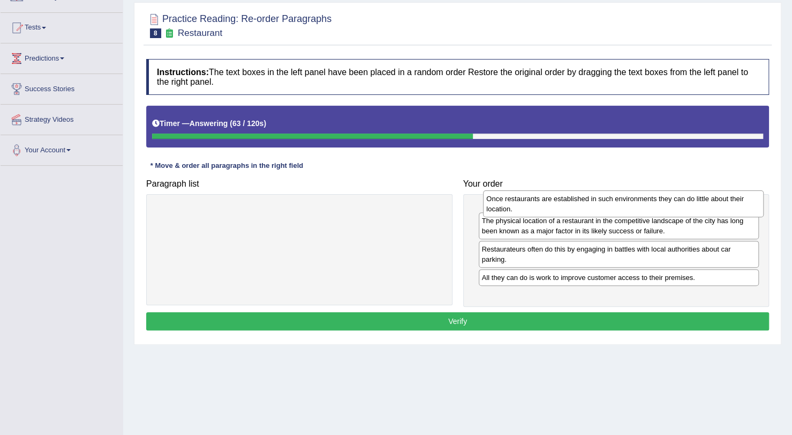
drag, startPoint x: 549, startPoint y: 244, endPoint x: 552, endPoint y: 203, distance: 41.4
click at [552, 203] on div "Once restaurants are established in such environments they can do little about …" at bounding box center [623, 203] width 281 height 27
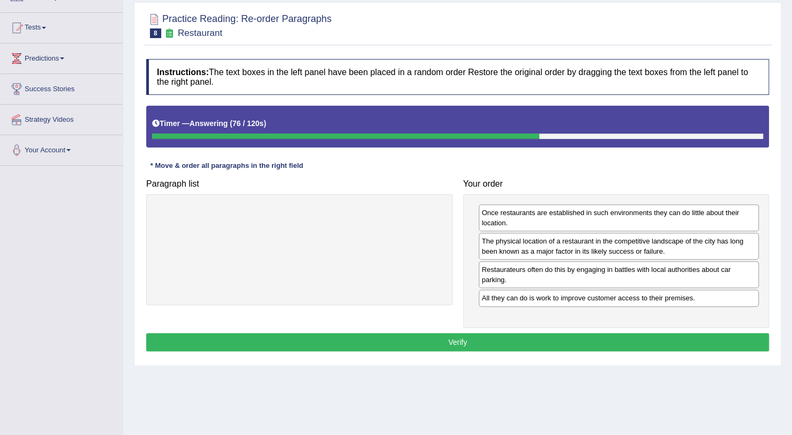
click at [525, 333] on button "Verify" at bounding box center [457, 342] width 623 height 18
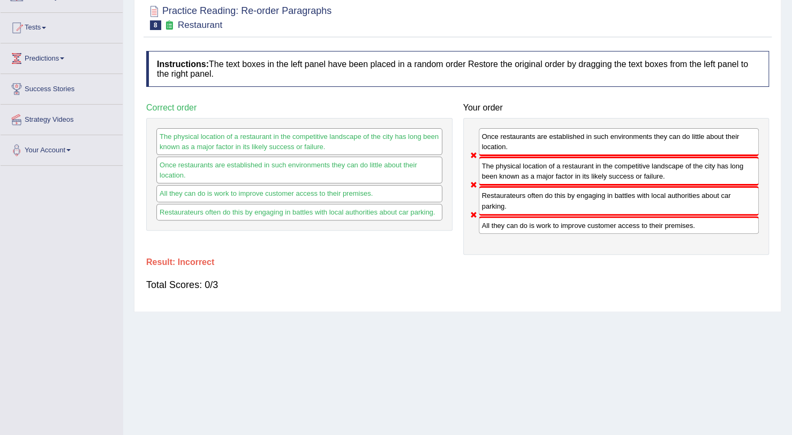
scroll to position [0, 0]
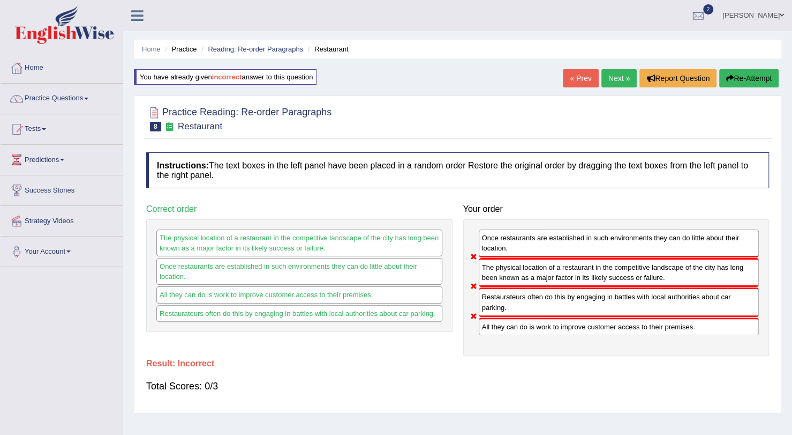
click at [612, 80] on link "Next »" at bounding box center [619, 78] width 35 height 18
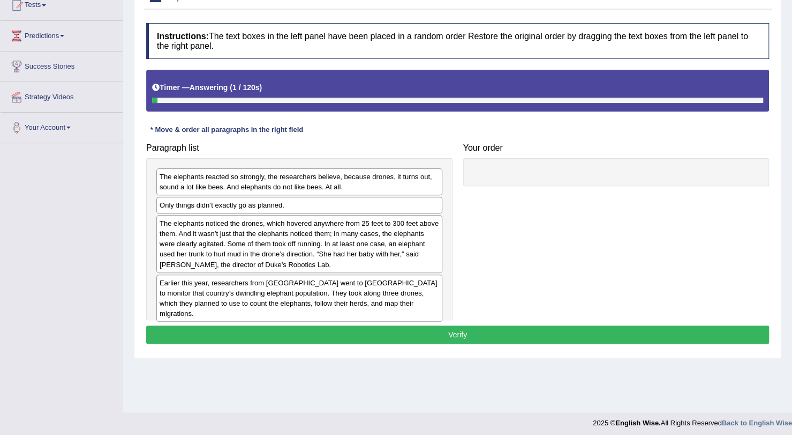
scroll to position [124, 0]
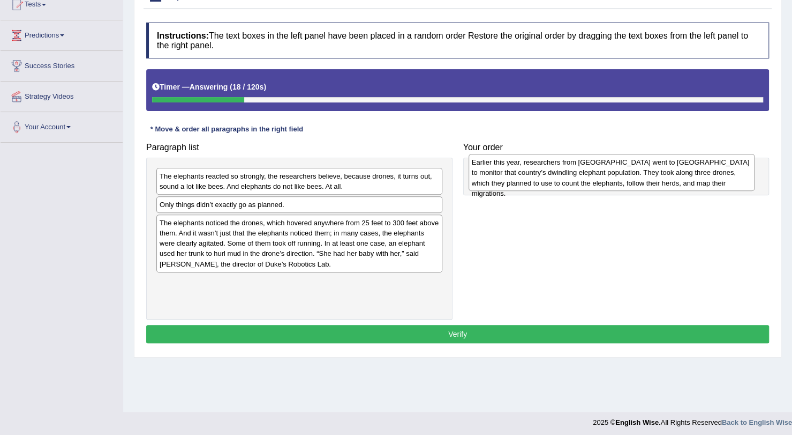
drag, startPoint x: 229, startPoint y: 290, endPoint x: 541, endPoint y: 171, distance: 333.8
click at [541, 171] on div "Earlier this year, researchers from Duke University went to Gabon to monitor th…" at bounding box center [612, 172] width 286 height 37
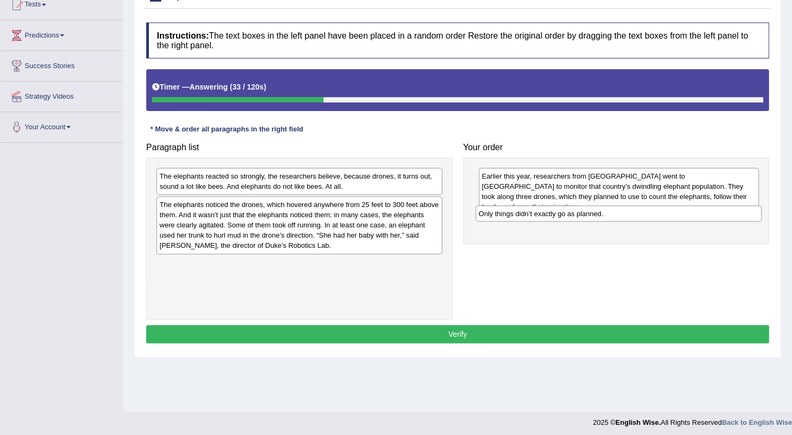
drag, startPoint x: 298, startPoint y: 204, endPoint x: 616, endPoint y: 213, distance: 318.4
click at [616, 213] on div "Only things didn’t exactly go as planned." at bounding box center [619, 213] width 286 height 16
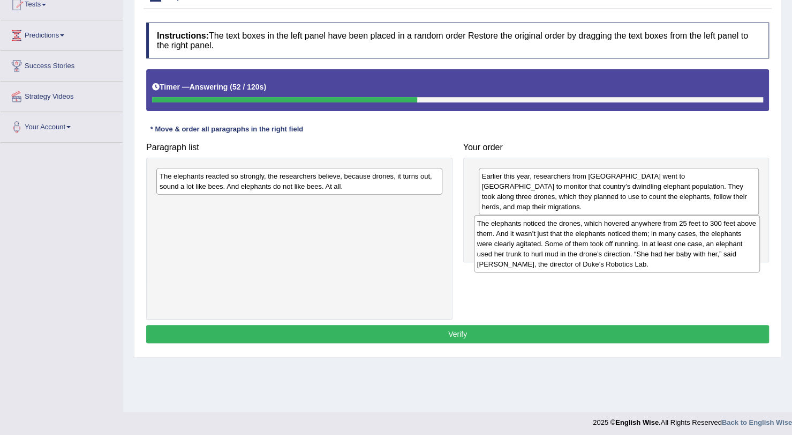
drag, startPoint x: 310, startPoint y: 227, endPoint x: 627, endPoint y: 246, distance: 318.3
click at [627, 246] on div "The elephants noticed the drones, which hovered anywhere from 25 feet to 300 fe…" at bounding box center [617, 243] width 286 height 57
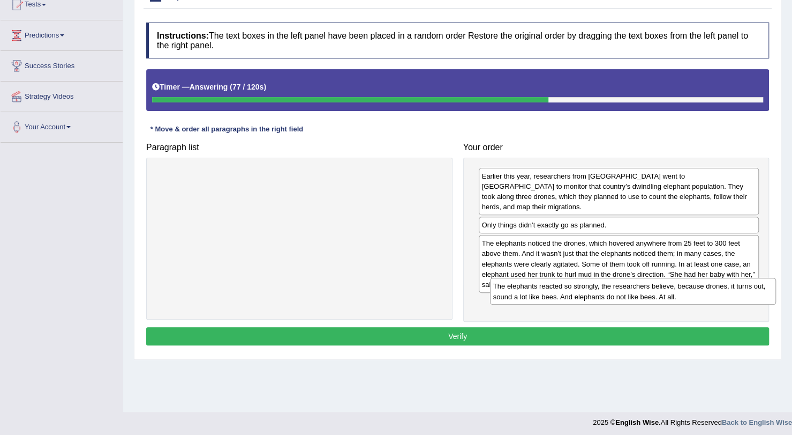
drag, startPoint x: 348, startPoint y: 175, endPoint x: 679, endPoint y: 286, distance: 349.0
click at [679, 286] on div "The elephants reacted so strongly, the researchers believe, because drones, it …" at bounding box center [633, 291] width 286 height 27
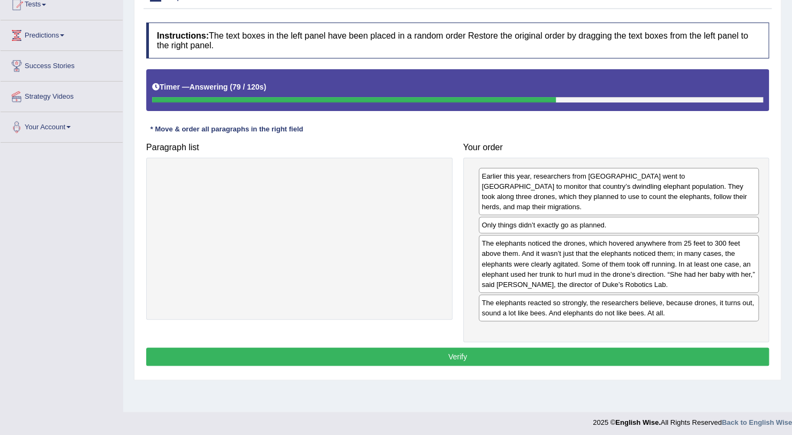
click at [616, 347] on button "Verify" at bounding box center [457, 356] width 623 height 18
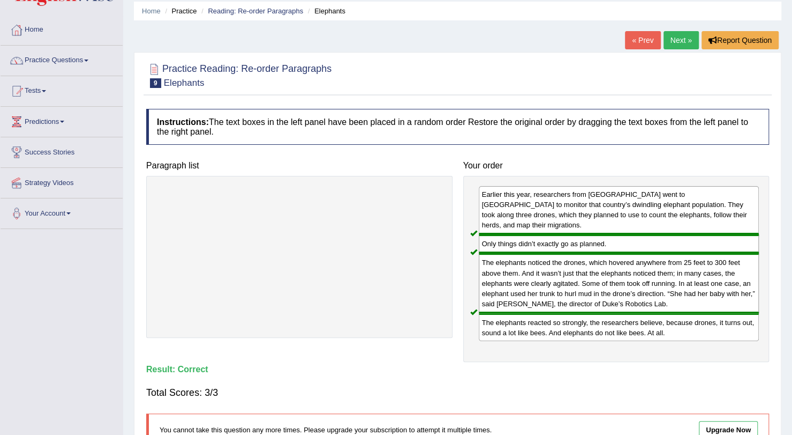
scroll to position [38, 0]
click at [683, 41] on link "Next »" at bounding box center [681, 41] width 35 height 18
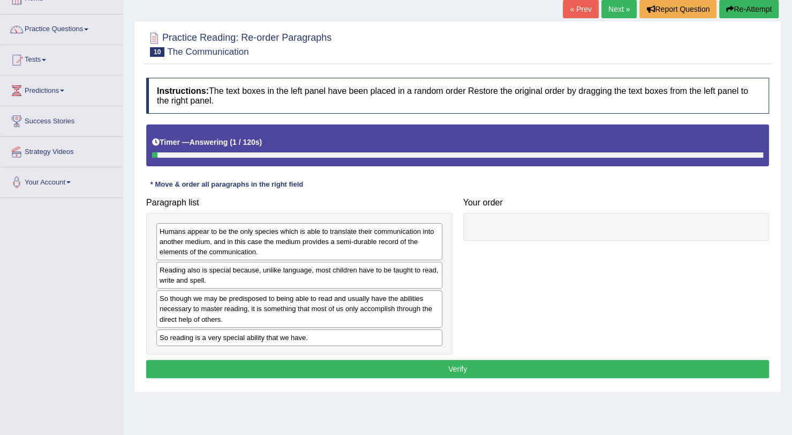
scroll to position [71, 0]
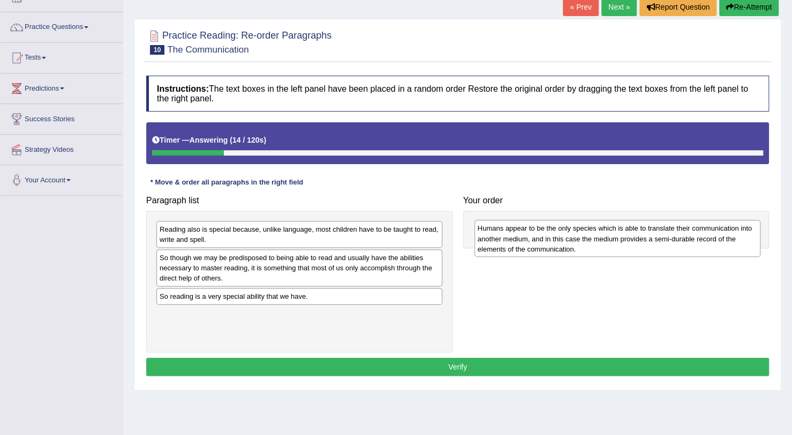
drag, startPoint x: 285, startPoint y: 233, endPoint x: 602, endPoint y: 232, distance: 316.7
click at [602, 232] on div "Humans appear to be the only species which is able to translate their communica…" at bounding box center [618, 238] width 286 height 37
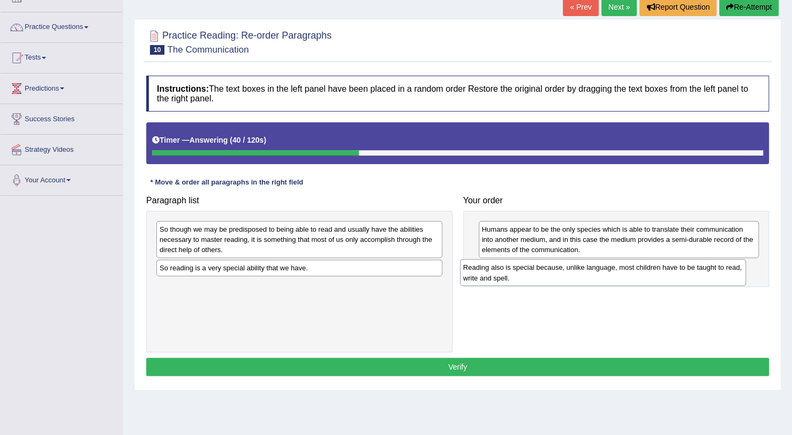
drag, startPoint x: 379, startPoint y: 234, endPoint x: 684, endPoint y: 273, distance: 306.8
click at [684, 273] on div "Reading also is special because, unlike language, most children have to be taug…" at bounding box center [603, 272] width 286 height 27
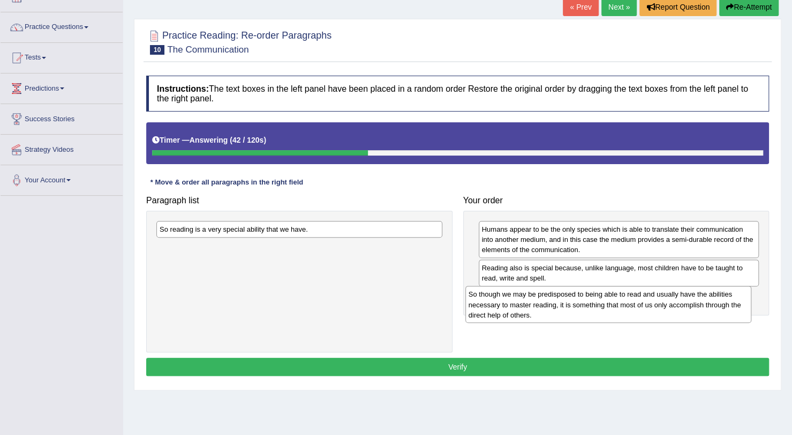
drag, startPoint x: 303, startPoint y: 245, endPoint x: 612, endPoint y: 310, distance: 316.0
click at [612, 310] on div "So though we may be predisposed to being able to read and usually have the abil…" at bounding box center [609, 304] width 286 height 37
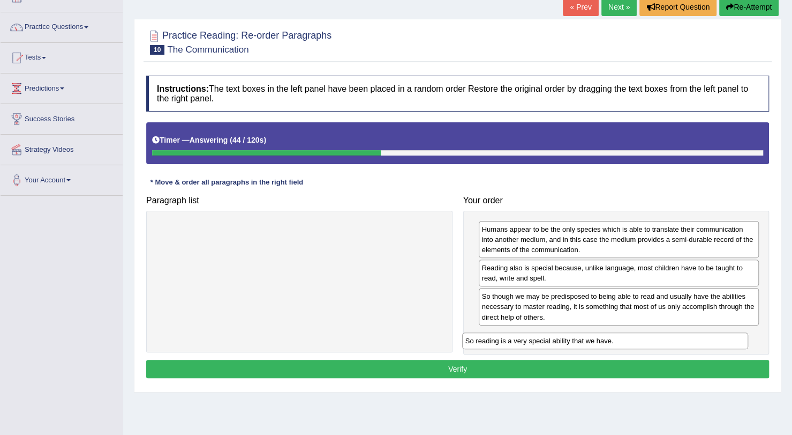
drag, startPoint x: 226, startPoint y: 230, endPoint x: 537, endPoint y: 342, distance: 330.8
click at [537, 342] on div "So reading is a very special ability that we have." at bounding box center [605, 340] width 286 height 16
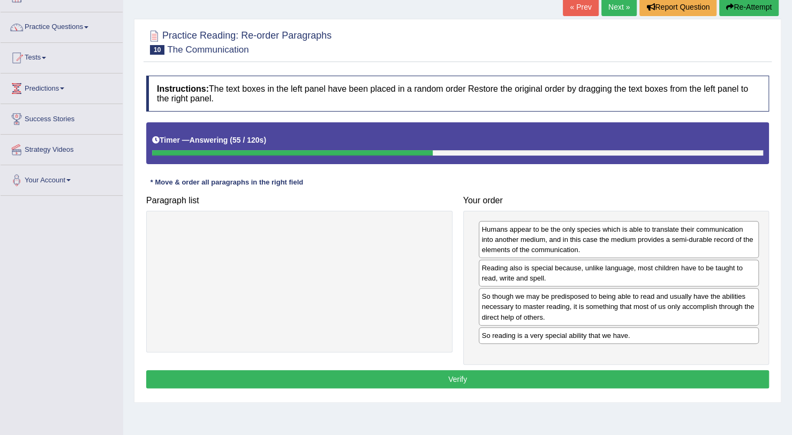
click at [509, 304] on div "So though we may be predisposed to being able to read and usually have the abil…" at bounding box center [619, 306] width 281 height 37
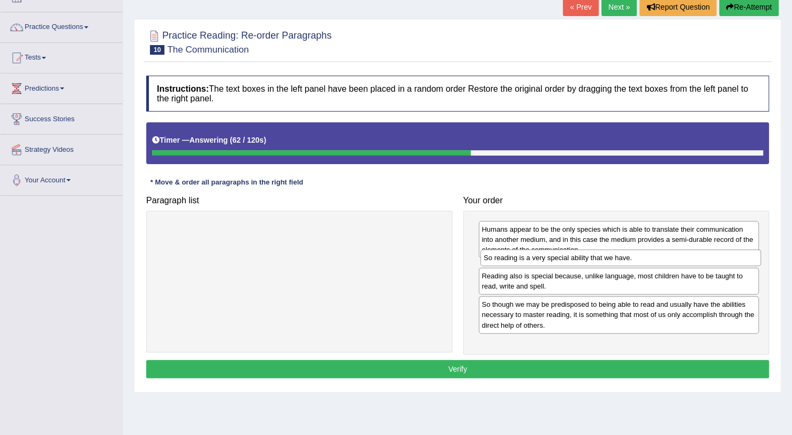
drag, startPoint x: 499, startPoint y: 336, endPoint x: 501, endPoint y: 260, distance: 76.7
click at [501, 260] on div "So reading is a very special ability that we have." at bounding box center [621, 257] width 281 height 16
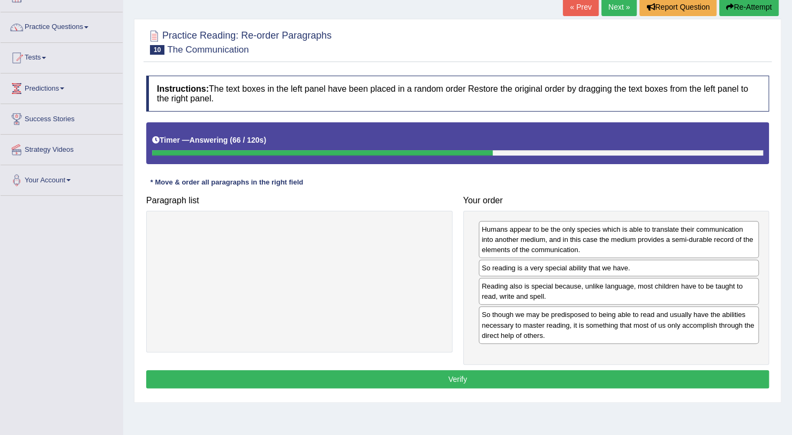
click at [474, 371] on button "Verify" at bounding box center [457, 379] width 623 height 18
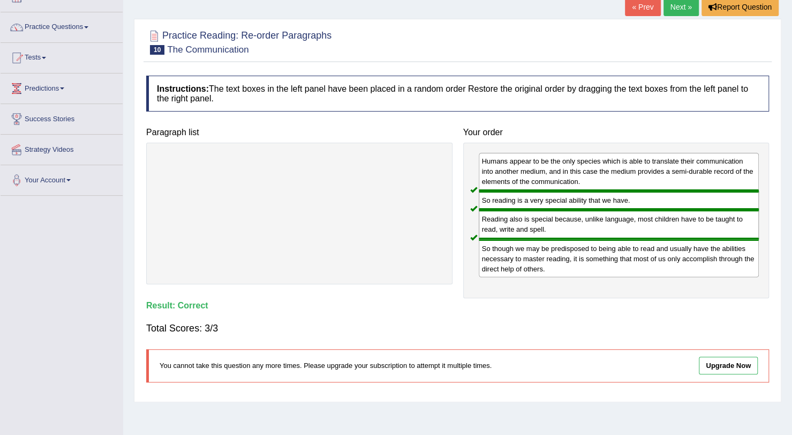
scroll to position [0, 0]
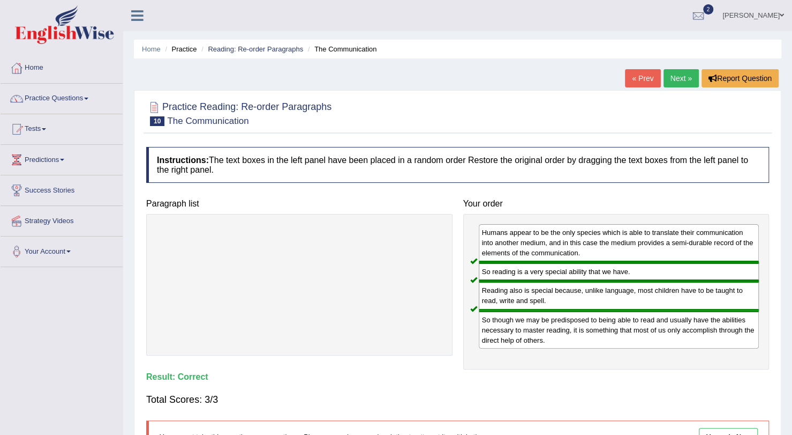
click at [683, 78] on link "Next »" at bounding box center [681, 78] width 35 height 18
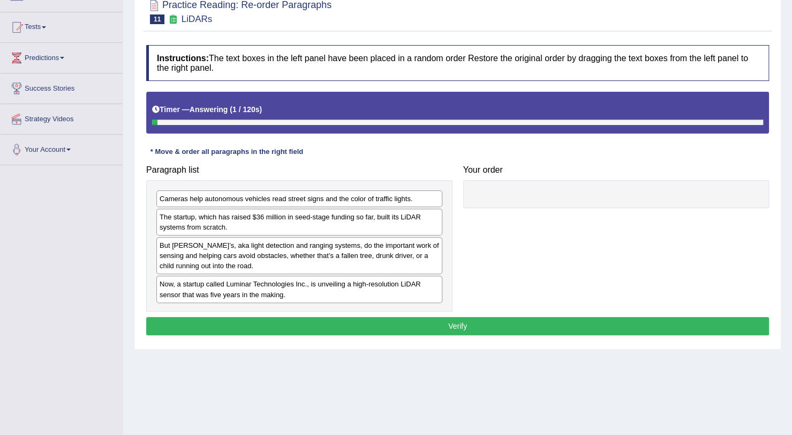
scroll to position [107, 0]
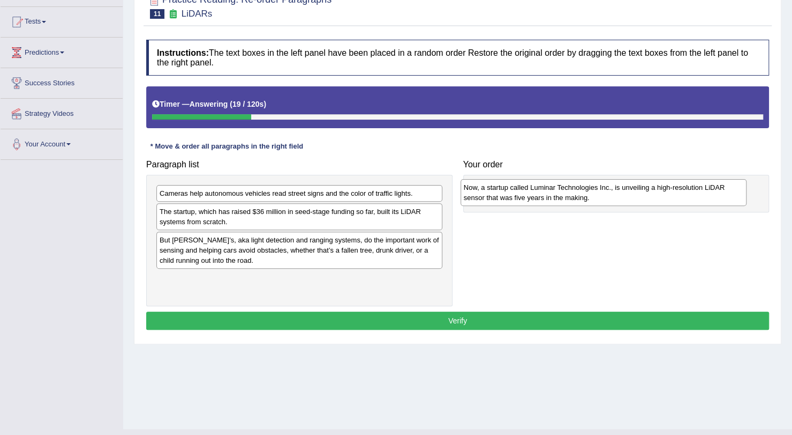
drag, startPoint x: 311, startPoint y: 281, endPoint x: 615, endPoint y: 191, distance: 316.9
click at [615, 191] on div "Now, a startup called Luminar Technologies Inc., is unveiling a high-resolution…" at bounding box center [604, 192] width 286 height 27
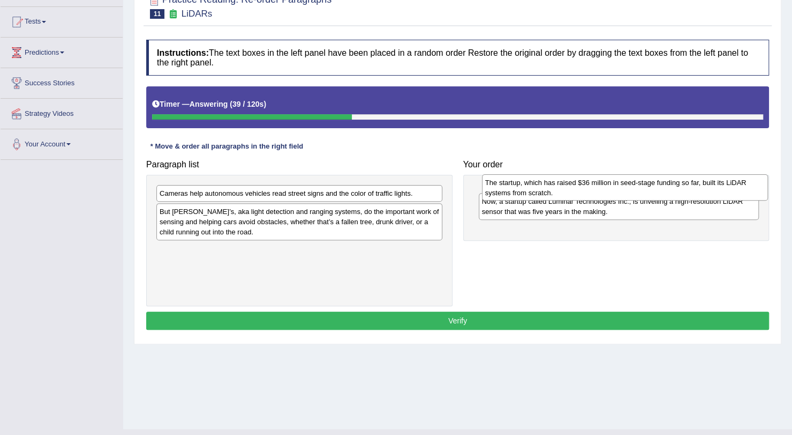
drag, startPoint x: 341, startPoint y: 215, endPoint x: 662, endPoint y: 187, distance: 322.2
click at [662, 187] on div "The startup, which has raised $36 million in seed-stage funding so far, built i…" at bounding box center [625, 187] width 286 height 27
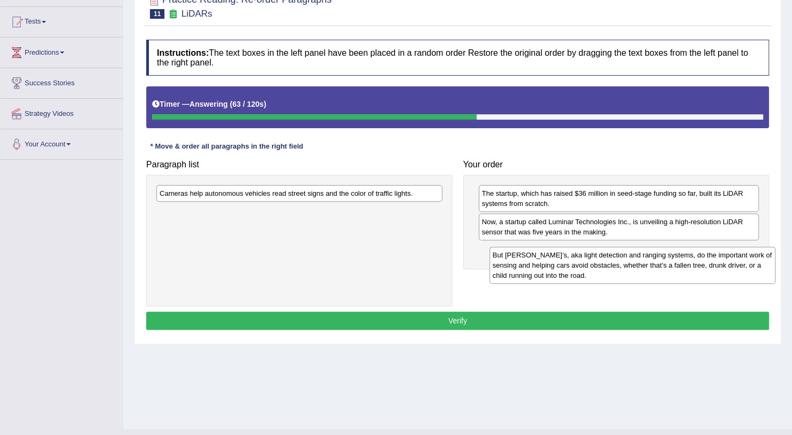
drag, startPoint x: 349, startPoint y: 221, endPoint x: 684, endPoint y: 265, distance: 337.2
click at [684, 265] on div "But LIDAR’s, aka light detection and ranging systems, do the important work of …" at bounding box center [633, 264] width 286 height 37
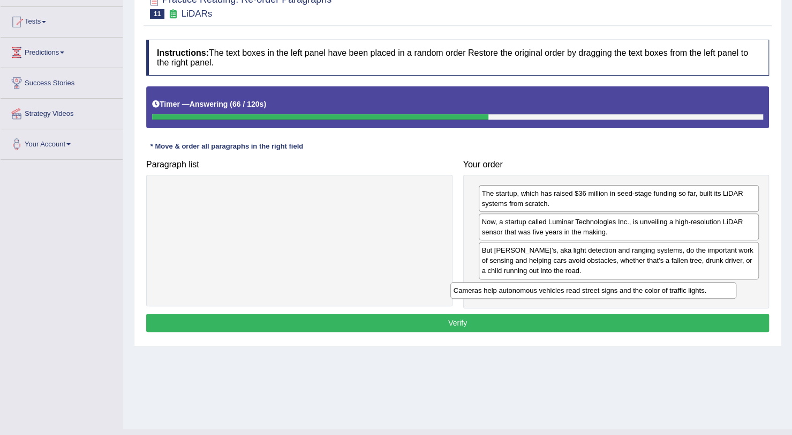
drag, startPoint x: 327, startPoint y: 192, endPoint x: 649, endPoint y: 283, distance: 335.2
click at [649, 283] on div "Cameras help autonomous vehicles read street signs and the color of traffic lig…" at bounding box center [594, 290] width 286 height 16
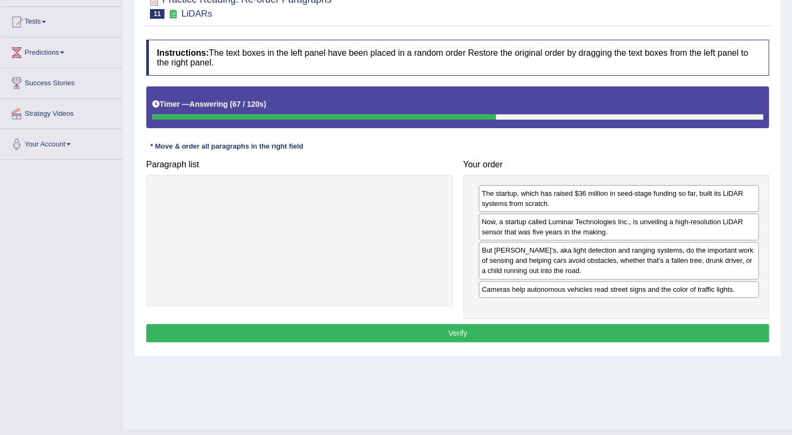
click at [610, 320] on div "Instructions: The text boxes in the left panel have been placed in a random ord…" at bounding box center [458, 192] width 629 height 316
click at [610, 328] on button "Verify" at bounding box center [457, 333] width 623 height 18
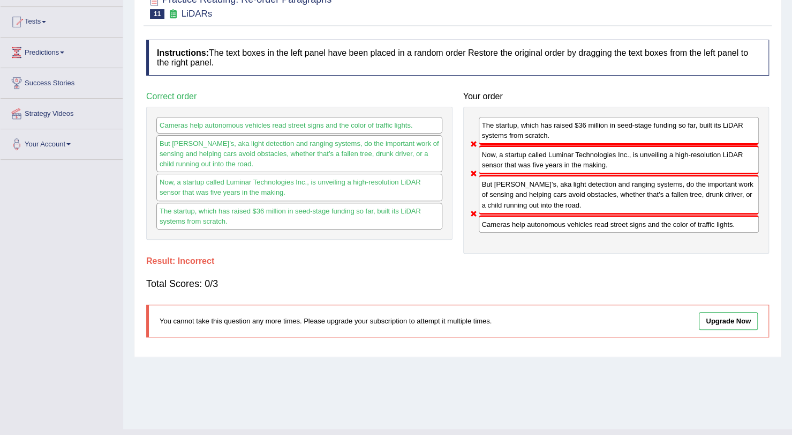
scroll to position [0, 0]
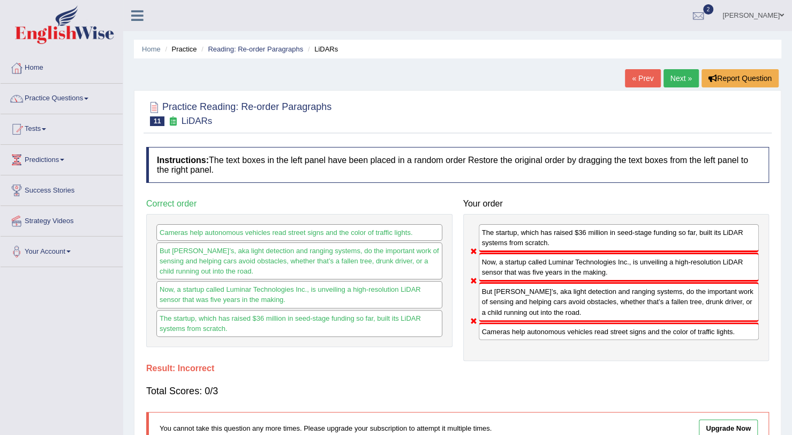
click at [685, 73] on link "Next »" at bounding box center [681, 78] width 35 height 18
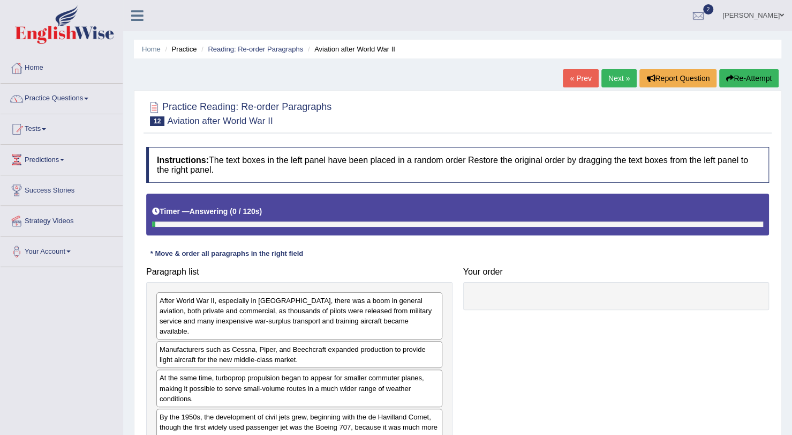
scroll to position [128, 0]
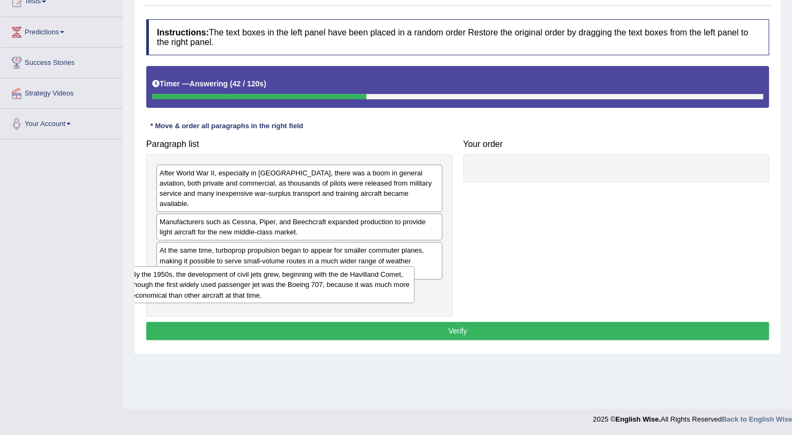
drag, startPoint x: 368, startPoint y: 292, endPoint x: 347, endPoint y: 286, distance: 21.4
click at [347, 286] on div "By the 1950s, the development of civil jets grew, beginning with the de Havilla…" at bounding box center [272, 284] width 286 height 37
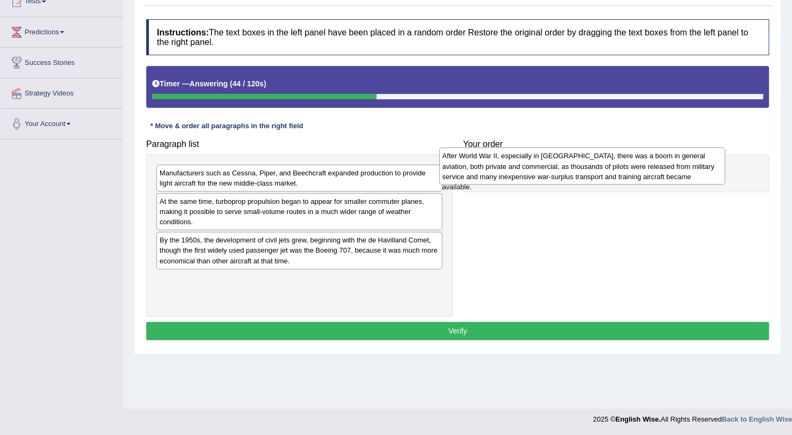
drag, startPoint x: 306, startPoint y: 182, endPoint x: 604, endPoint y: 167, distance: 297.7
click at [604, 167] on div "After World War II, especially in [GEOGRAPHIC_DATA], there was a boom in genera…" at bounding box center [582, 165] width 286 height 37
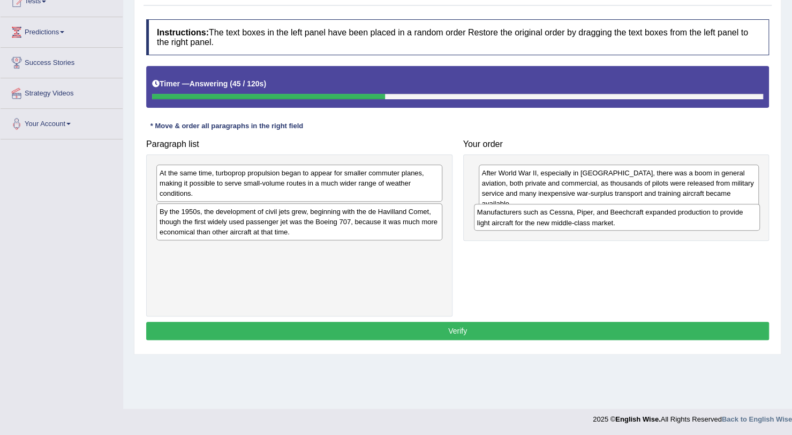
drag, startPoint x: 291, startPoint y: 176, endPoint x: 609, endPoint y: 215, distance: 320.2
click at [609, 215] on div "Manufacturers such as Cessna, Piper, and Beechcraft expanded production to prov…" at bounding box center [617, 217] width 286 height 27
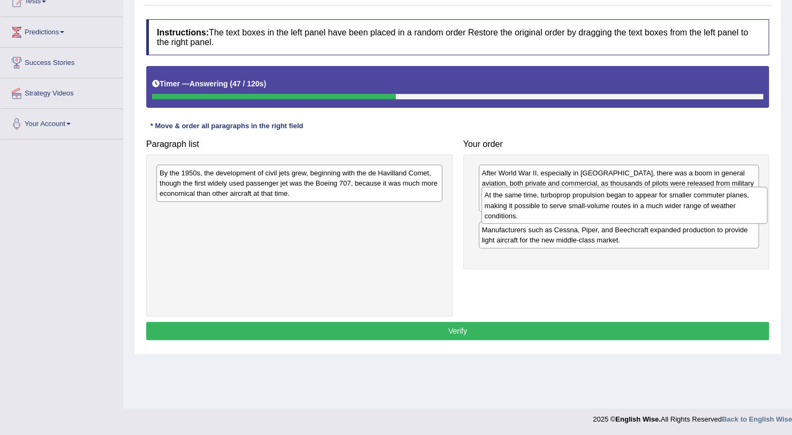
drag, startPoint x: 315, startPoint y: 175, endPoint x: 640, endPoint y: 197, distance: 326.0
click at [640, 197] on div "At the same time, turboprop propulsion began to appear for smaller commuter pla…" at bounding box center [625, 204] width 286 height 37
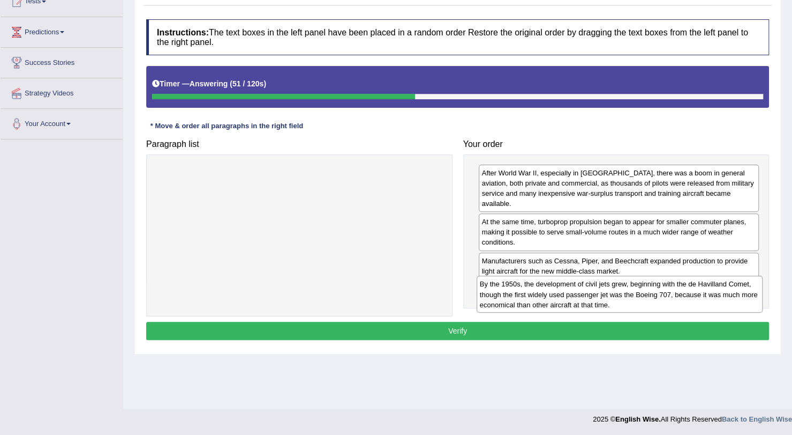
drag, startPoint x: 362, startPoint y: 188, endPoint x: 683, endPoint y: 299, distance: 339.2
click at [683, 299] on div "By the 1950s, the development of civil jets grew, beginning with the de Havilla…" at bounding box center [620, 293] width 286 height 37
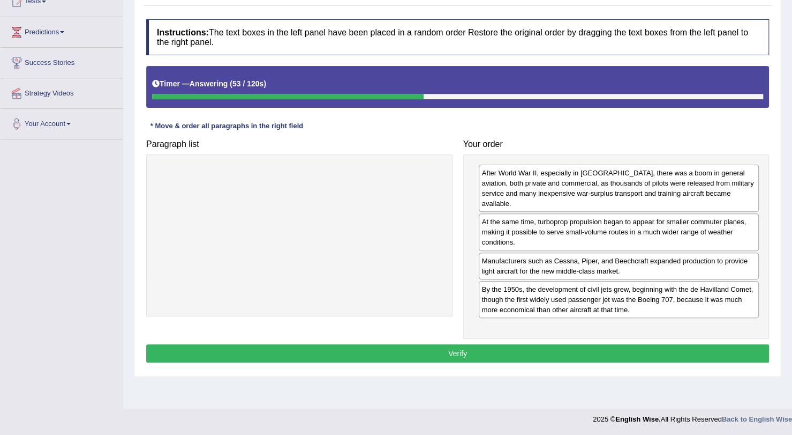
click at [667, 344] on button "Verify" at bounding box center [457, 353] width 623 height 18
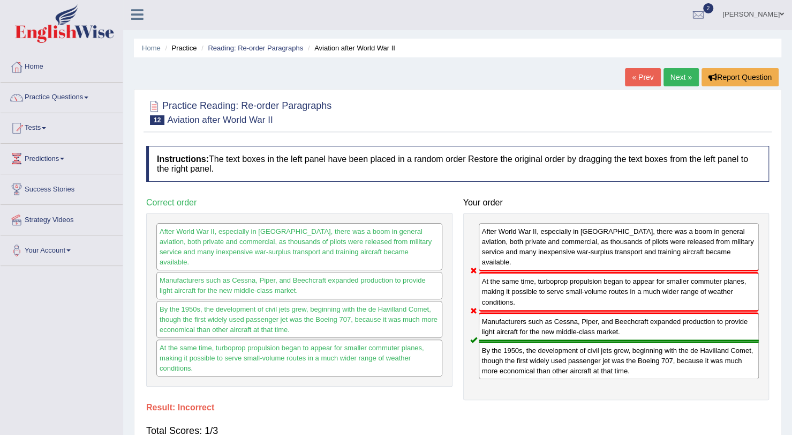
scroll to position [0, 0]
